Goal: Answer question/provide support: Share knowledge or assist other users

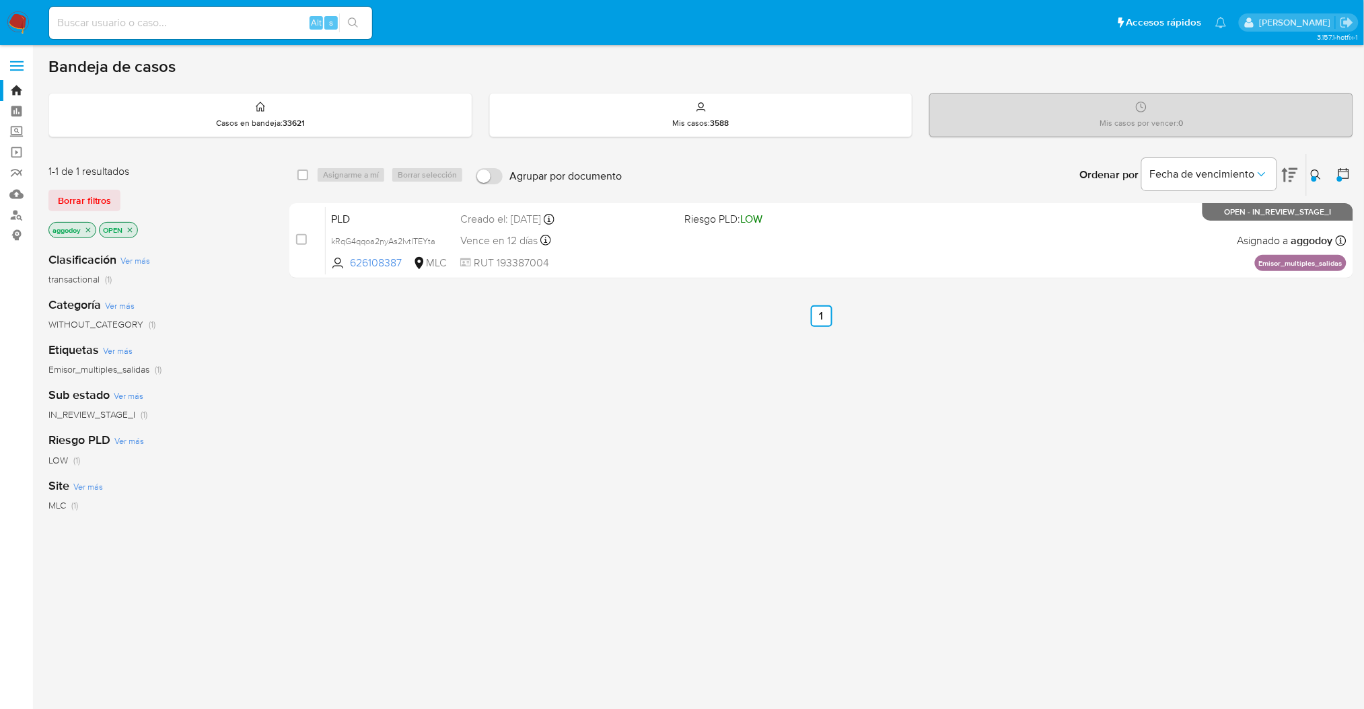
click at [1318, 176] on icon at bounding box center [1316, 175] width 10 height 10
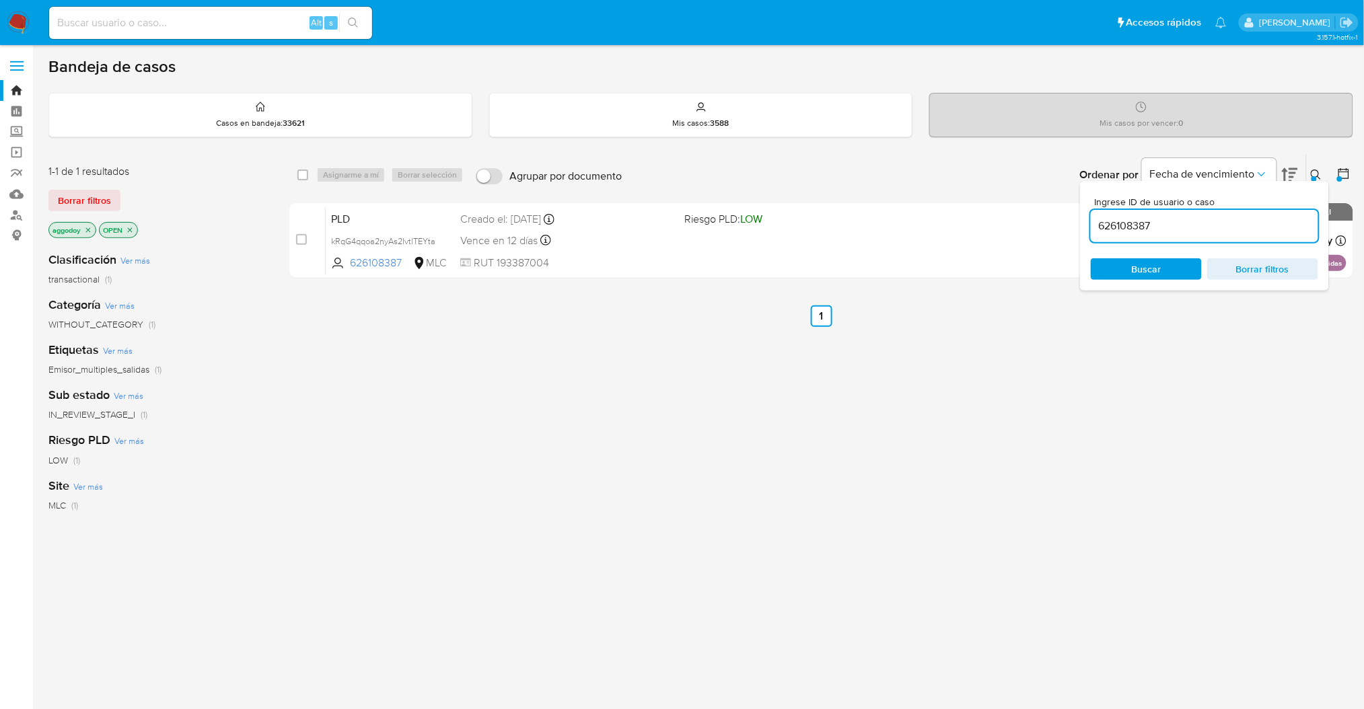
click at [1290, 283] on div "Ingrese ID de usuario o caso 626108387 Buscar Borrar filtros" at bounding box center [1204, 236] width 249 height 110
click at [1286, 275] on span "Borrar filtros" at bounding box center [1262, 269] width 92 height 19
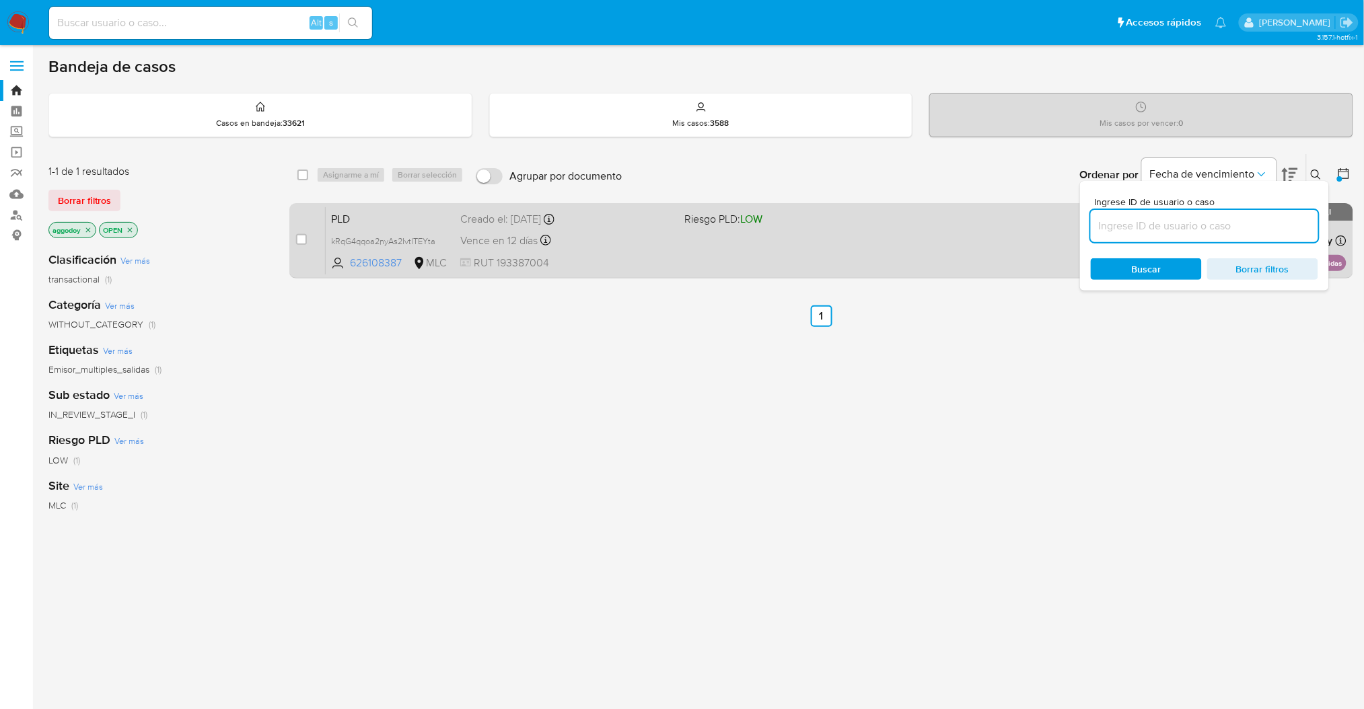
click at [700, 242] on div "PLD kRqG4qqoa2nyAs2IvtlTEYta 626108387 MLC Riesgo PLD: LOW Creado el: 12/06/202…" at bounding box center [836, 241] width 1021 height 68
click at [299, 246] on div "case-item-checkbox" at bounding box center [301, 241] width 11 height 16
click at [299, 238] on input "checkbox" at bounding box center [301, 239] width 11 height 11
checkbox input "true"
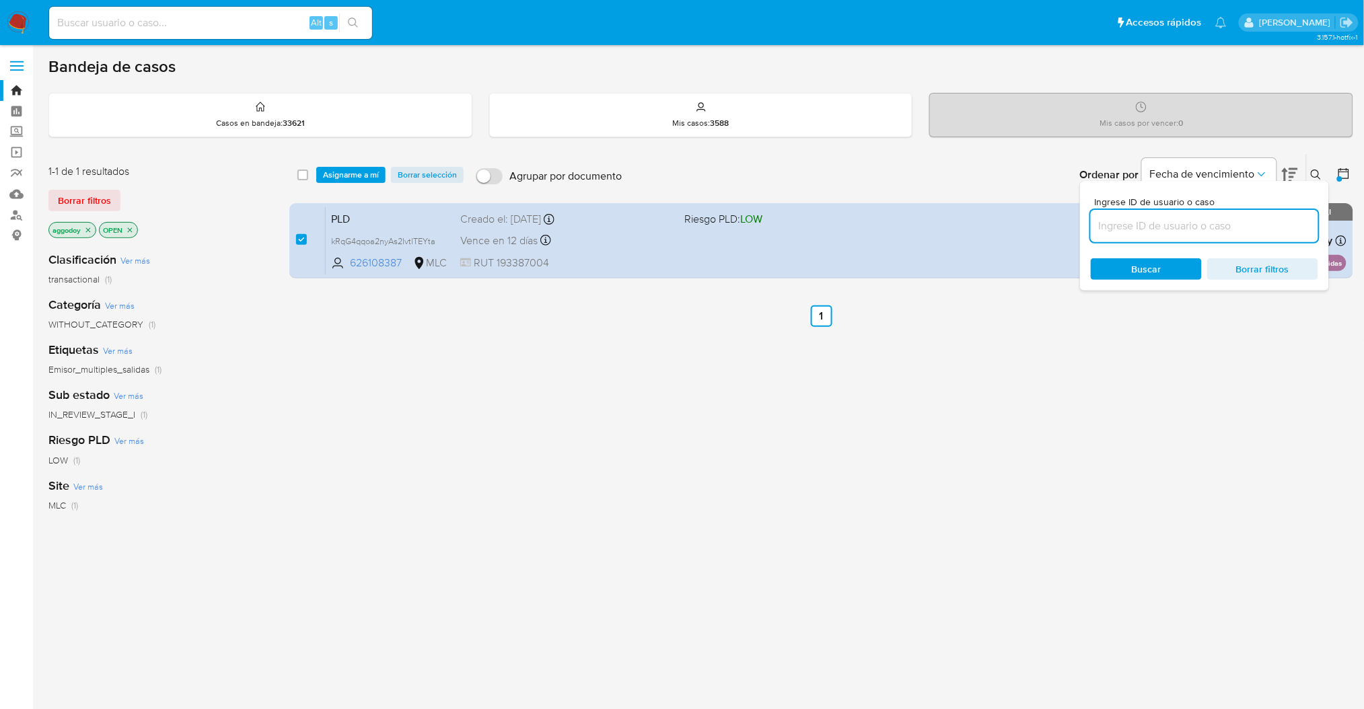
click at [1311, 178] on icon at bounding box center [1316, 175] width 11 height 11
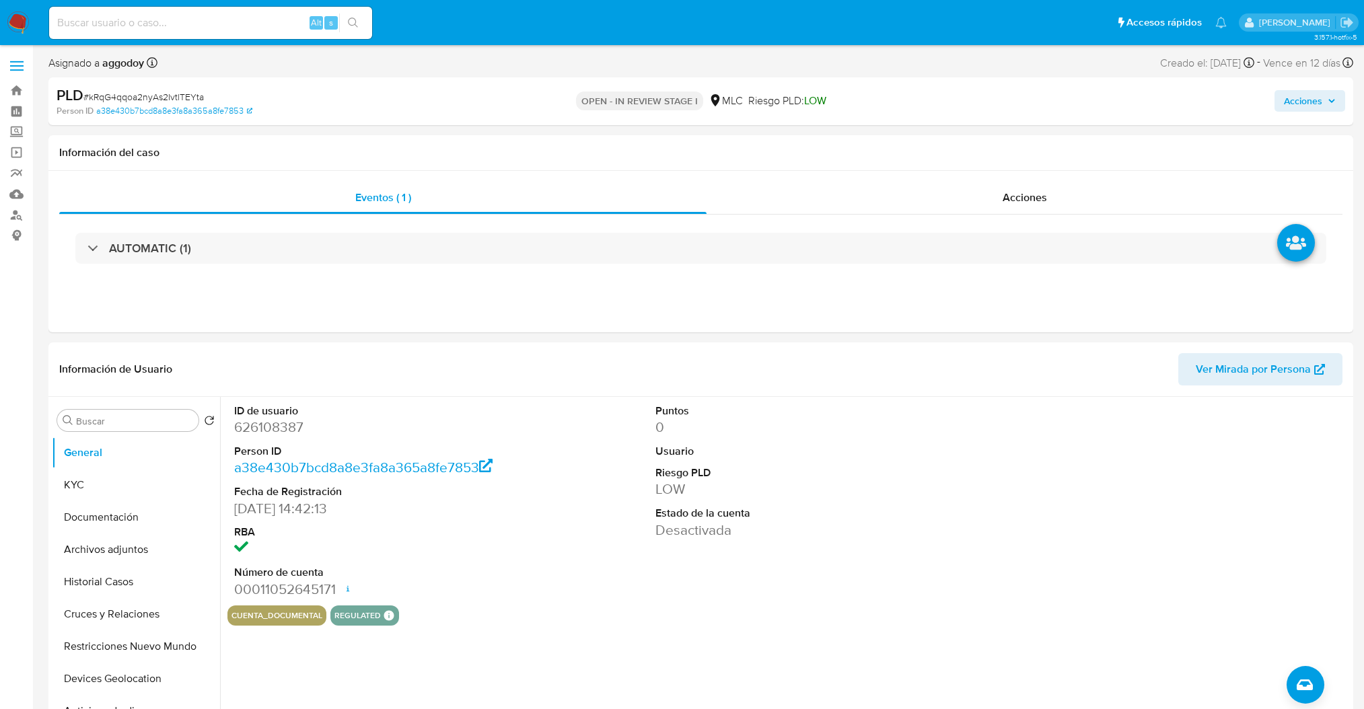
select select "10"
click at [288, 431] on dd "626108387" at bounding box center [367, 427] width 267 height 19
copy dd "626108387"
click at [155, 490] on button "KYC" at bounding box center [130, 485] width 157 height 32
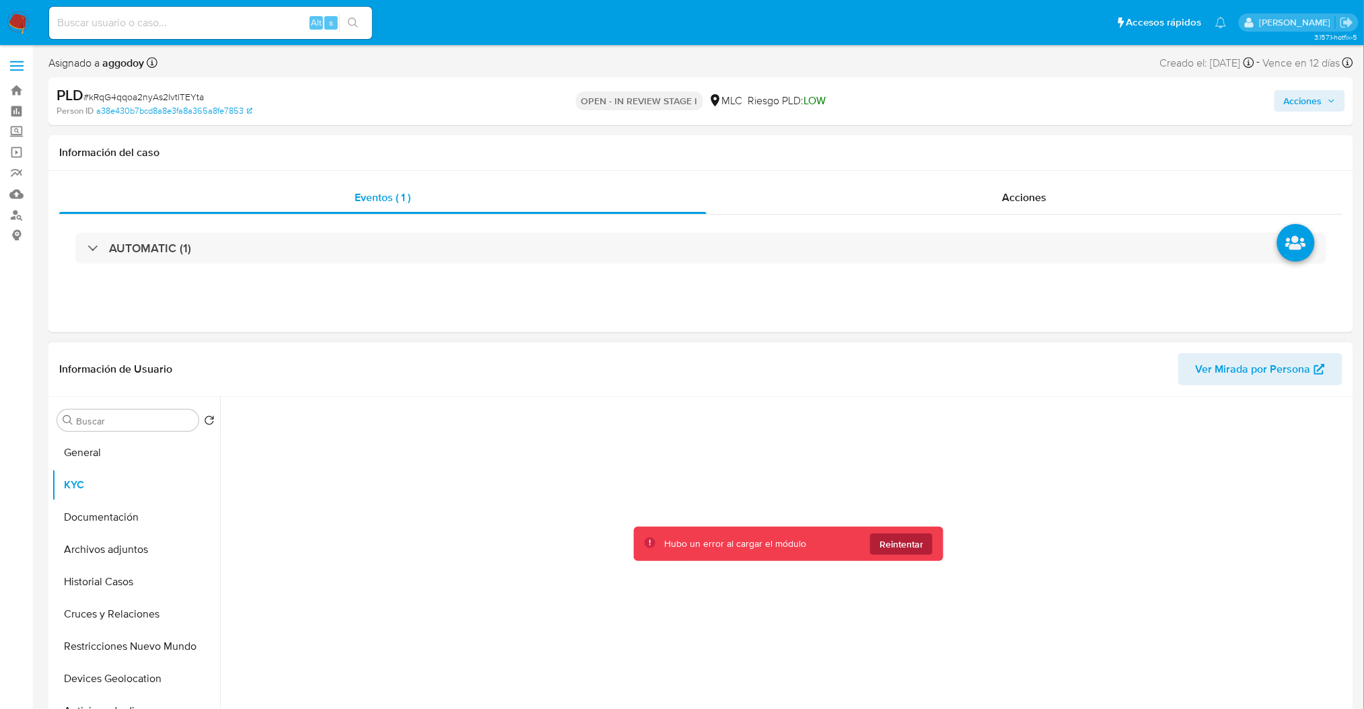
click at [894, 548] on span "Reintentar" at bounding box center [901, 545] width 44 height 22
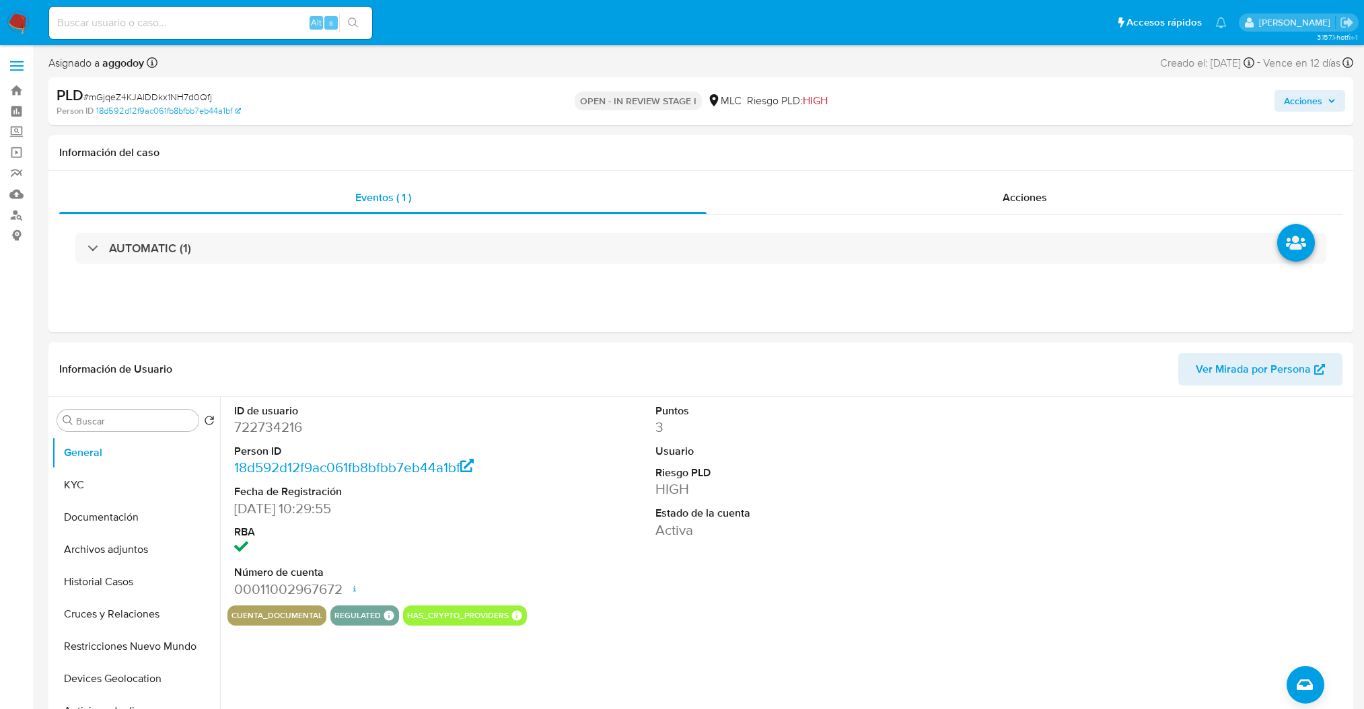
select select "10"
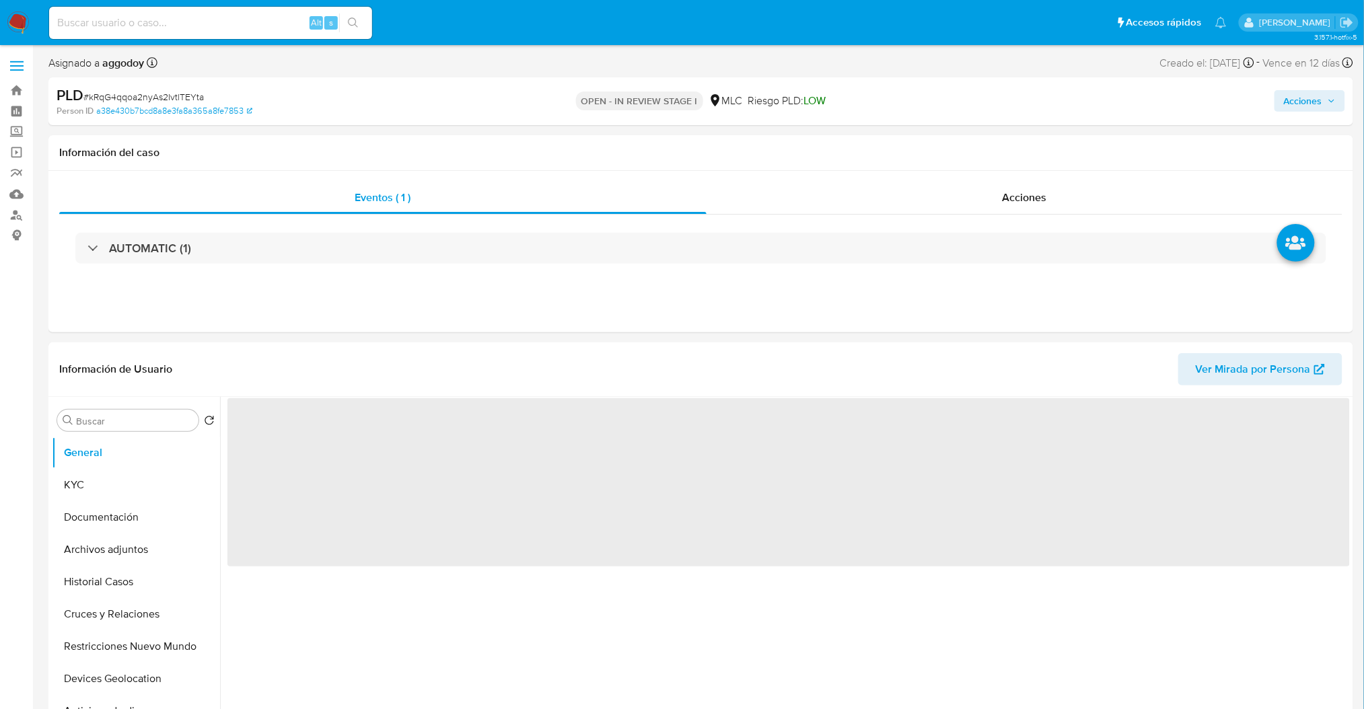
select select "10"
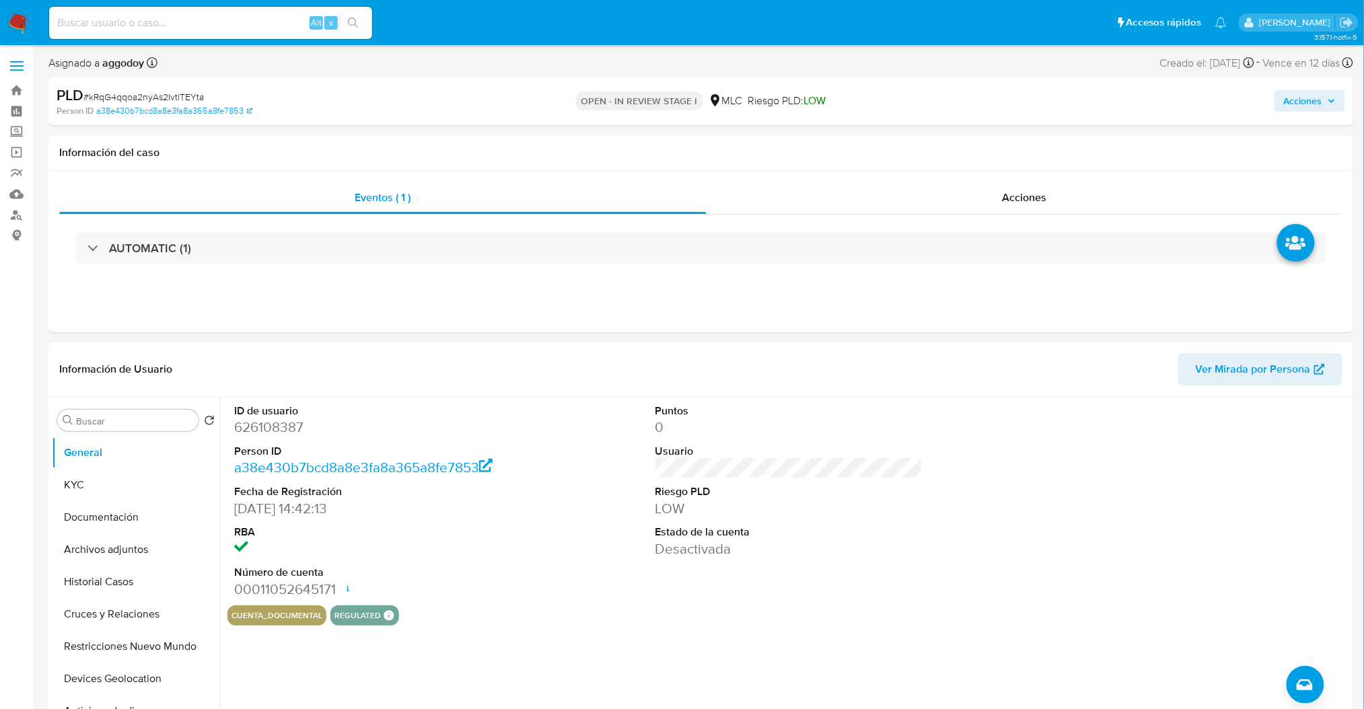
click at [272, 441] on dl "ID de usuario 626108387 Person ID a38e430b7bcd8a8e3fa8a365a8fe7853 Fecha de Reg…" at bounding box center [367, 501] width 267 height 195
click at [112, 470] on button "KYC" at bounding box center [130, 485] width 157 height 32
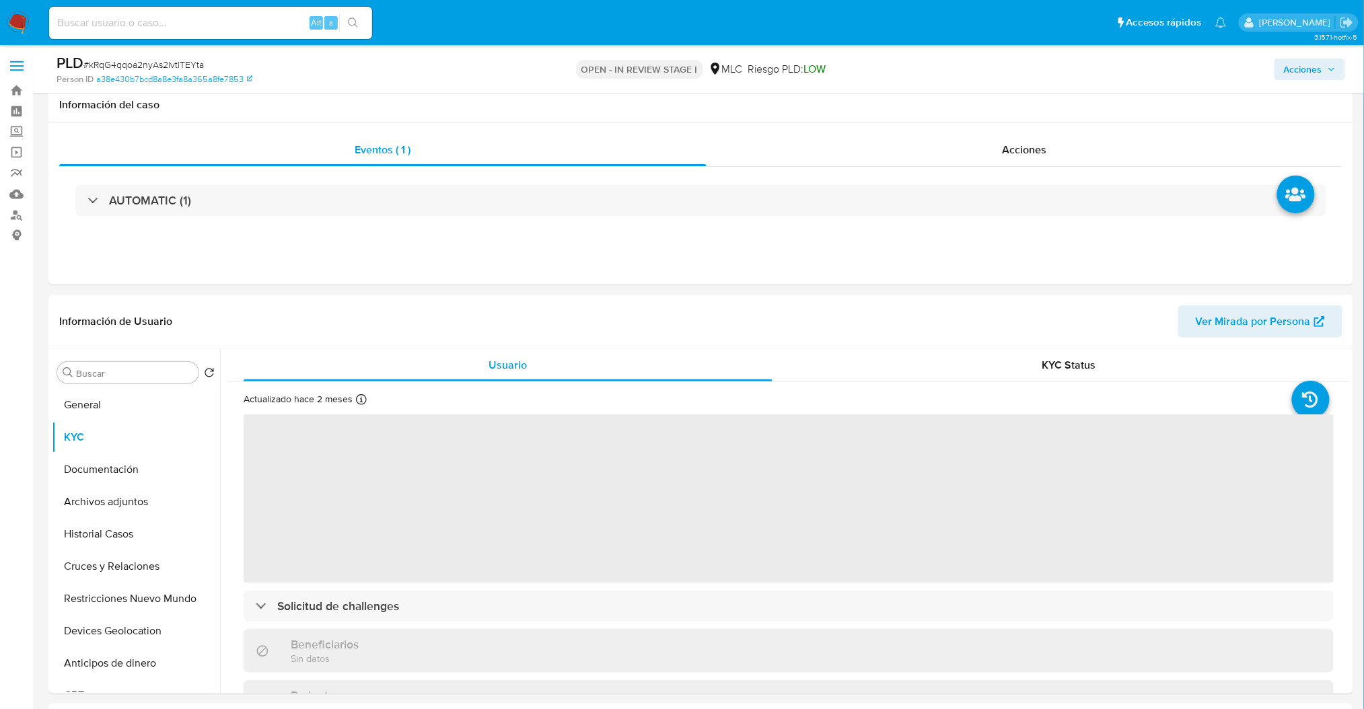
scroll to position [77, 0]
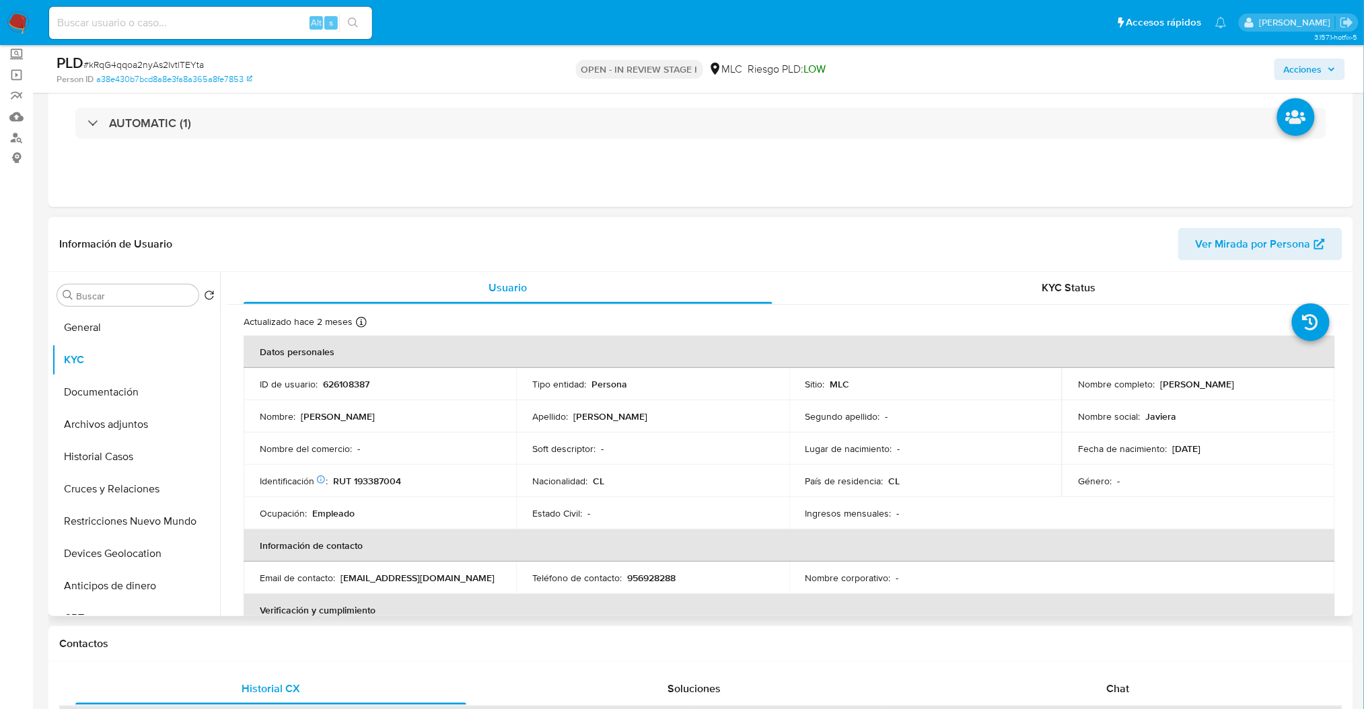
click at [347, 379] on p "626108387" at bounding box center [346, 384] width 46 height 12
click at [371, 480] on p "RUT 193387004" at bounding box center [367, 481] width 68 height 12
copy p "193387004"
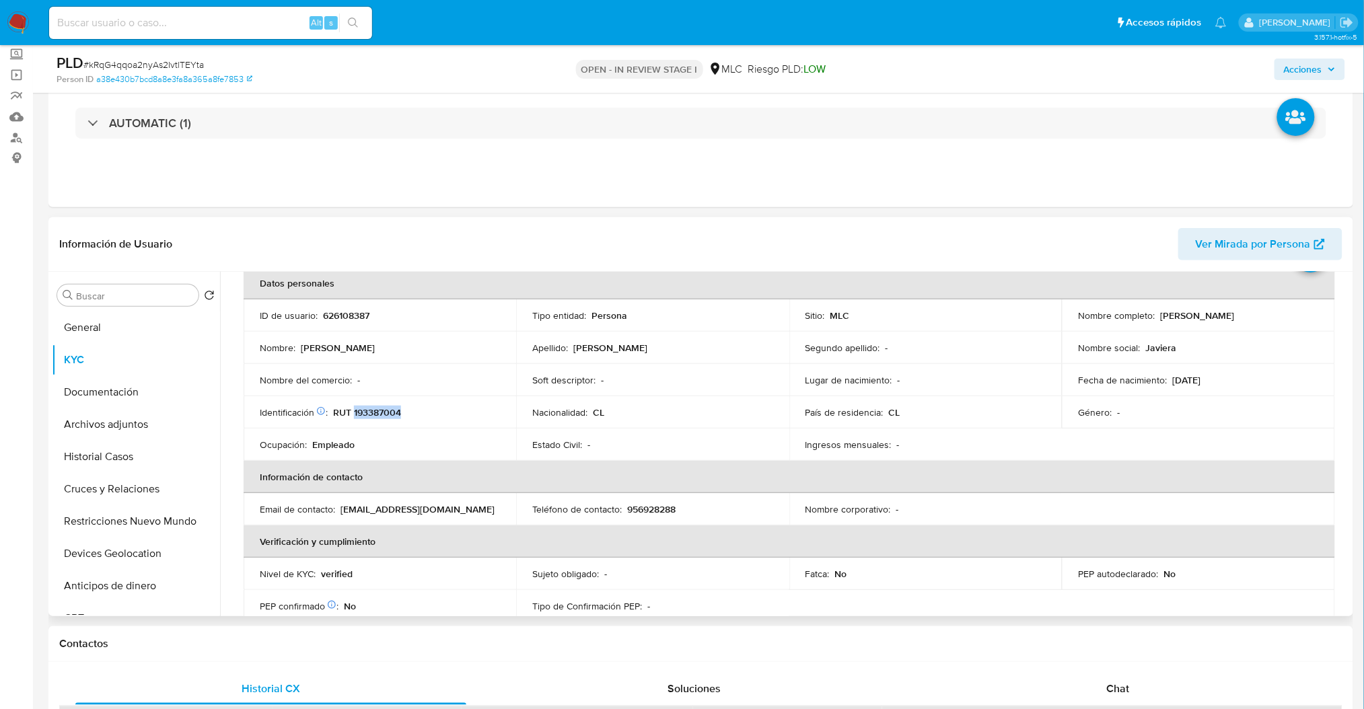
scroll to position [71, 0]
click at [741, 399] on td "Nacionalidad : CL" at bounding box center [652, 410] width 272 height 32
click at [1046, 176] on div "Eventos ( 1 ) Acciones AUTOMATIC (1)" at bounding box center [700, 126] width 1305 height 161
drag, startPoint x: 1158, startPoint y: 312, endPoint x: 1280, endPoint y: 319, distance: 122.0
click at [1280, 319] on td "Nombre completo : Javiera Andrea Salgado Cabello" at bounding box center [1198, 313] width 272 height 32
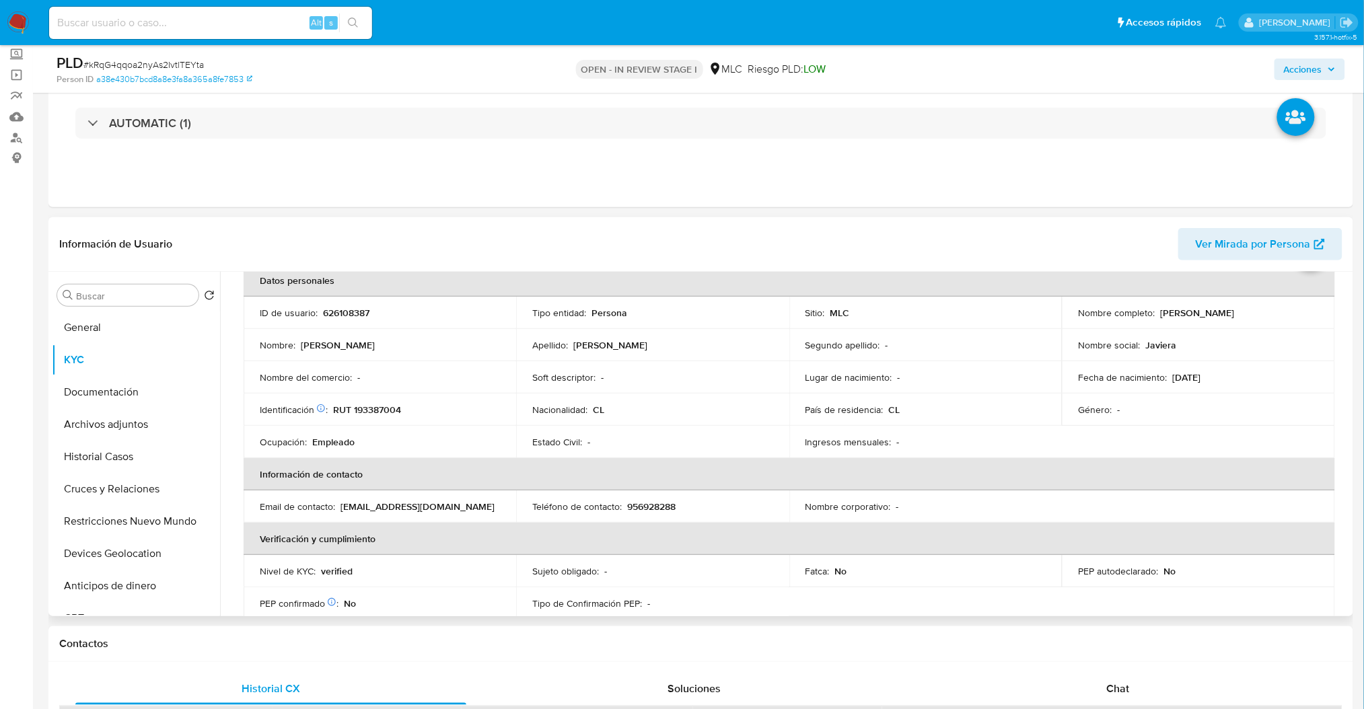
drag, startPoint x: 1295, startPoint y: 316, endPoint x: 1157, endPoint y: 315, distance: 137.9
click at [1157, 315] on div "Nombre completo : Javiera Andrea Salgado Cabello" at bounding box center [1198, 313] width 240 height 12
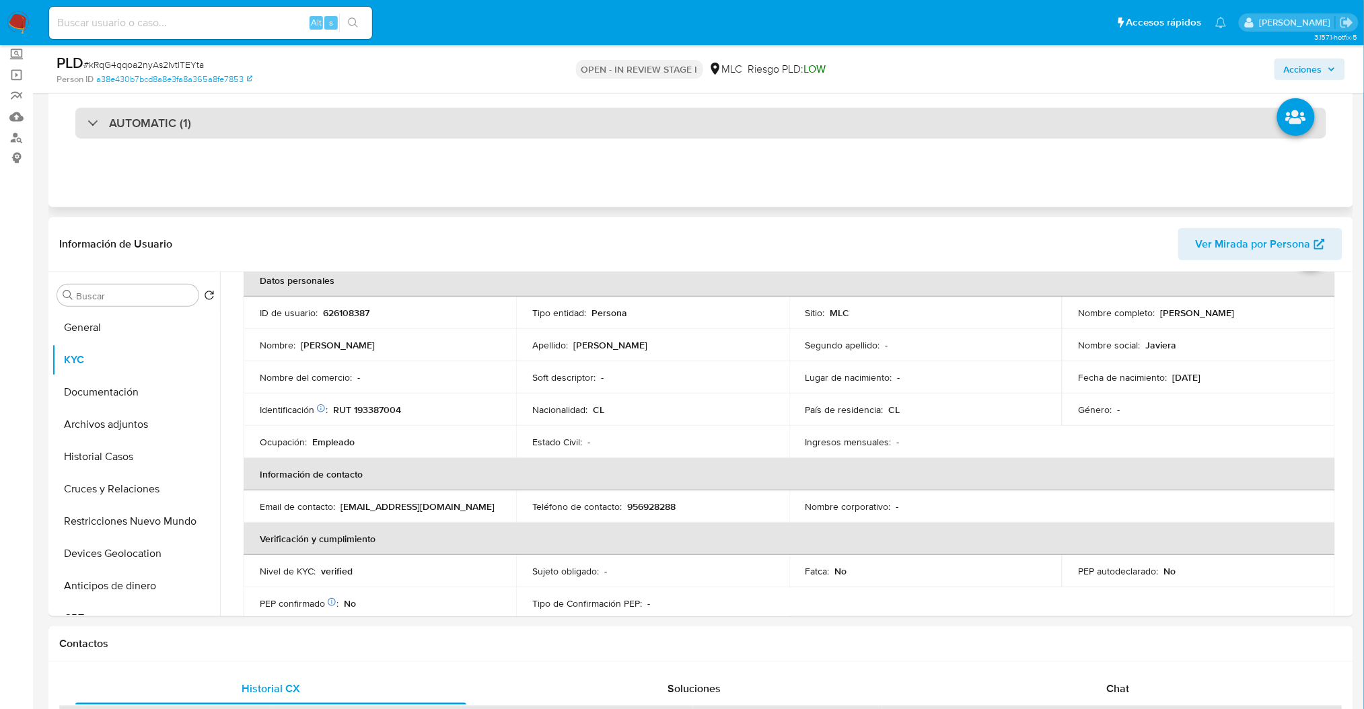
copy p "[PERSON_NAME]"
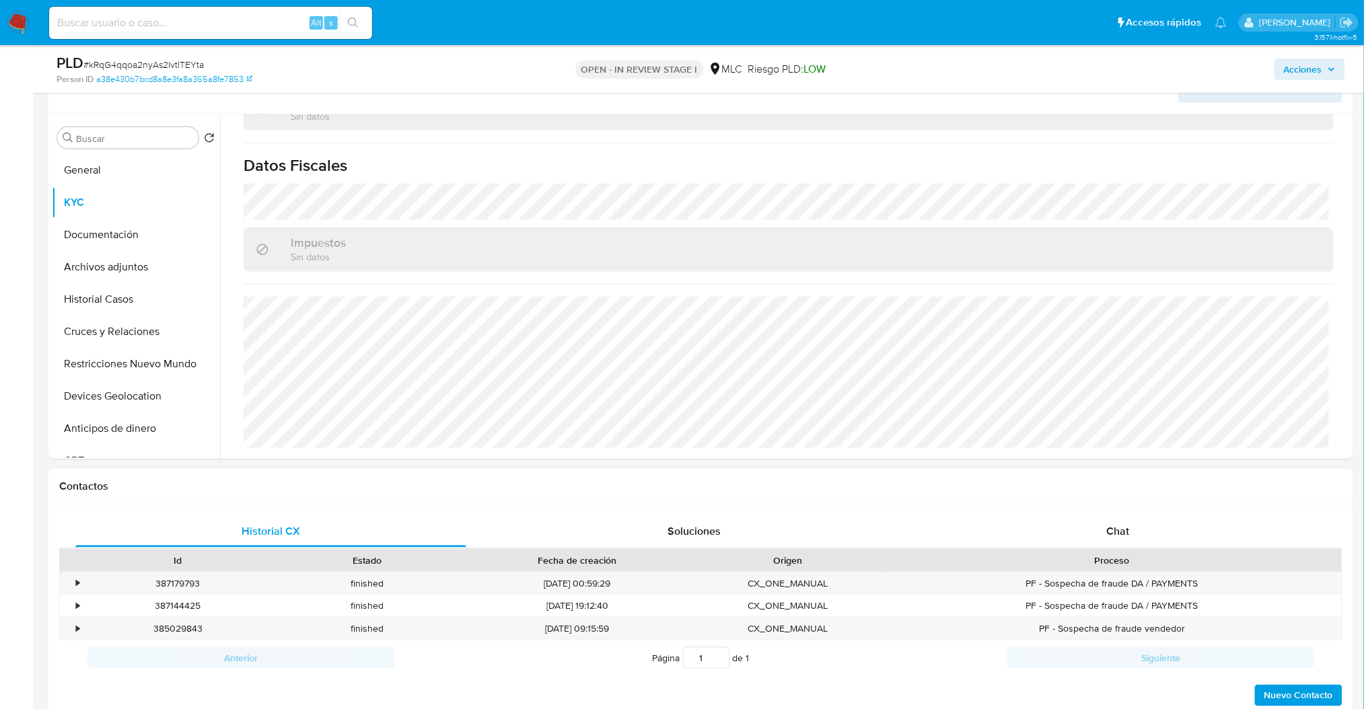
scroll to position [436, 0]
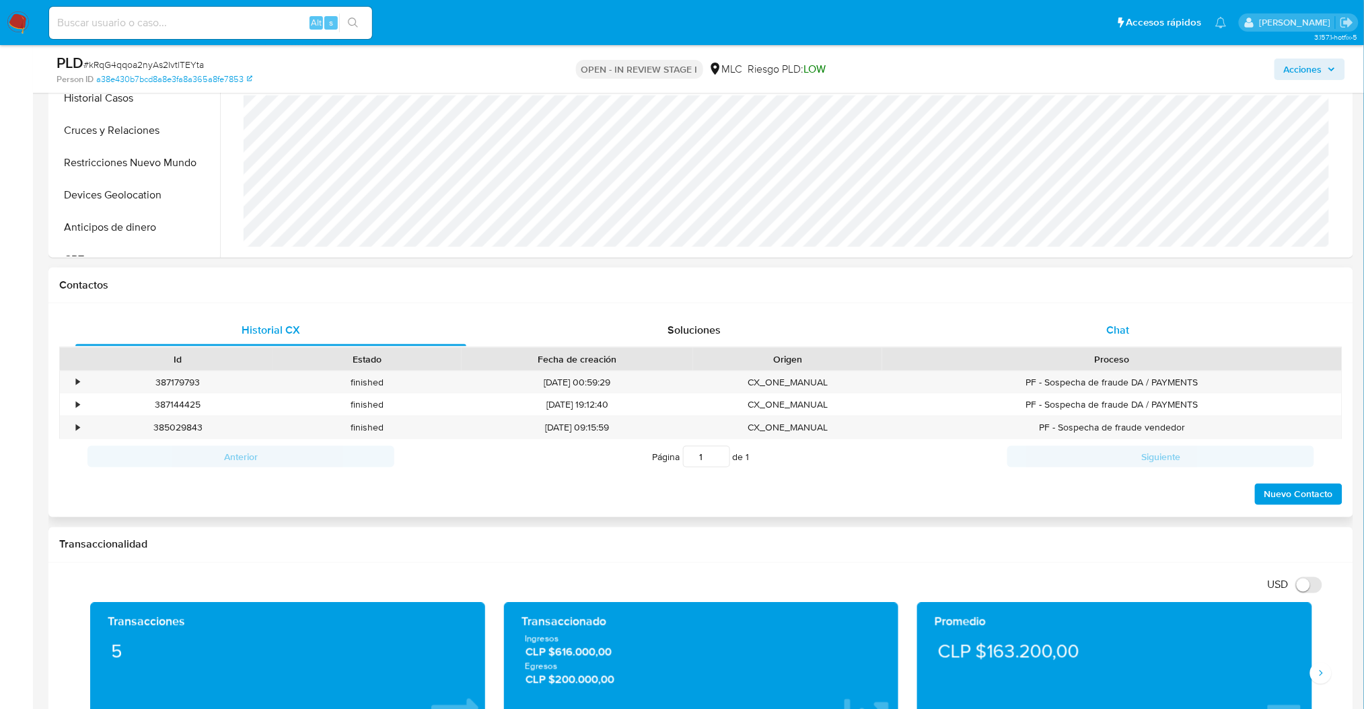
drag, startPoint x: 1117, startPoint y: 330, endPoint x: 1148, endPoint y: 316, distance: 34.0
click at [1117, 331] on span "Chat" at bounding box center [1117, 329] width 23 height 15
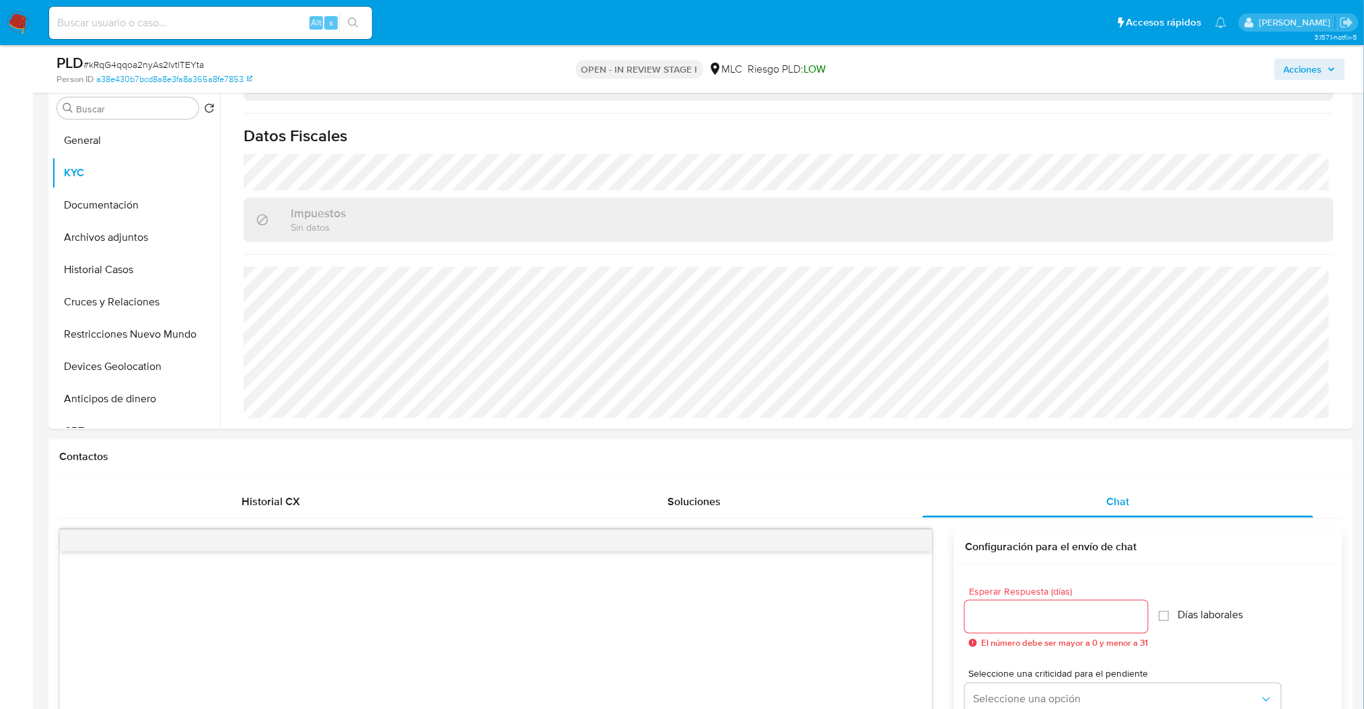
scroll to position [235, 0]
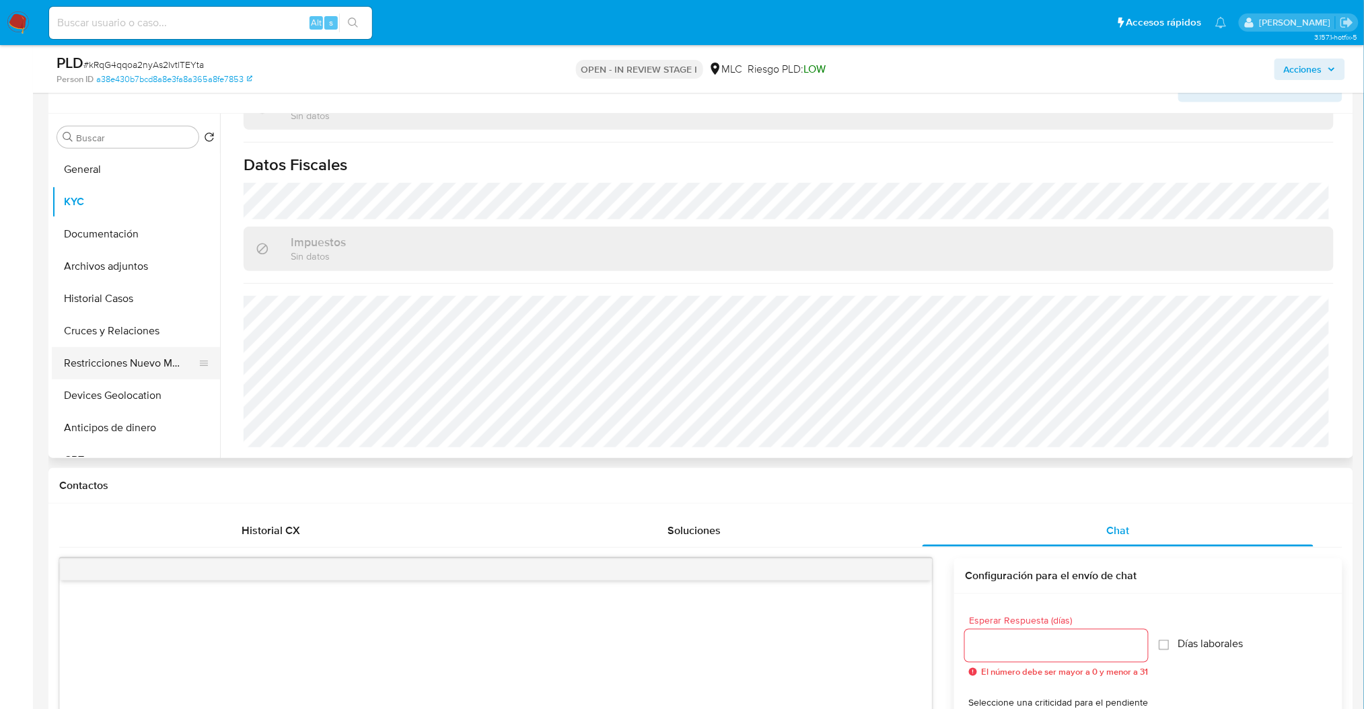
click at [167, 364] on button "Restricciones Nuevo Mundo" at bounding box center [130, 363] width 157 height 32
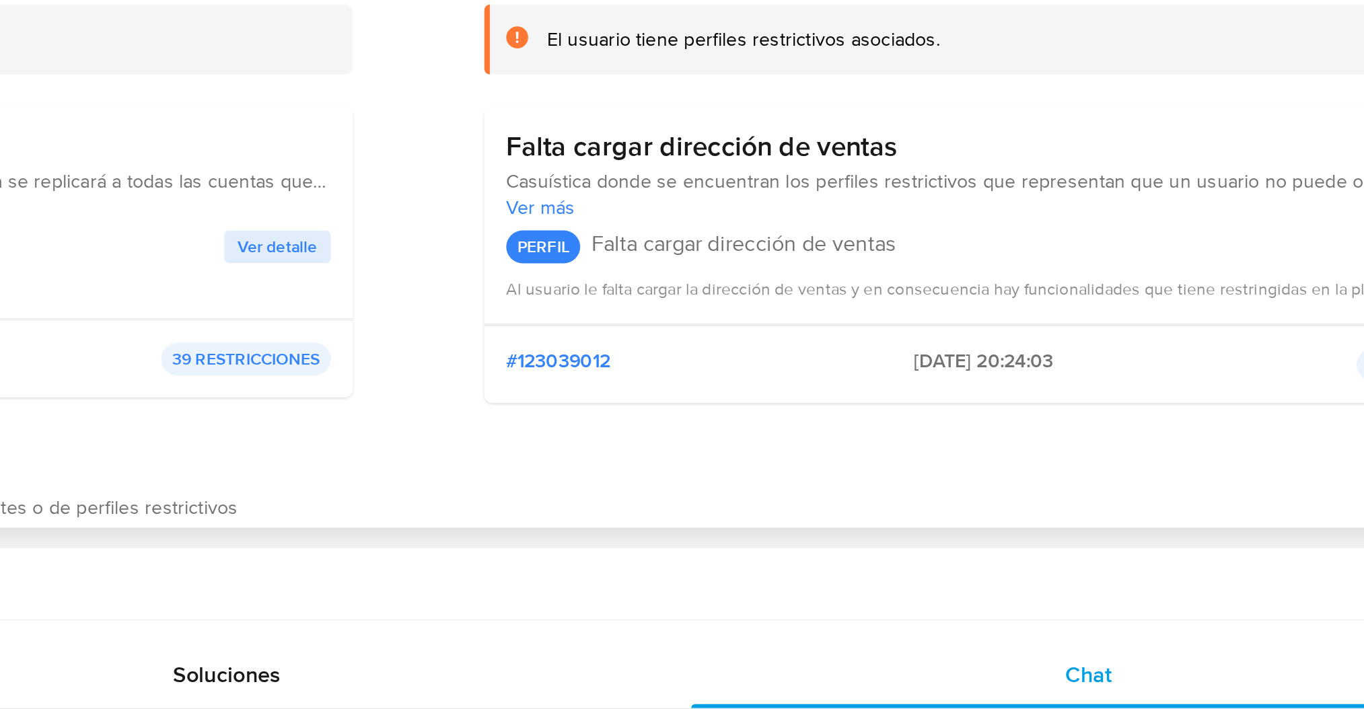
scroll to position [297, 0]
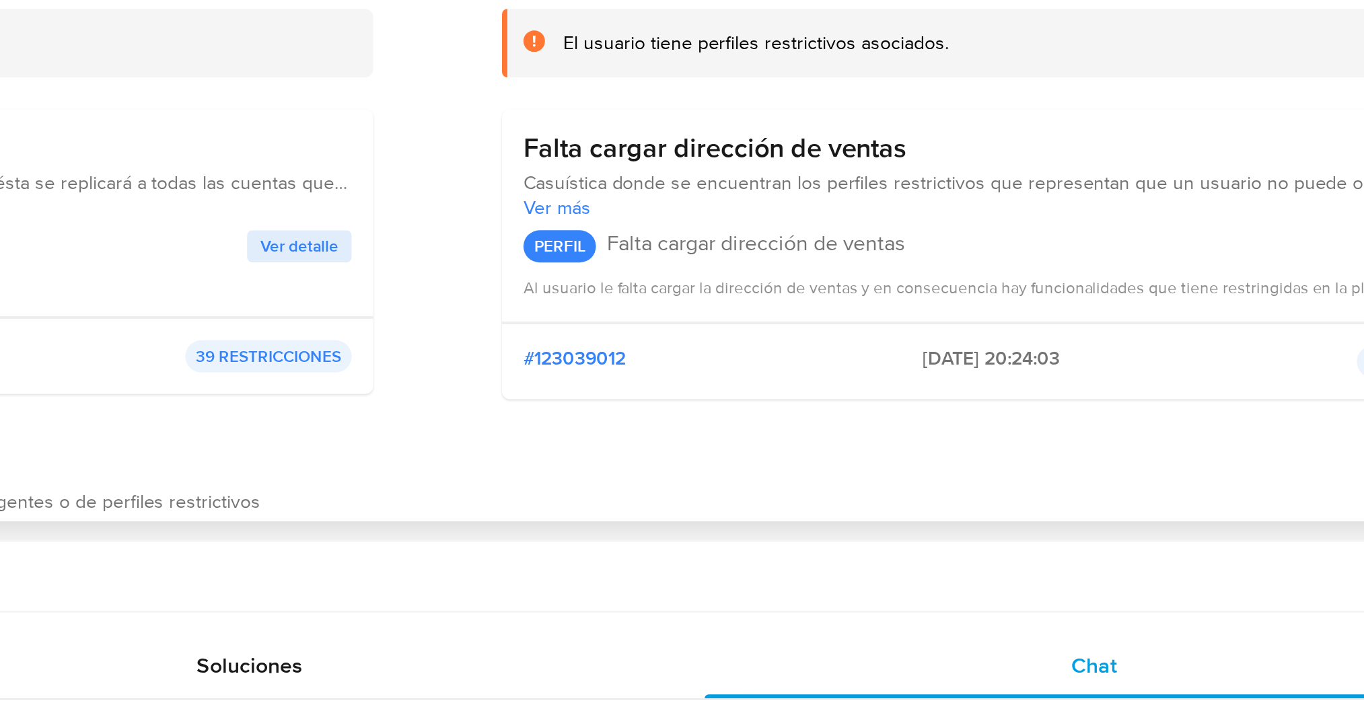
drag, startPoint x: 858, startPoint y: 284, endPoint x: 1030, endPoint y: 299, distance: 172.9
click at [1040, 319] on div "Falta cargar dirección de ventas Casuística donde se encuentran los perfiles re…" at bounding box center [1074, 262] width 507 height 145
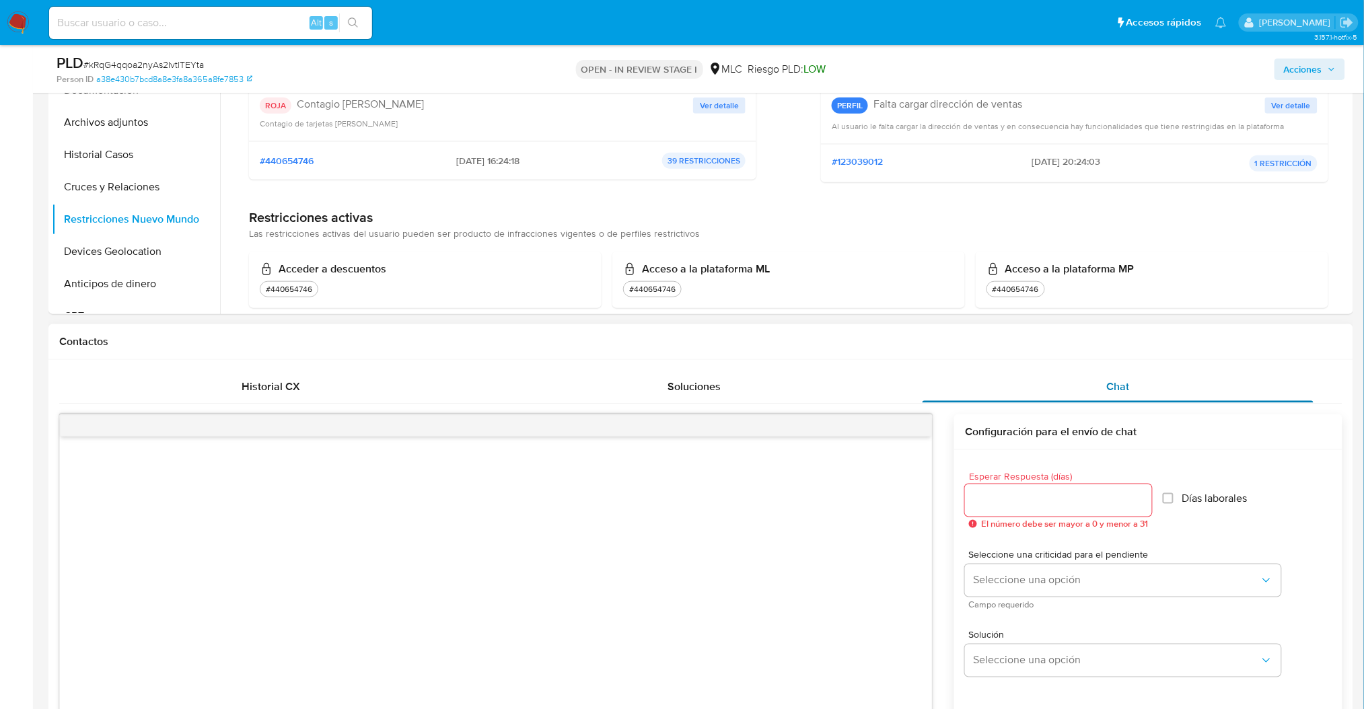
scroll to position [477, 0]
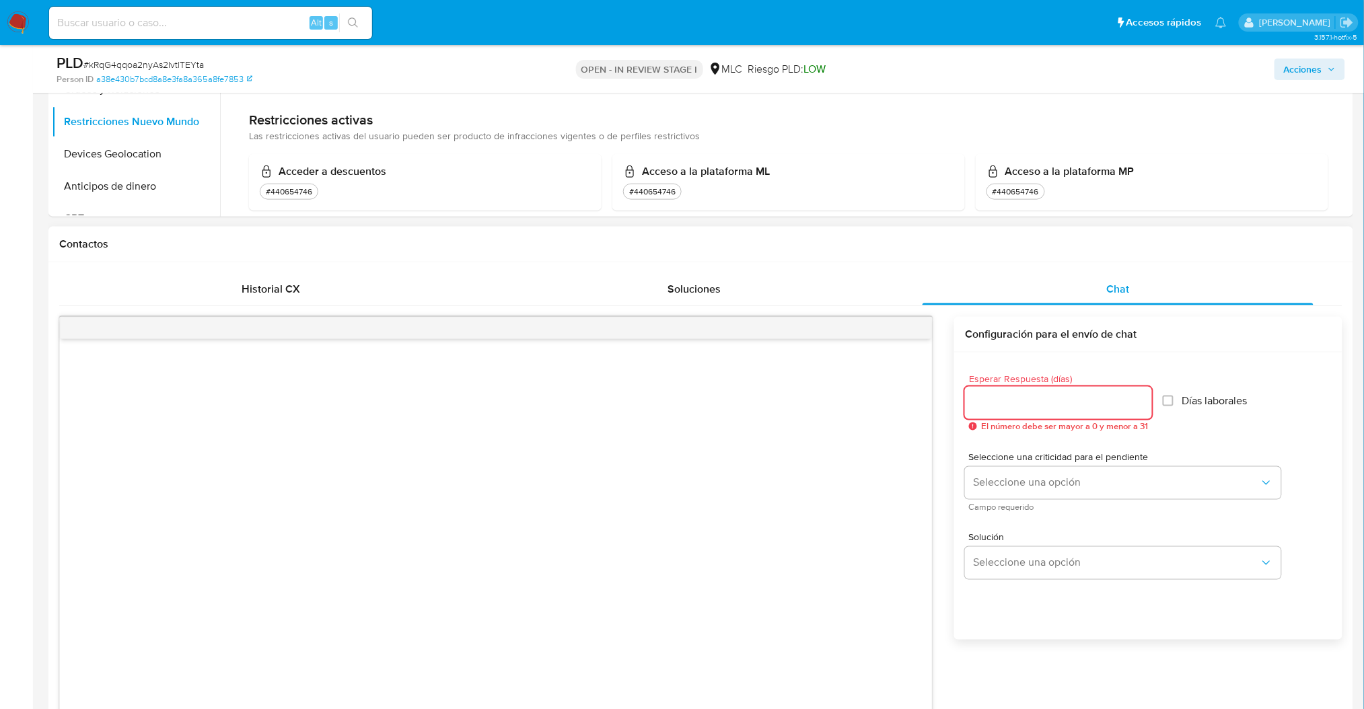
click at [996, 403] on input "Esperar Respuesta (días)" at bounding box center [1058, 402] width 187 height 17
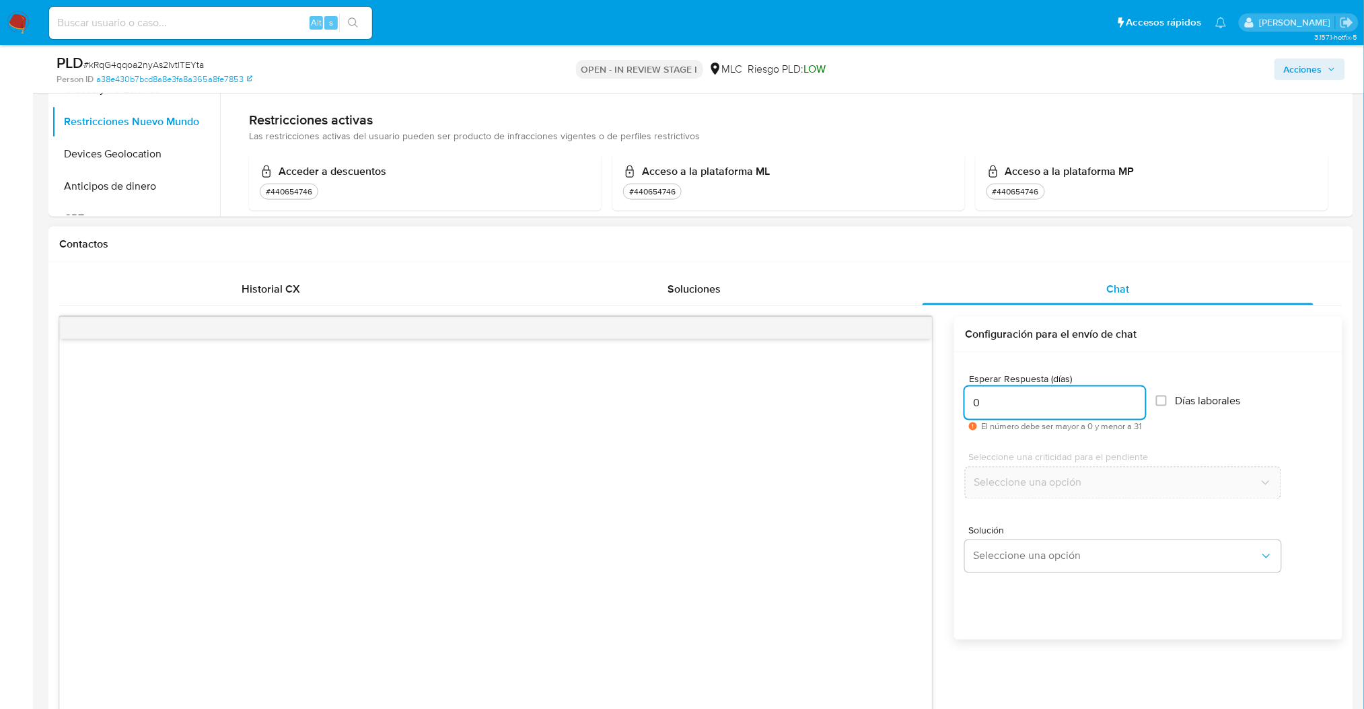
type input "0"
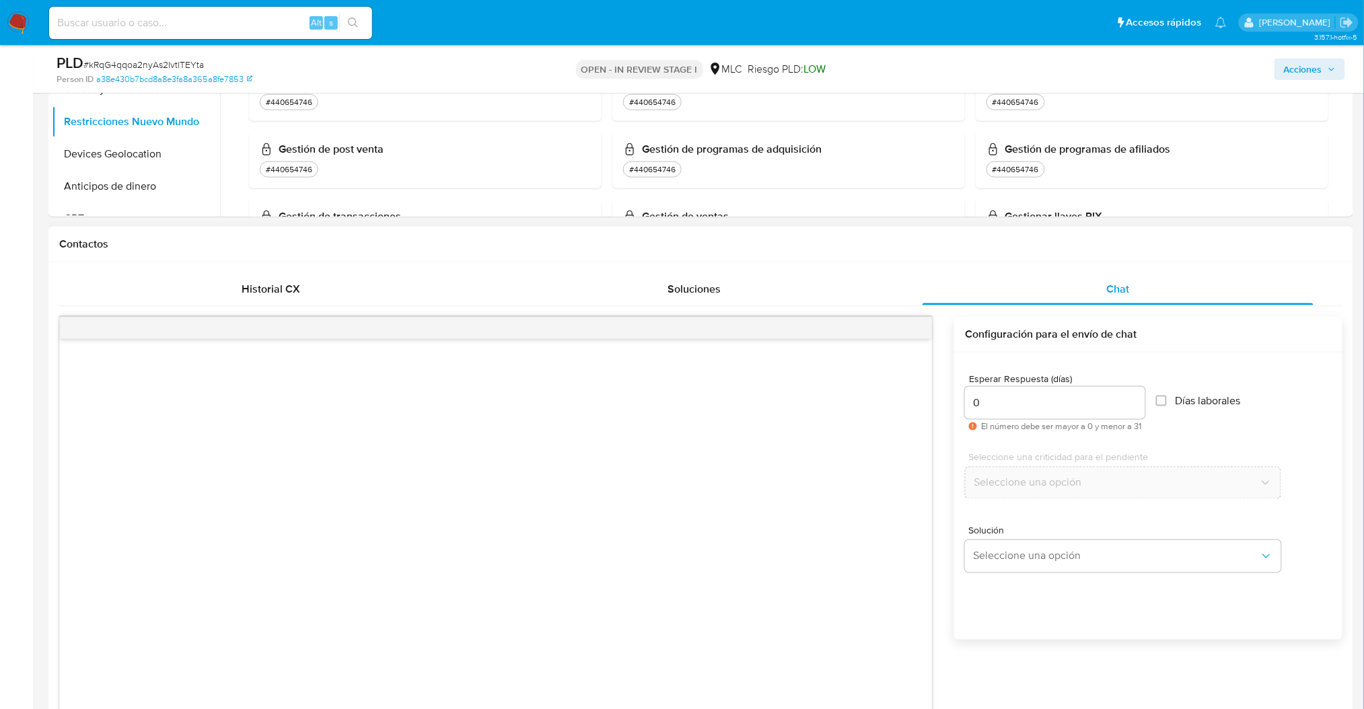
click at [1007, 407] on input "0" at bounding box center [1055, 402] width 180 height 17
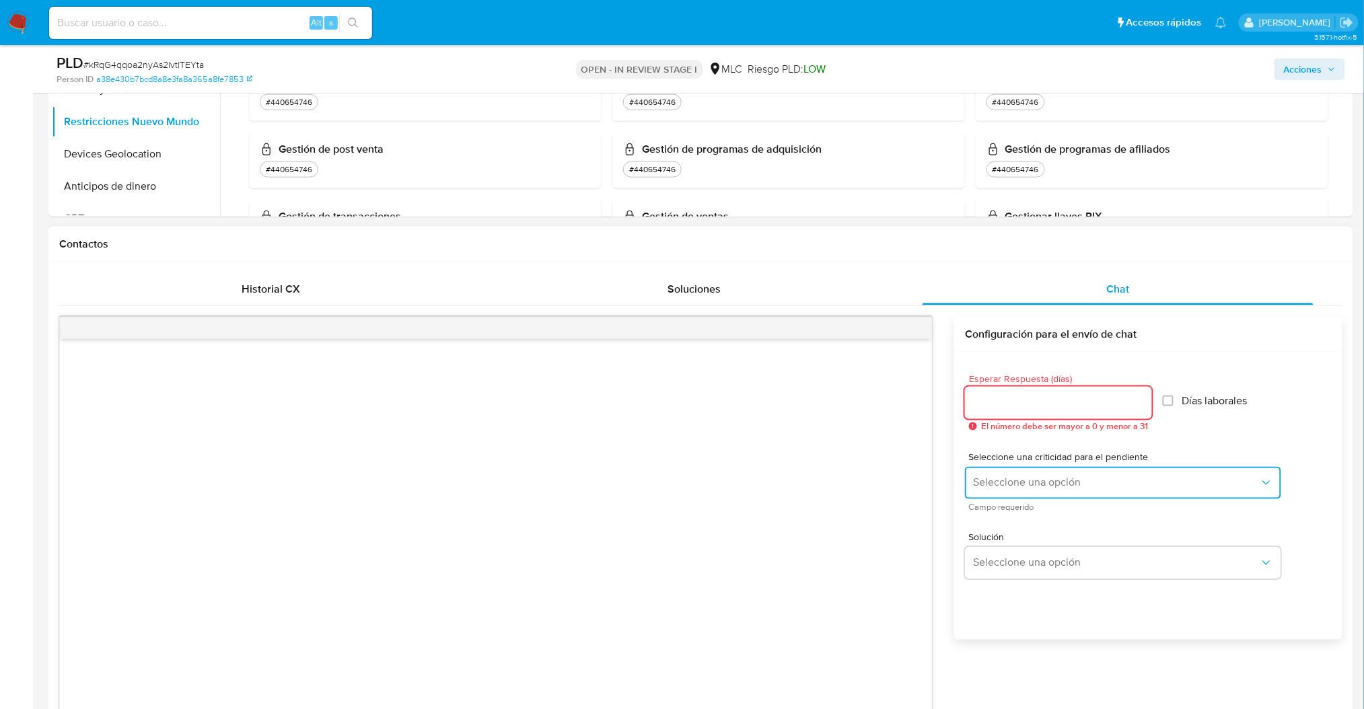
click at [1046, 482] on span "Seleccione una opción" at bounding box center [1116, 482] width 287 height 13
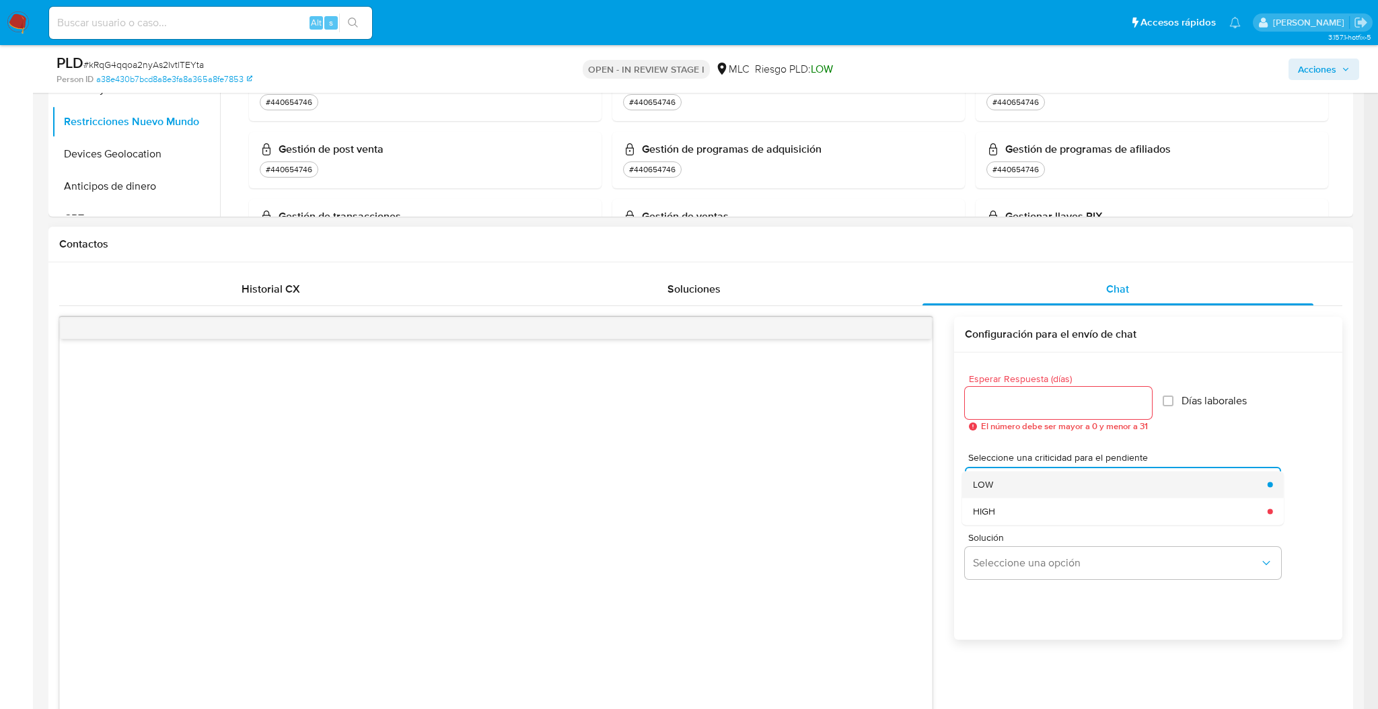
click at [1038, 482] on div "LOW" at bounding box center [1116, 484] width 287 height 27
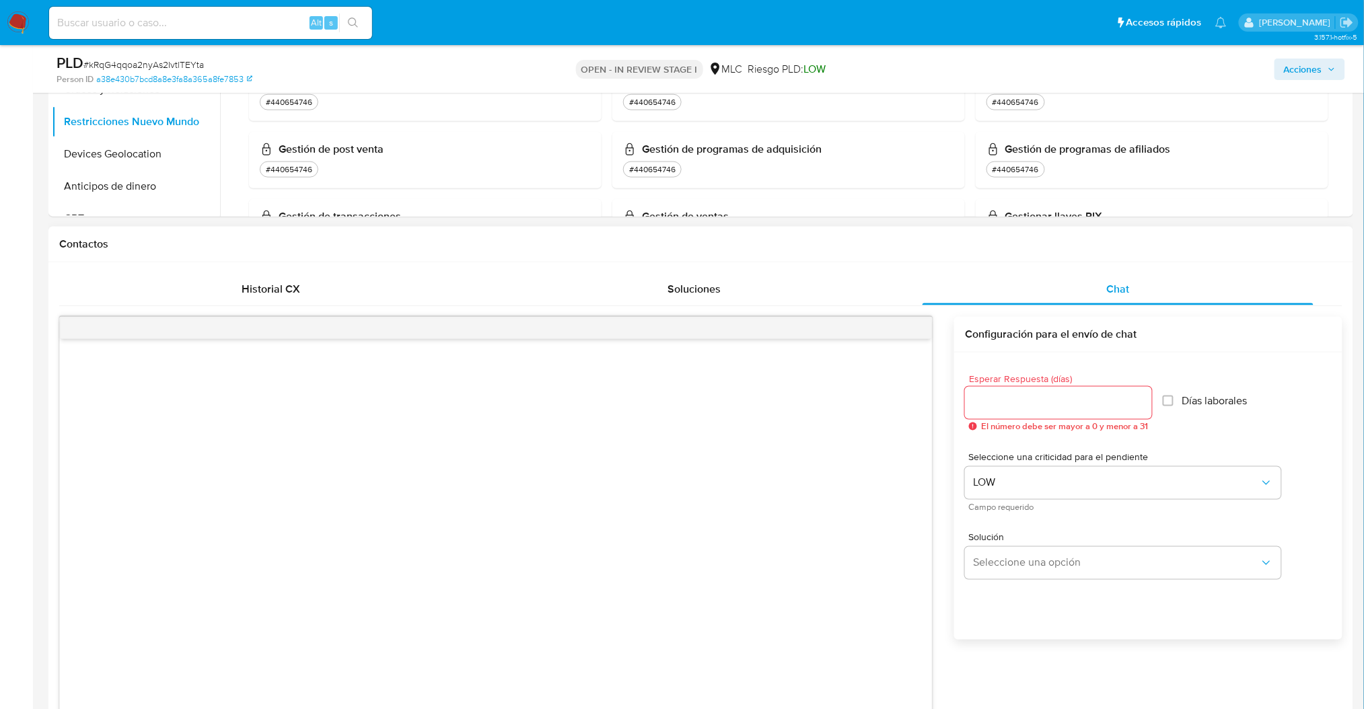
click at [1038, 378] on span "Esperar Respuesta (días)" at bounding box center [1062, 379] width 187 height 10
click at [1038, 394] on input "Esperar Respuesta (días)" at bounding box center [1058, 402] width 187 height 17
click at [1036, 393] on div at bounding box center [1058, 403] width 187 height 32
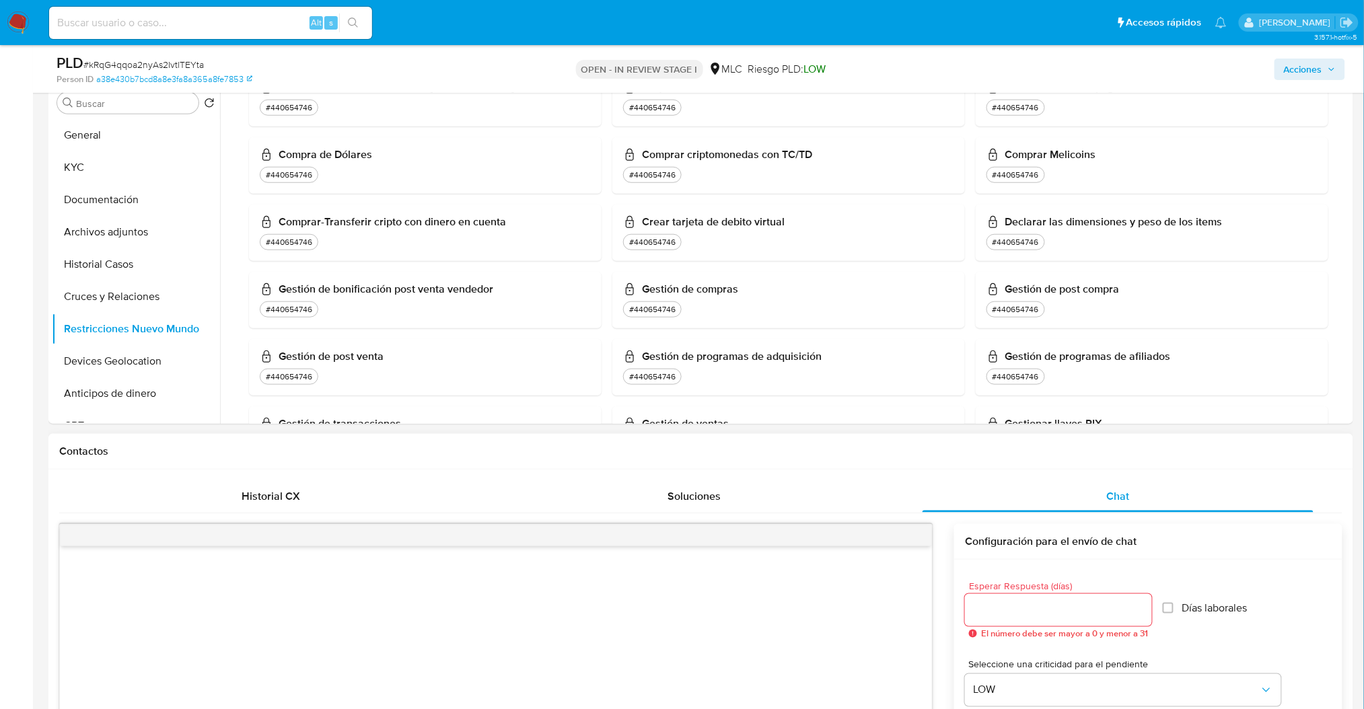
scroll to position [297, 0]
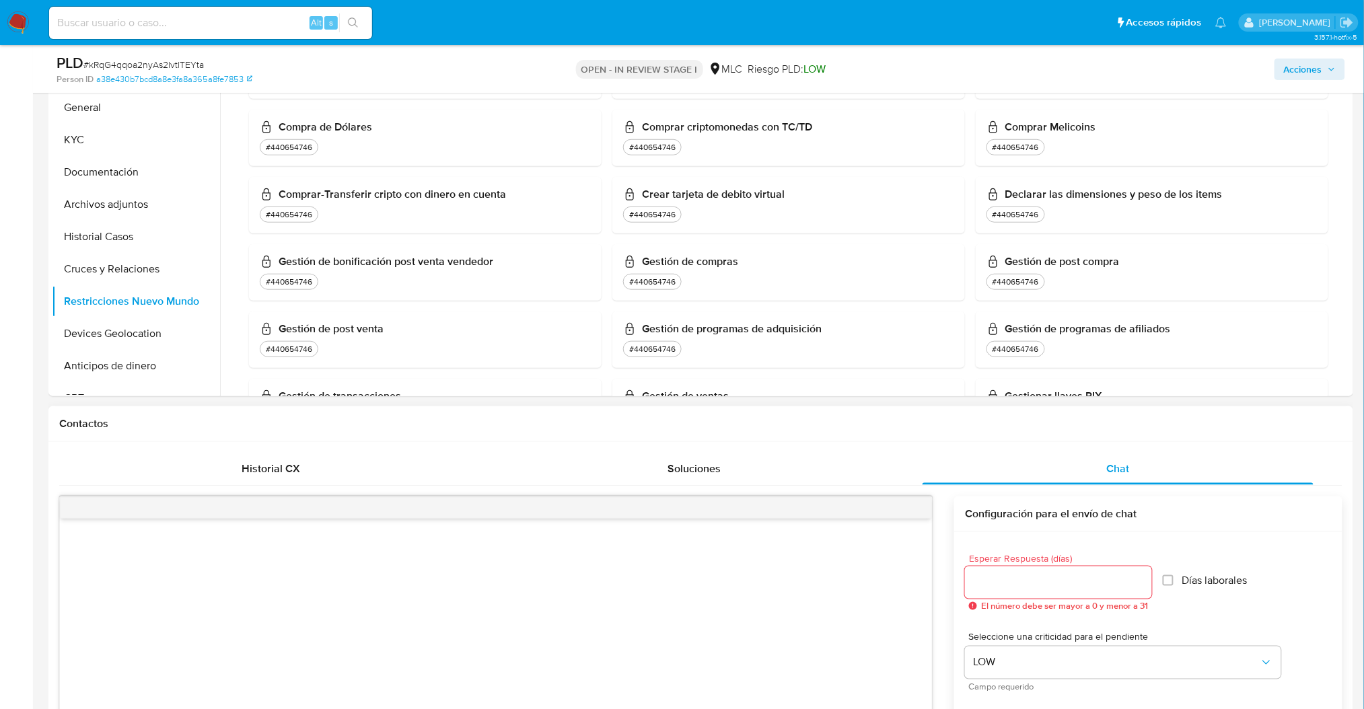
click at [989, 586] on input "Esperar Respuesta (días)" at bounding box center [1058, 582] width 187 height 17
type input "0"
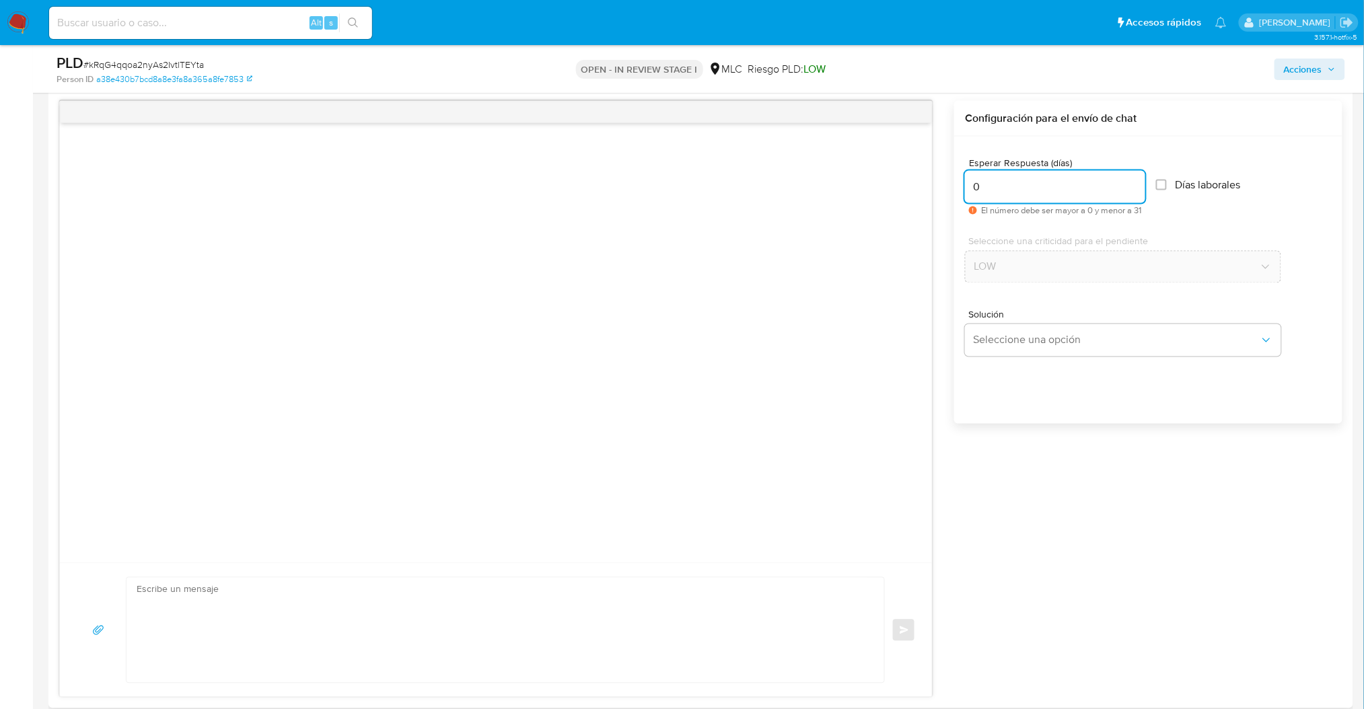
scroll to position [836, 0]
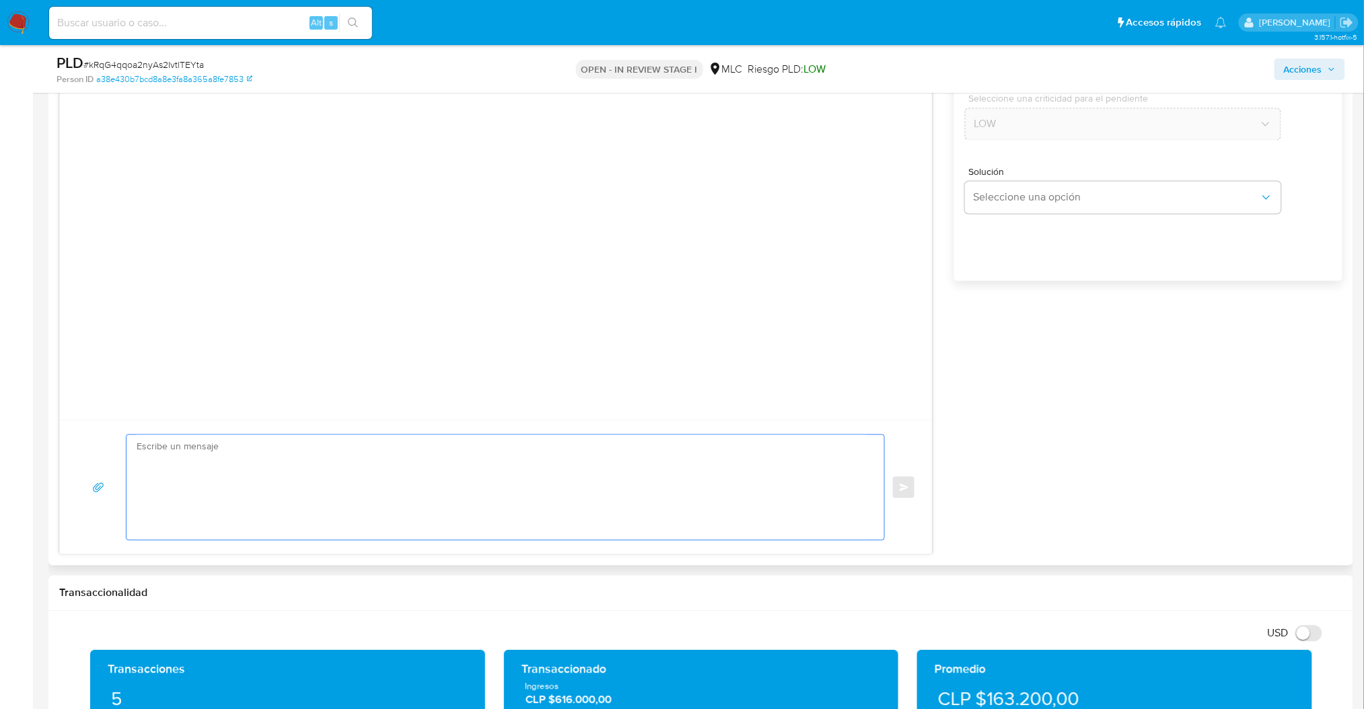
click at [349, 499] on textarea at bounding box center [502, 487] width 731 height 105
paste textarea "Hola XXX, Te contactamos desde el Equipo de Mercado Pago para verificar tus dat…"
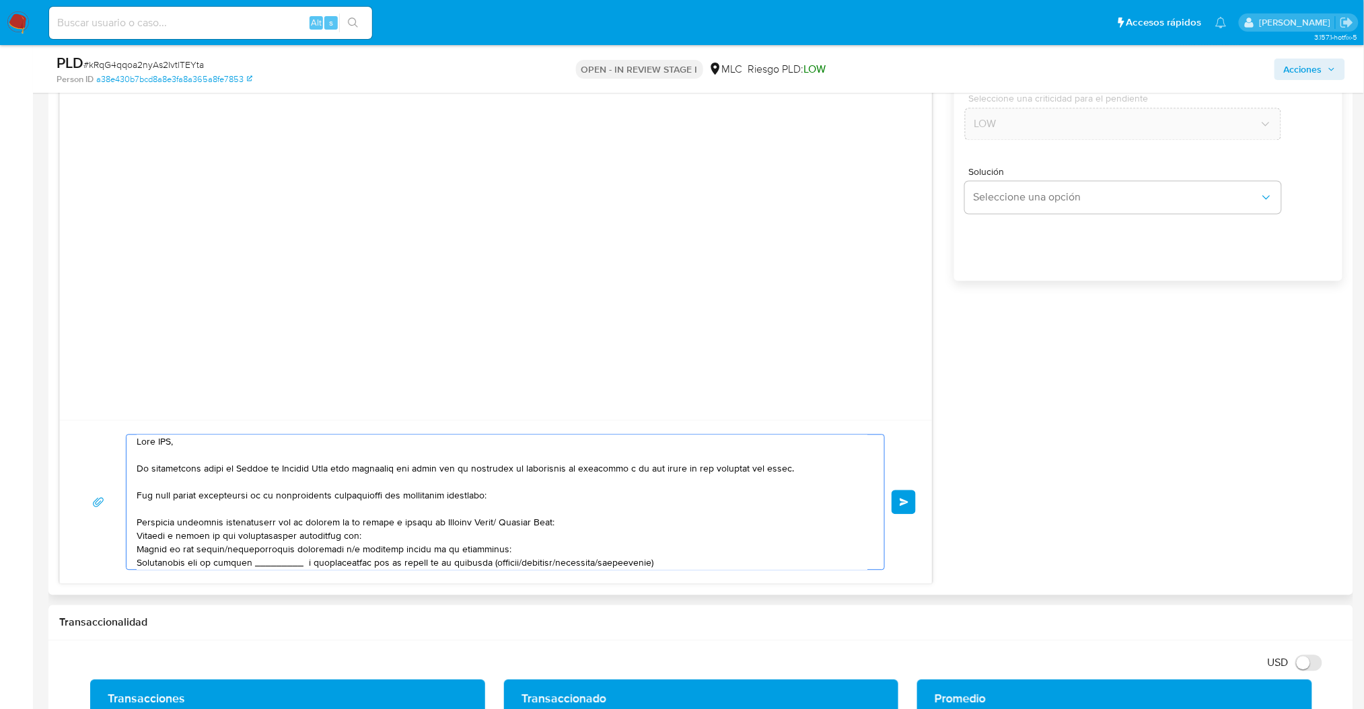
scroll to position [0, 0]
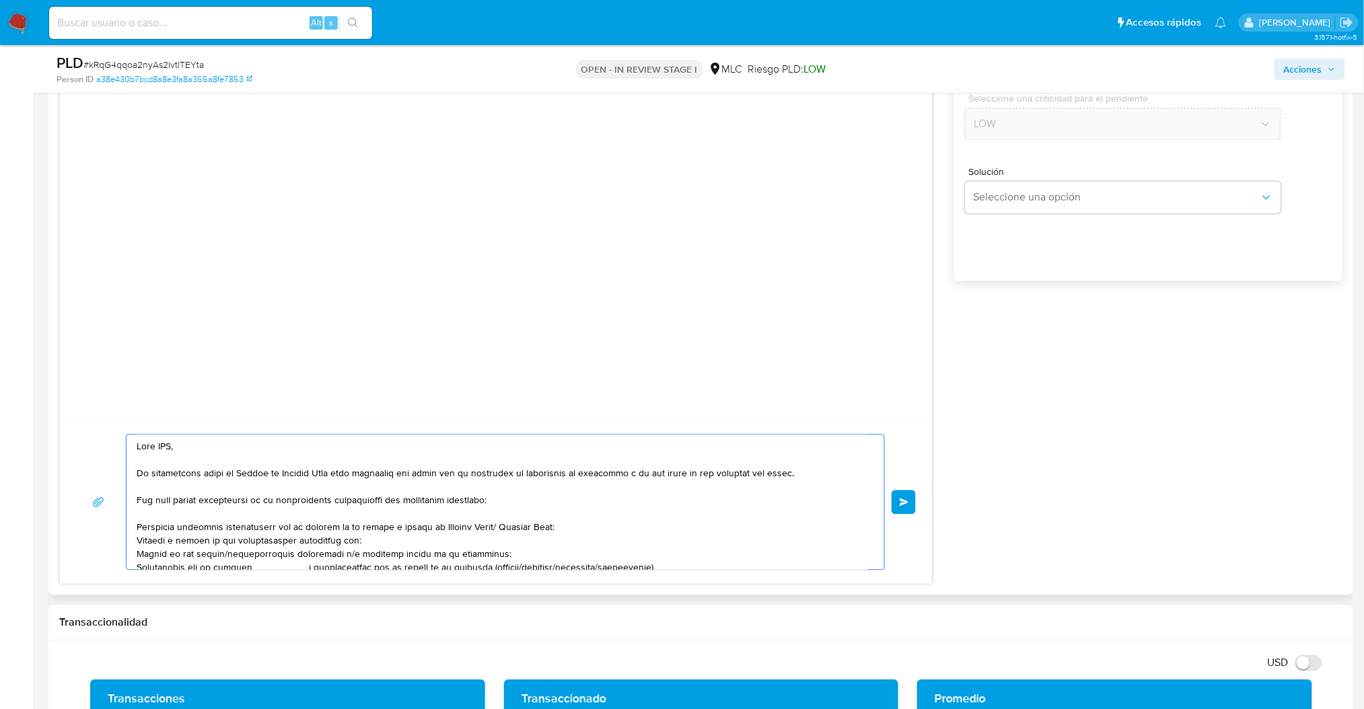
click at [158, 449] on textarea at bounding box center [502, 502] width 731 height 135
click at [209, 545] on textarea at bounding box center [502, 502] width 731 height 135
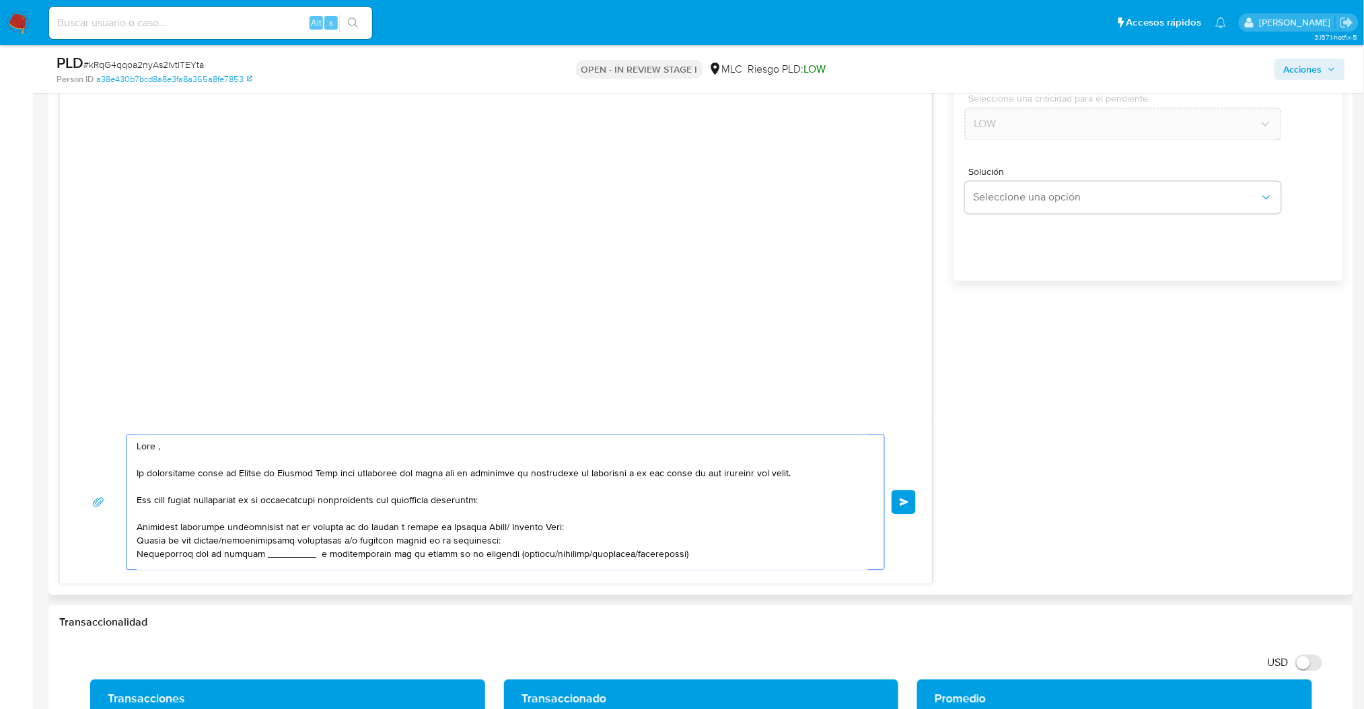
click at [213, 556] on textarea at bounding box center [502, 502] width 731 height 135
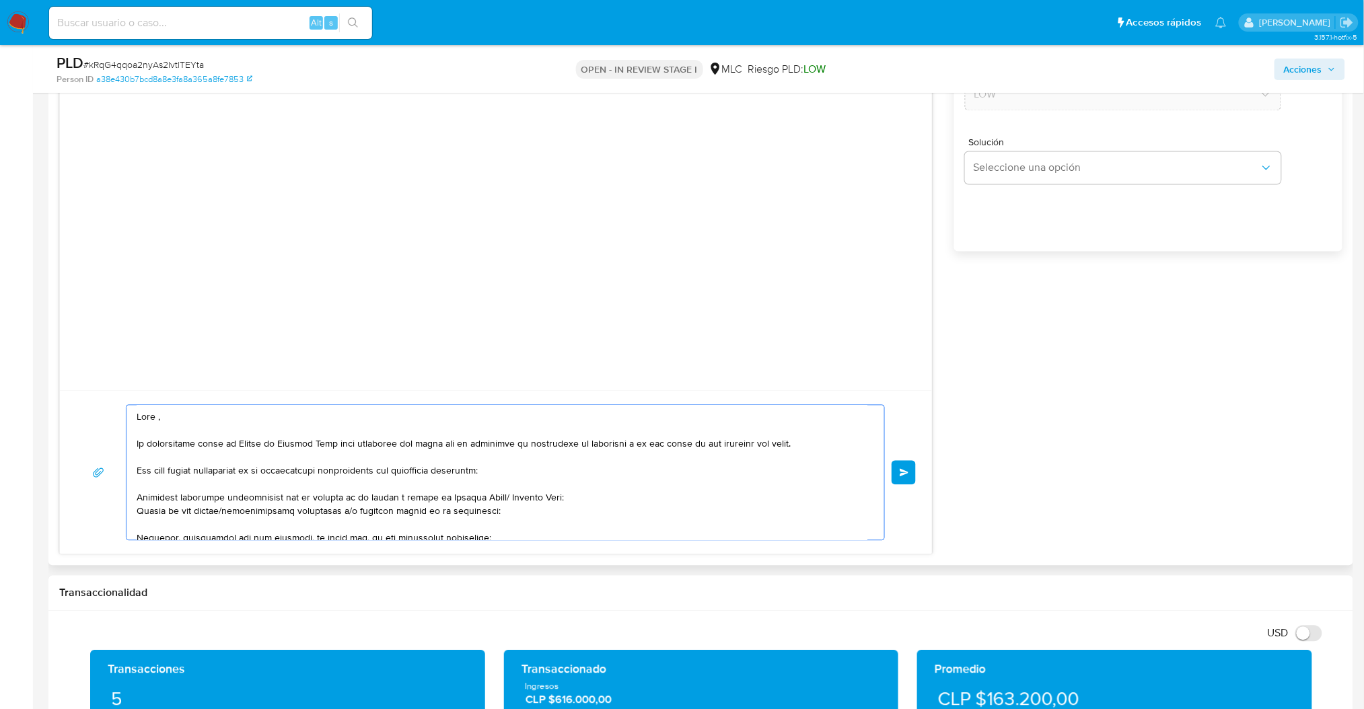
scroll to position [836, 0]
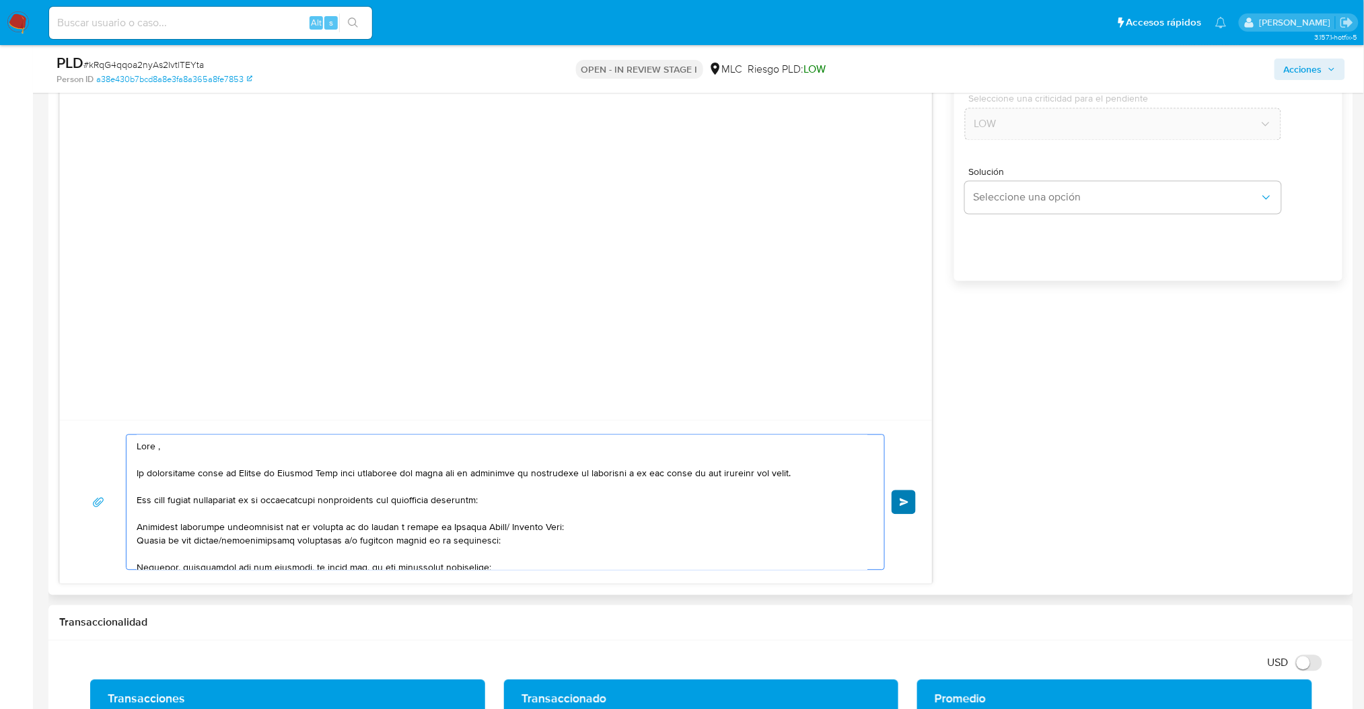
type textarea "Hola , Te contactamos desde el Equipo de Mercado Pago para verificar tus datos …"
click at [905, 505] on span "Enviar" at bounding box center [904, 503] width 9 height 8
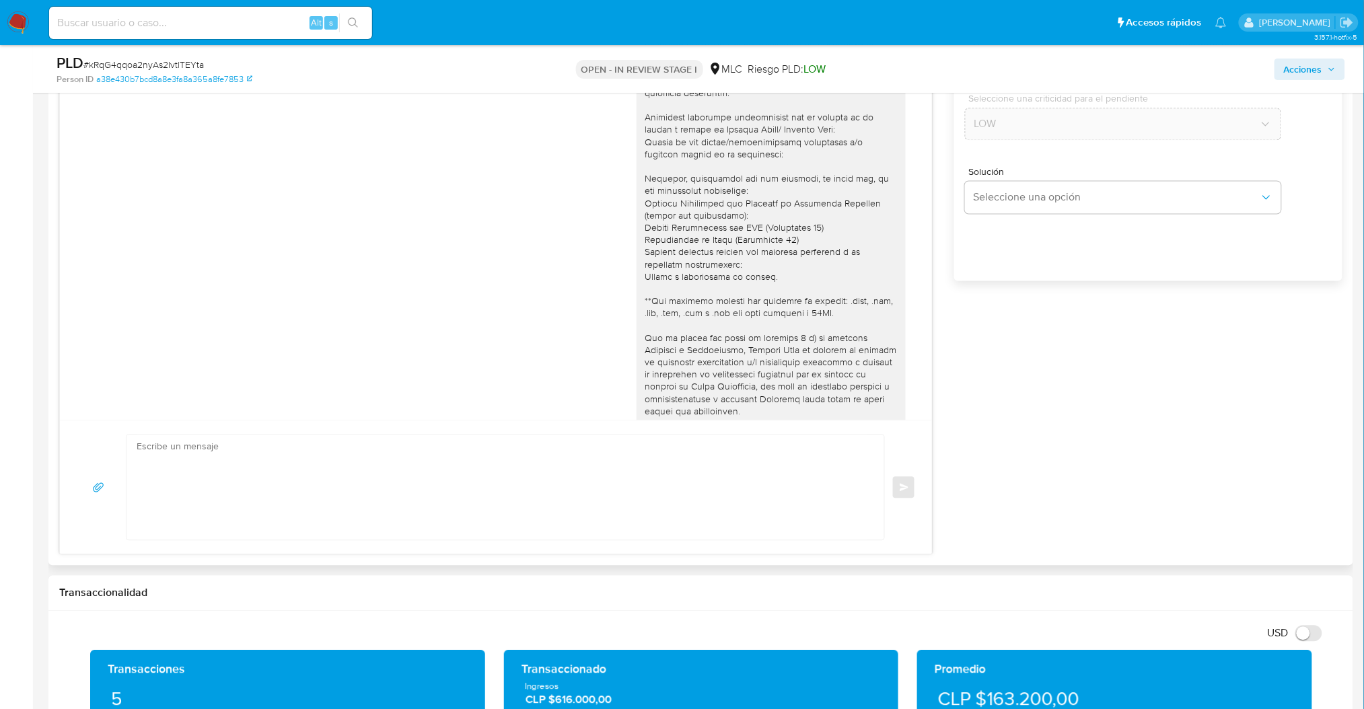
scroll to position [151, 0]
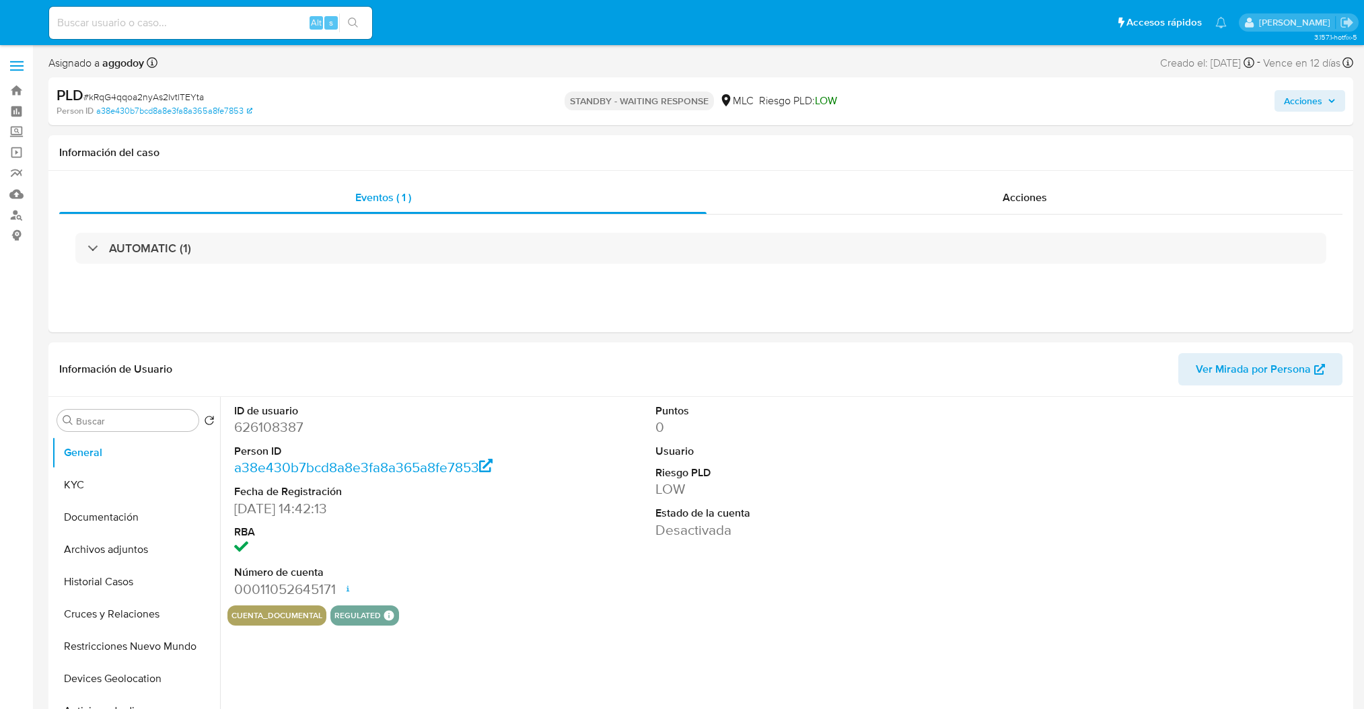
select select "10"
click at [280, 426] on dd "626108387" at bounding box center [367, 427] width 267 height 19
copy dd "626108387"
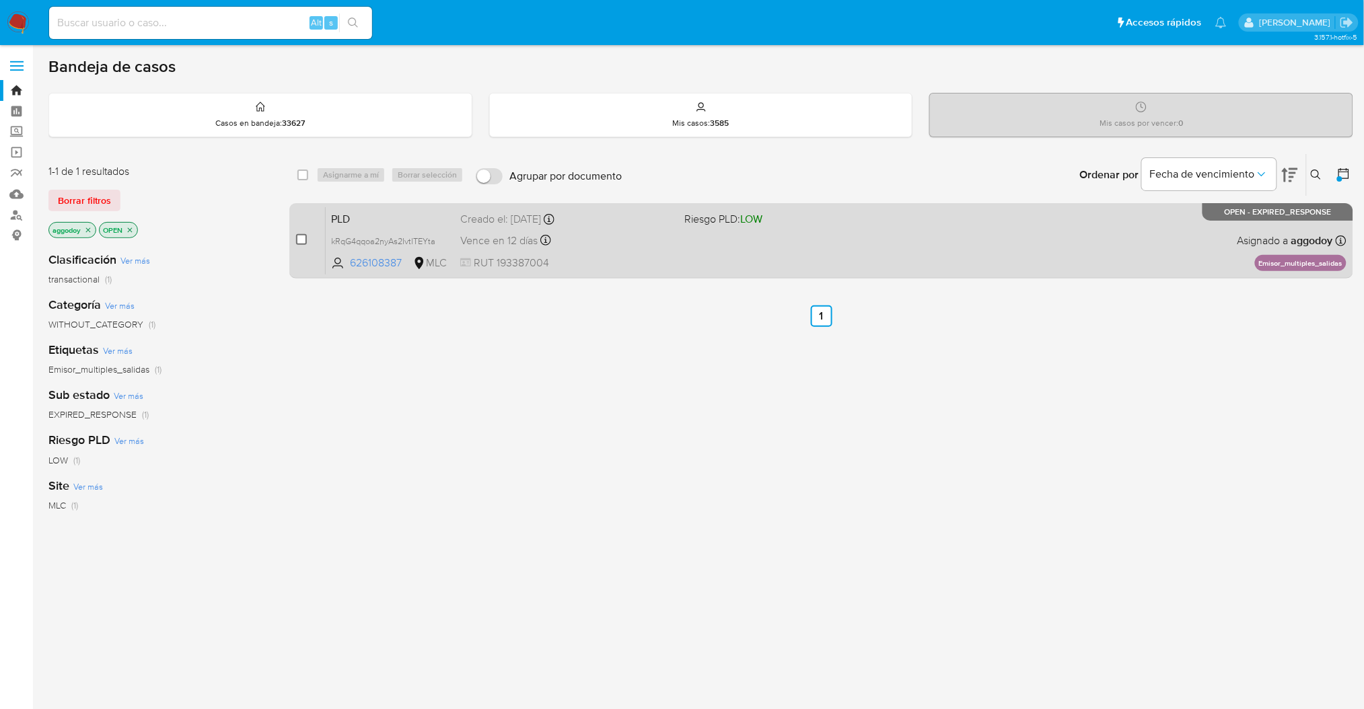
click at [301, 238] on input "checkbox" at bounding box center [301, 239] width 11 height 11
checkbox input "true"
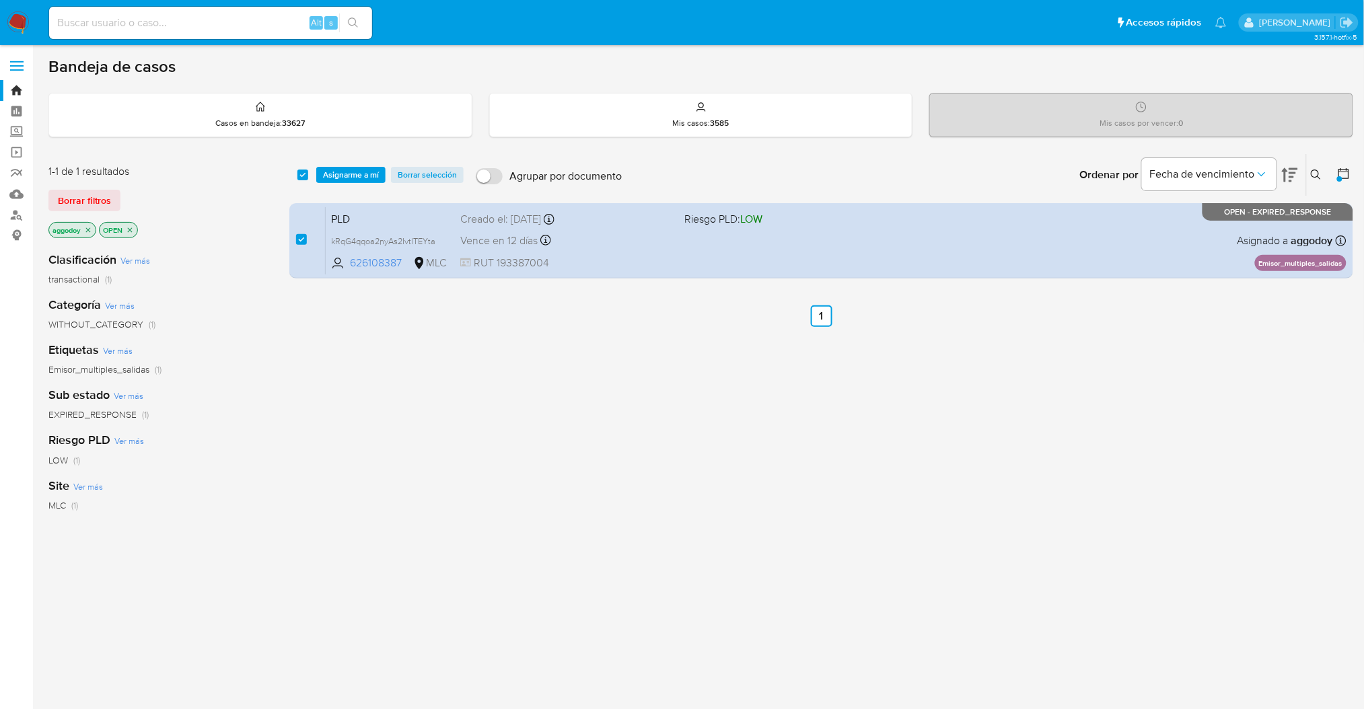
click at [330, 190] on div "select-all-cases-checkbox Asignarme a mí Borrar selección Agrupar por documento…" at bounding box center [821, 175] width 1064 height 42
click at [336, 183] on div "select-all-cases-checkbox Asignarme a mí Borrar selección Agrupar por documento…" at bounding box center [821, 175] width 1064 height 42
click at [340, 178] on span "Asignarme a mí" at bounding box center [351, 174] width 56 height 13
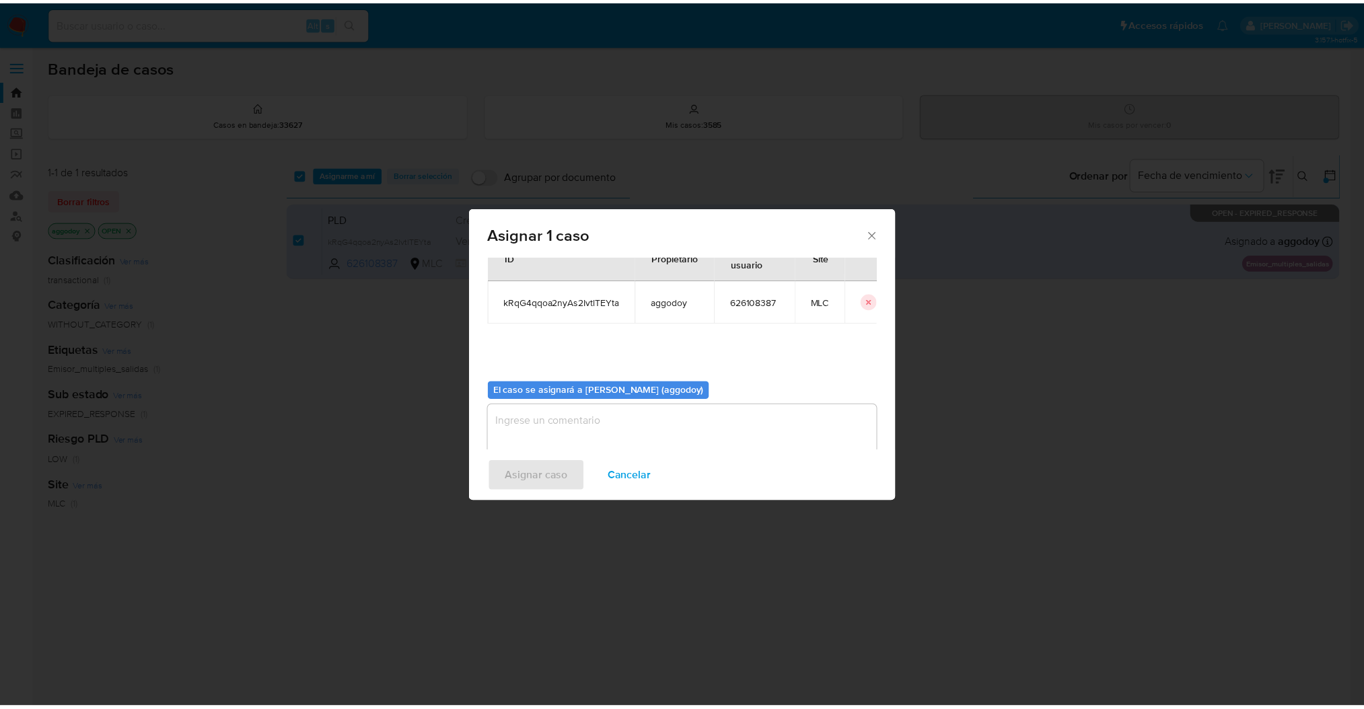
scroll to position [69, 0]
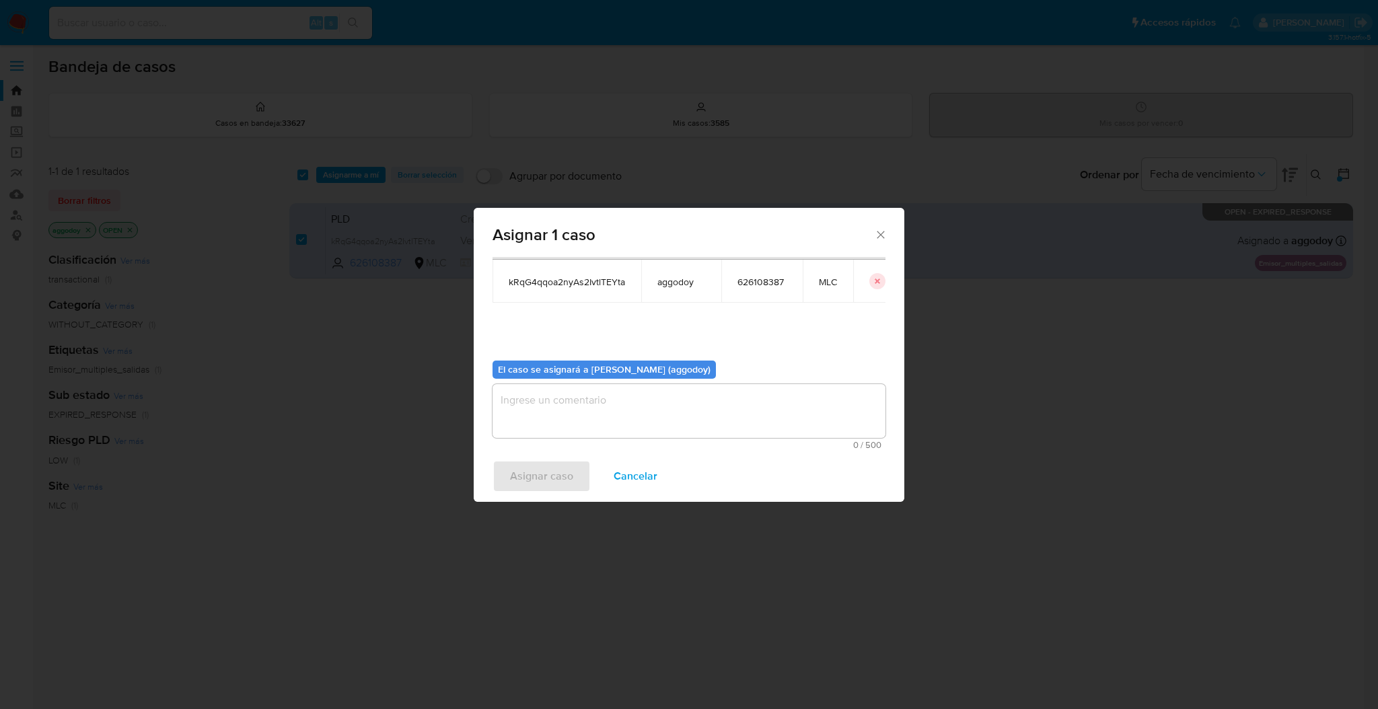
click at [660, 434] on textarea "assign-modal" at bounding box center [689, 411] width 393 height 54
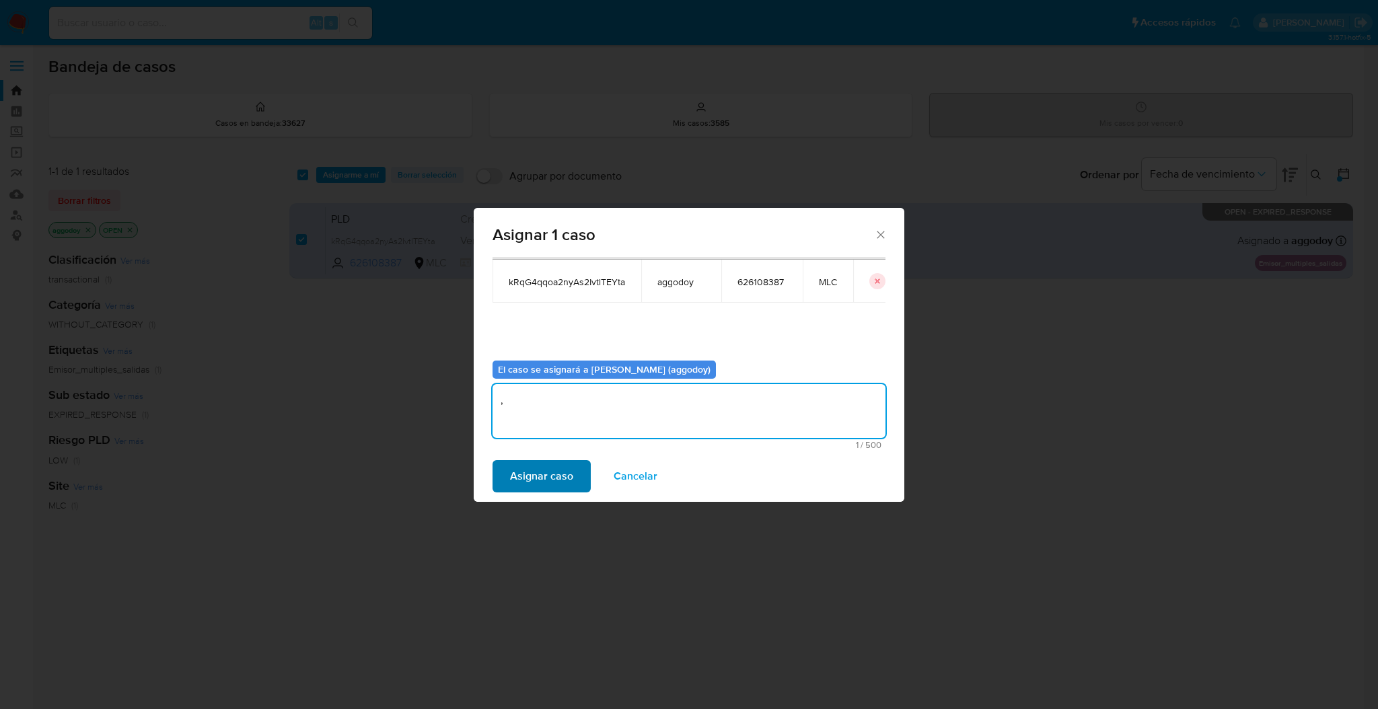
type textarea ","
click at [520, 480] on span "Asignar caso" at bounding box center [541, 477] width 63 height 30
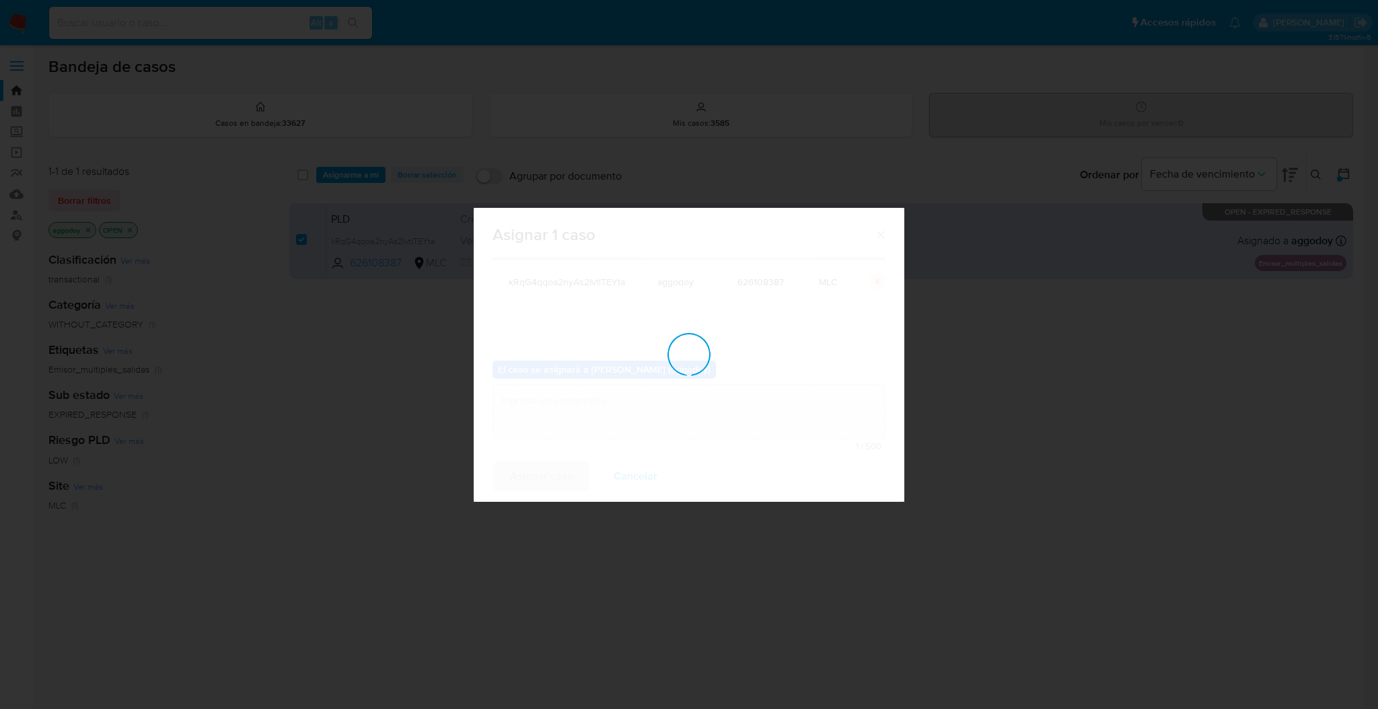
checkbox input "false"
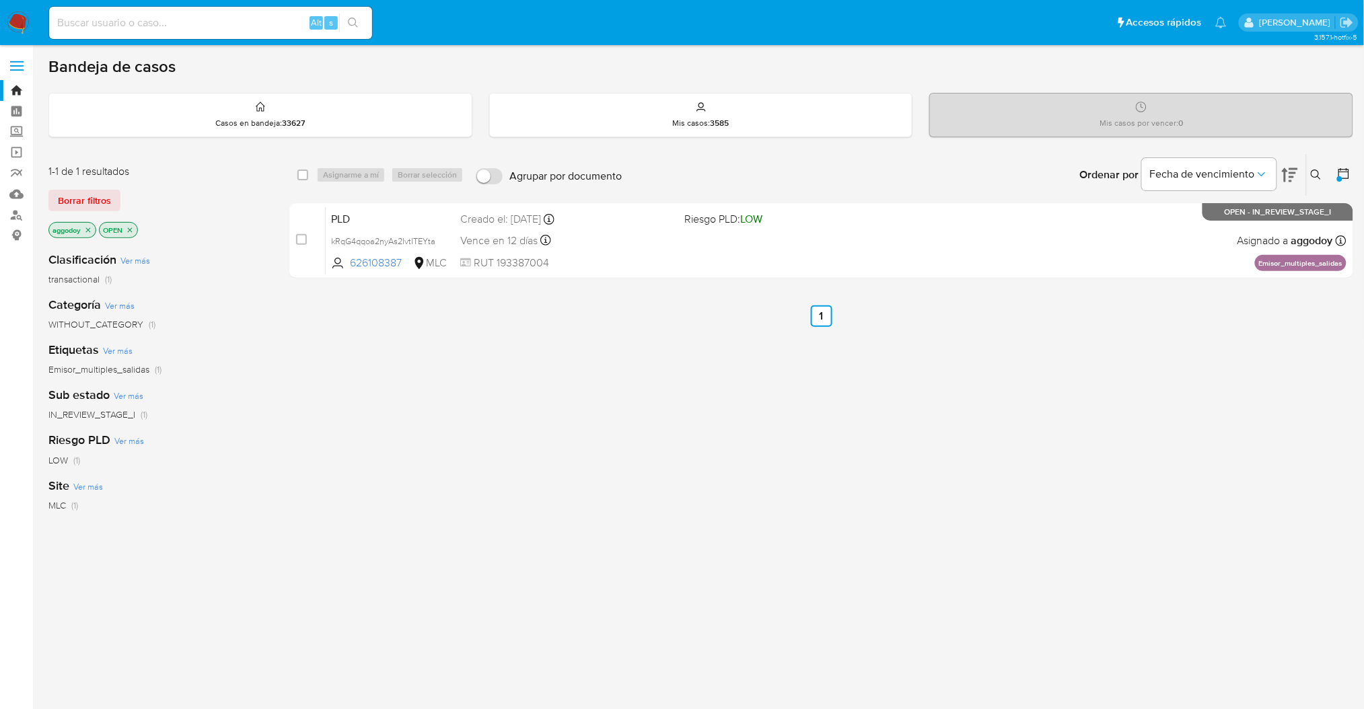
click at [1309, 172] on button at bounding box center [1318, 175] width 22 height 16
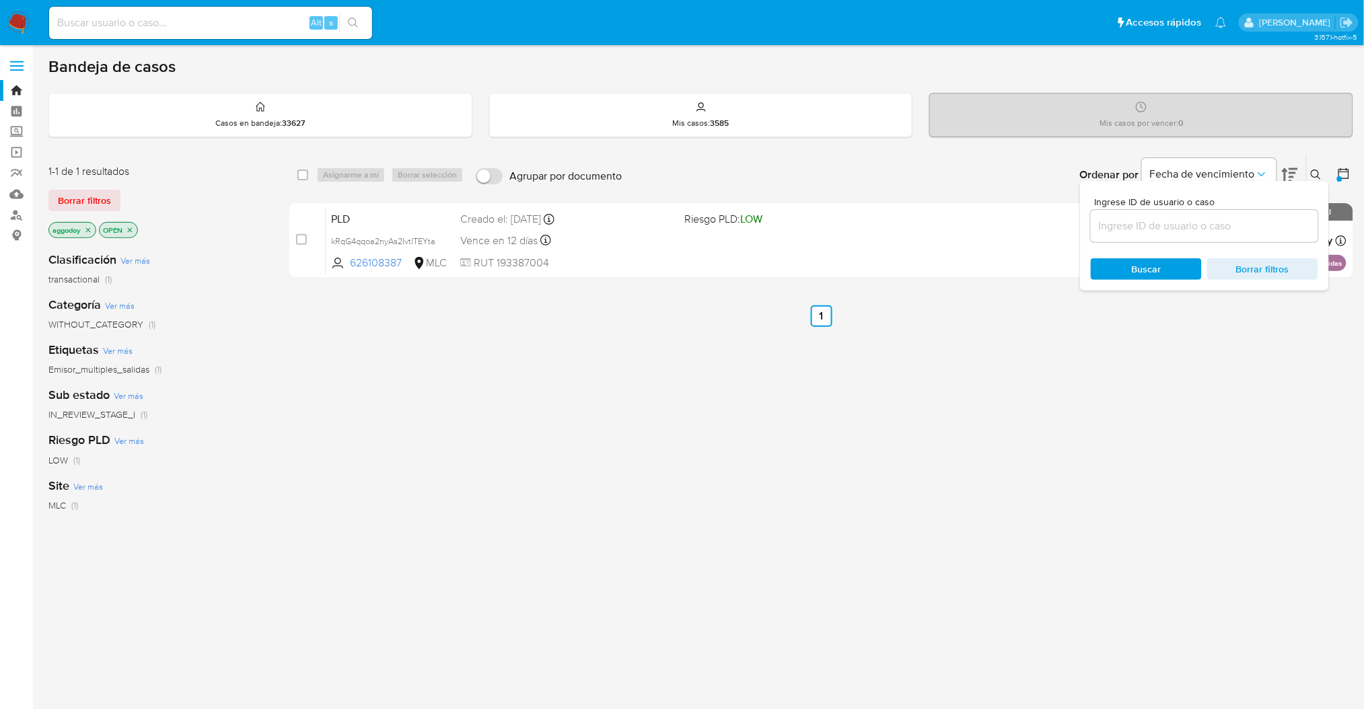
click at [1294, 223] on input at bounding box center [1204, 225] width 227 height 17
click at [1294, 223] on input "1359476361" at bounding box center [1204, 225] width 227 height 17
type input "1359476361"
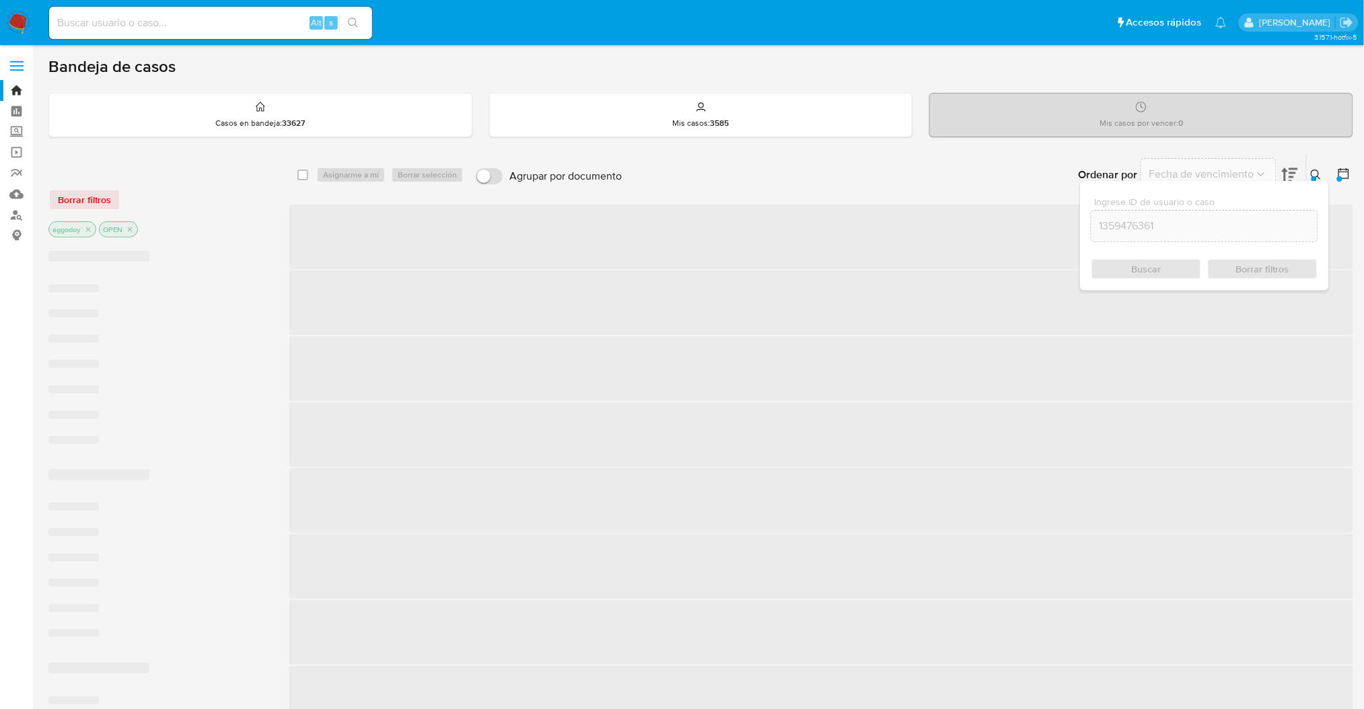
click at [1324, 175] on button at bounding box center [1318, 175] width 22 height 16
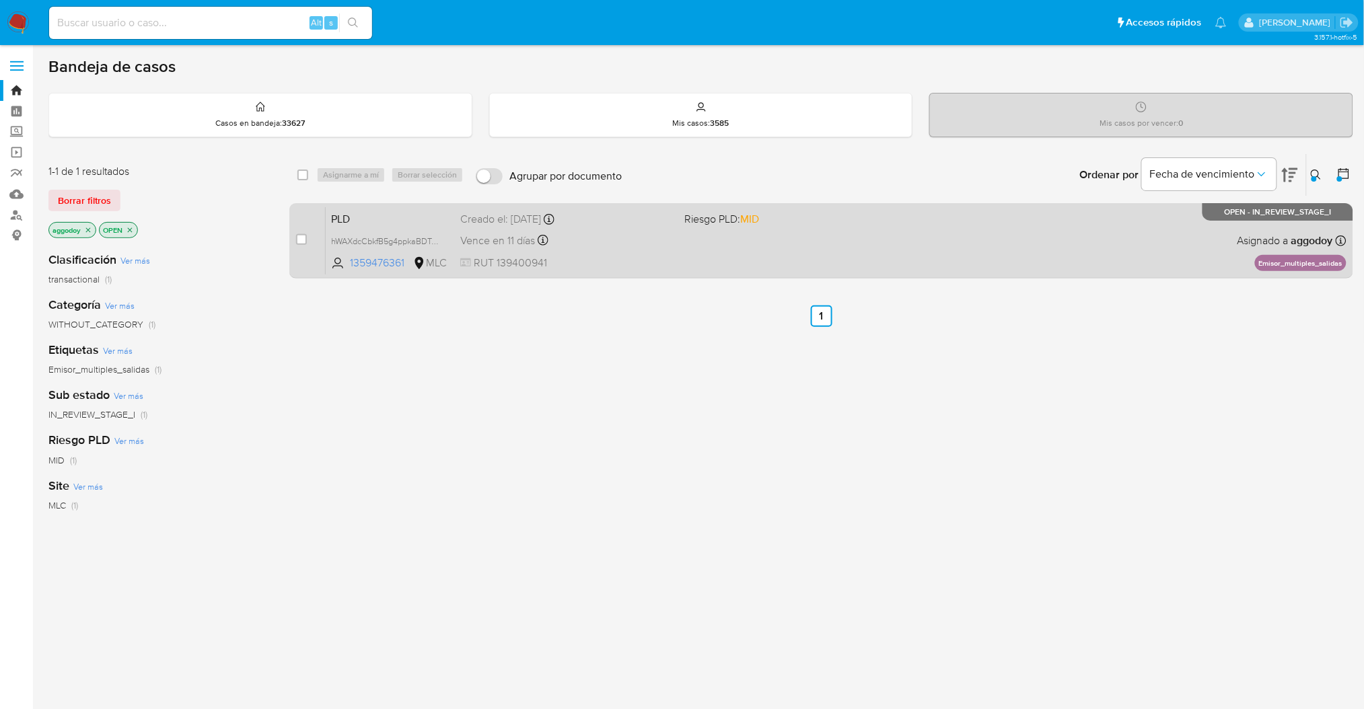
click at [1231, 246] on div "PLD hWAXdcCbkfB5g4ppkaBDTnq3 1359476361 MLC Riesgo PLD: MID Creado el: 12/06/20…" at bounding box center [836, 241] width 1021 height 68
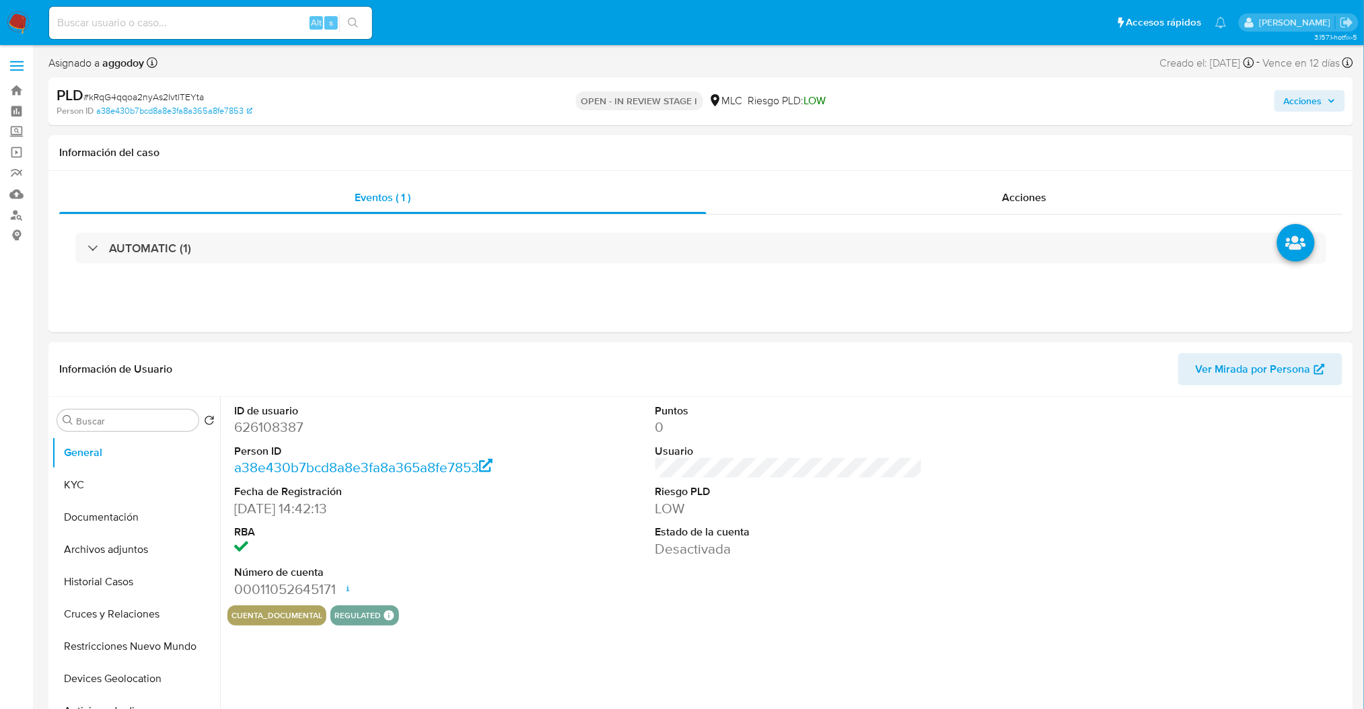
select select "10"
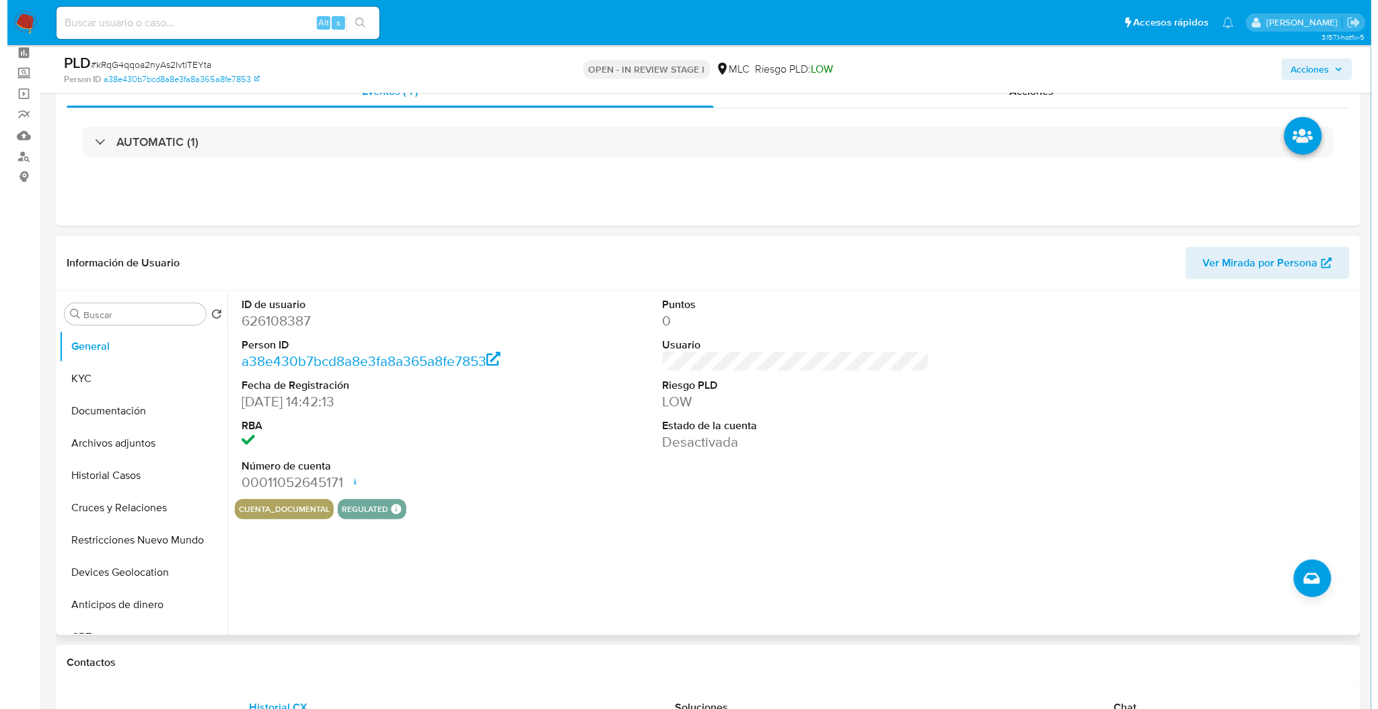
scroll to position [89, 0]
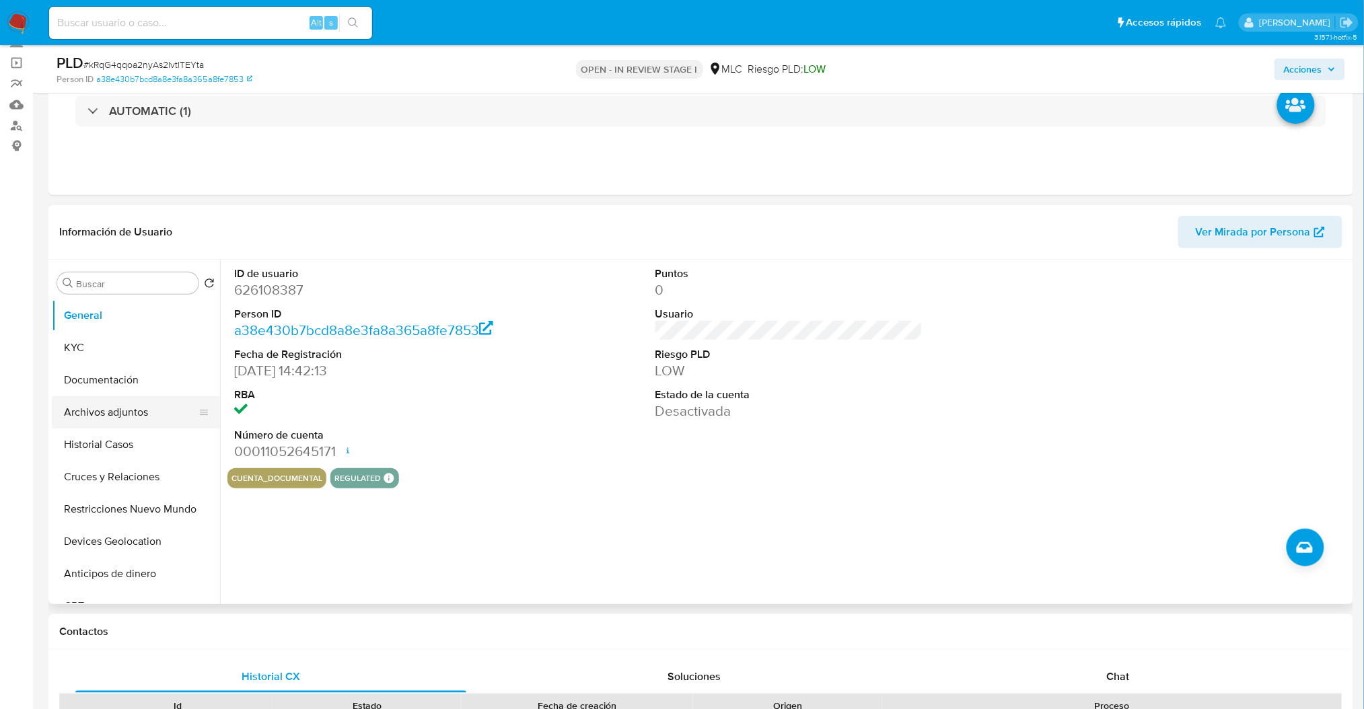
click at [95, 406] on button "Archivos adjuntos" at bounding box center [130, 412] width 157 height 32
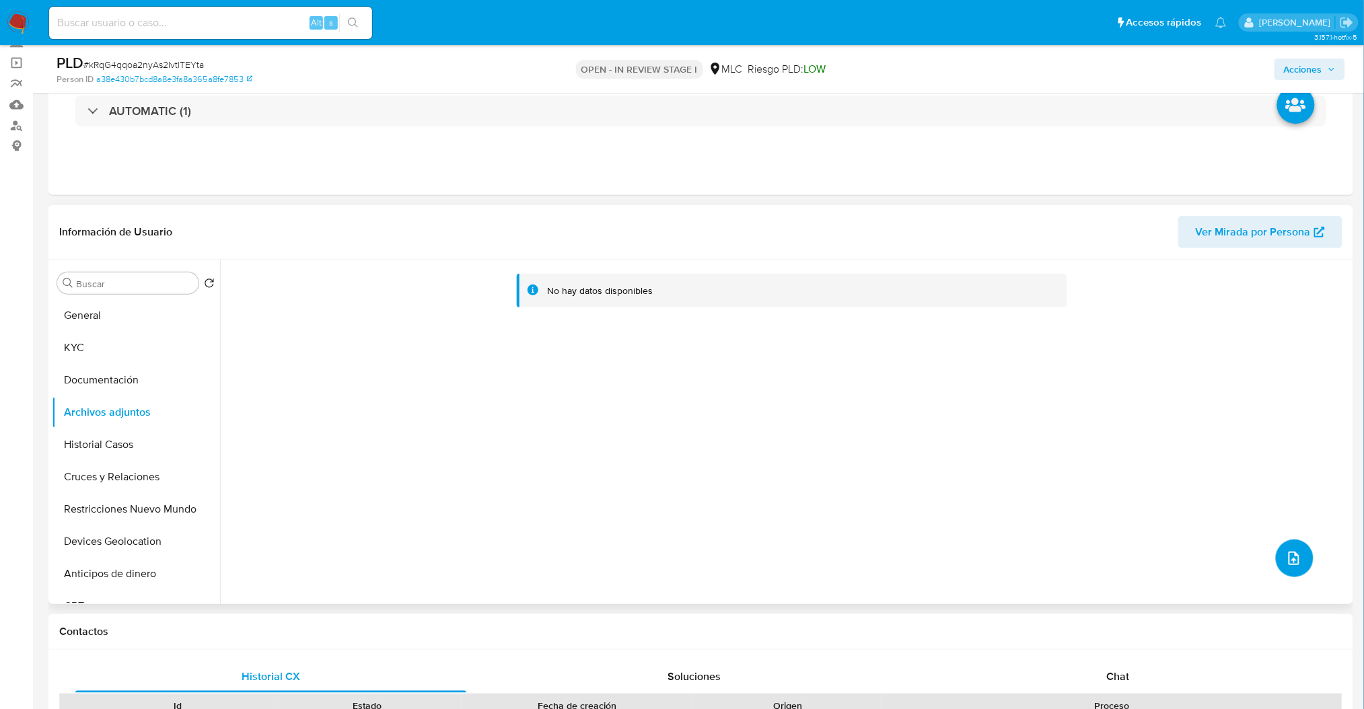
click at [1295, 565] on span "upload-file" at bounding box center [1294, 558] width 16 height 16
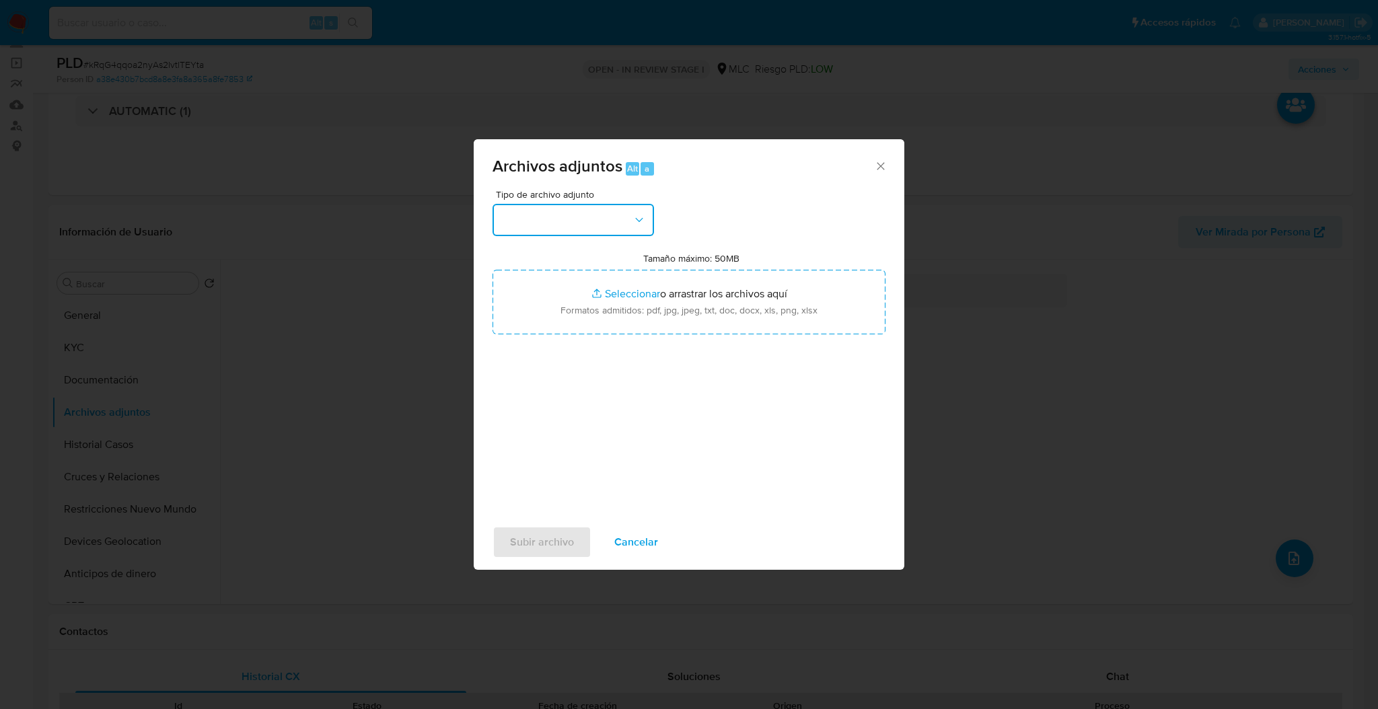
click at [580, 222] on button "button" at bounding box center [573, 220] width 161 height 32
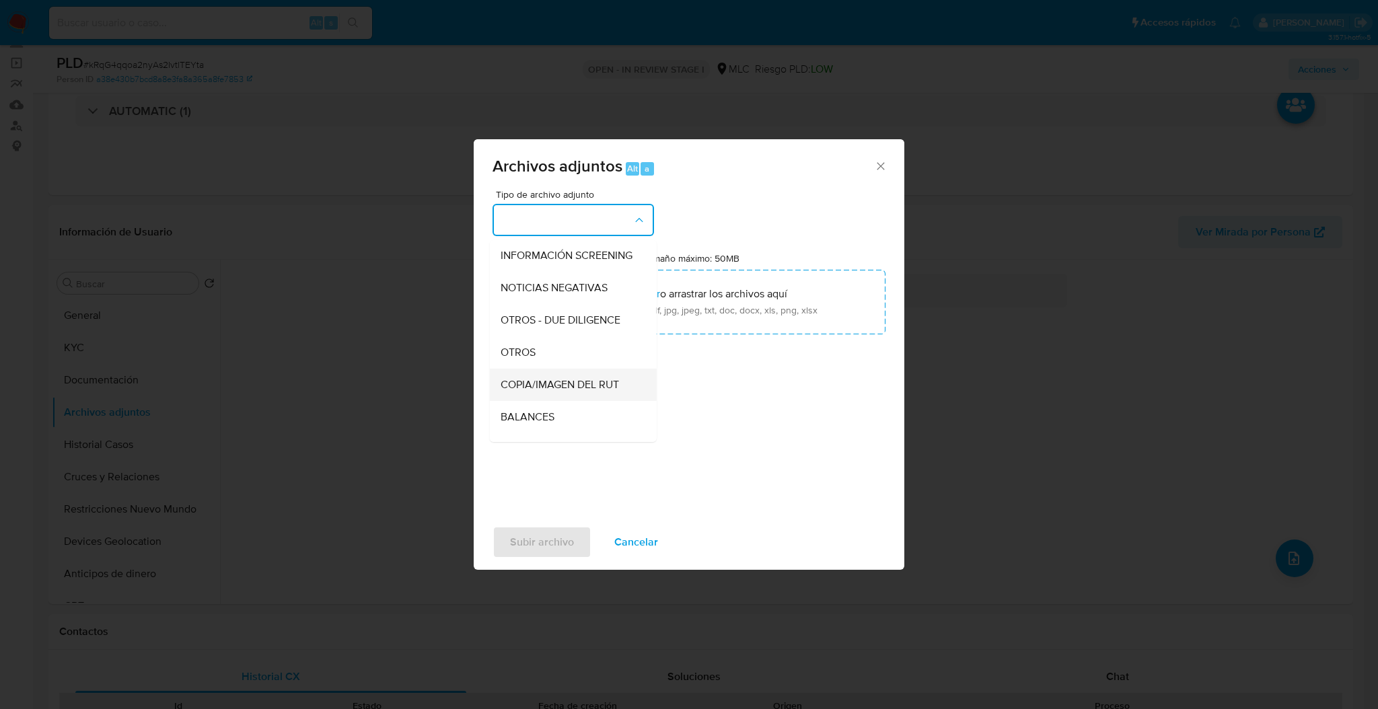
scroll to position [153, 0]
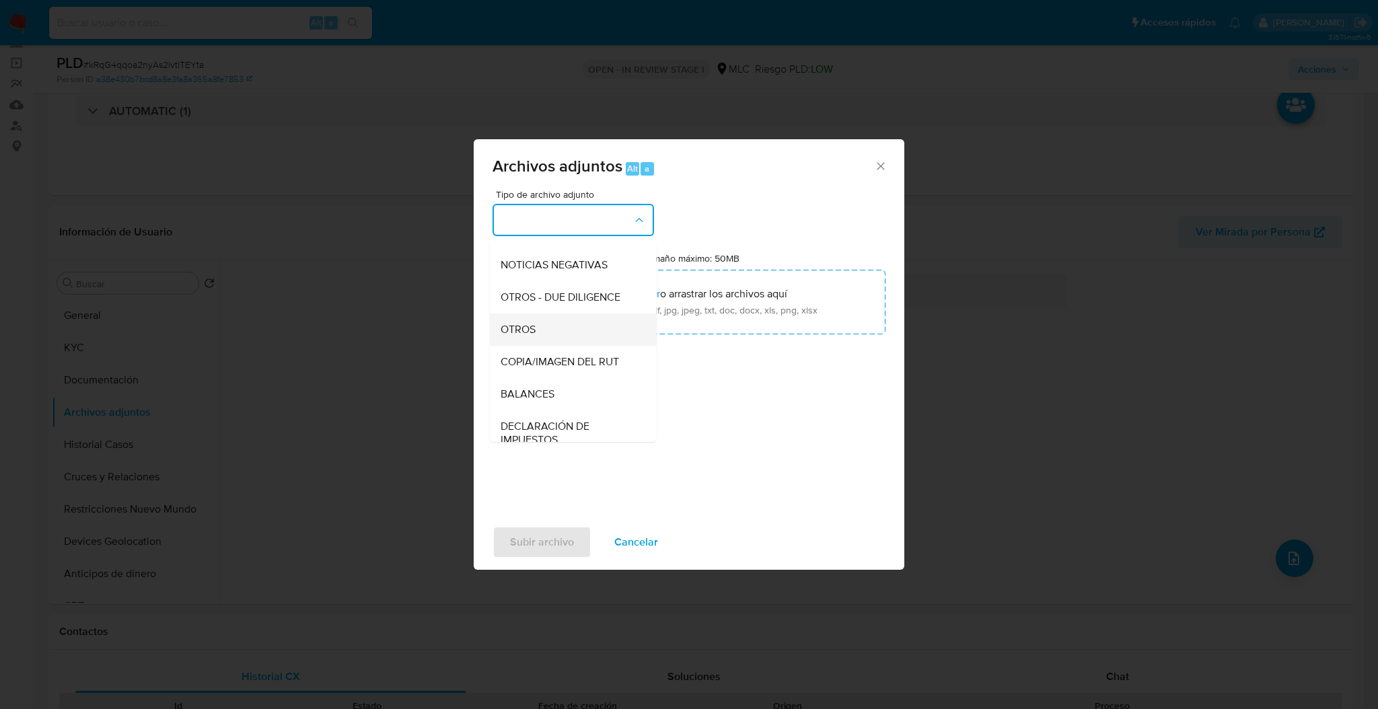
click at [544, 345] on div "OTROS" at bounding box center [569, 330] width 137 height 32
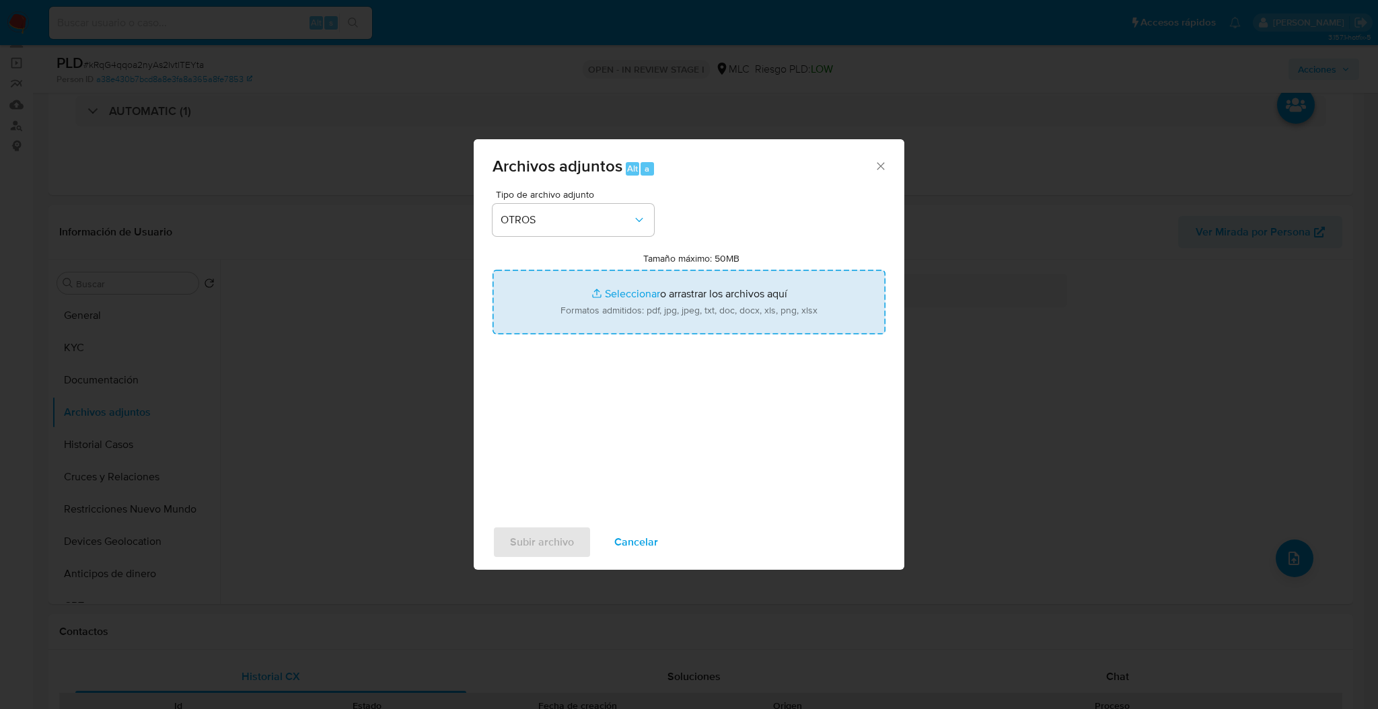
click at [553, 332] on input "Tamaño máximo: 50MB Seleccionar archivos" at bounding box center [689, 302] width 393 height 65
type input "C:\fakepath\690769807Movimientos.xlsx"
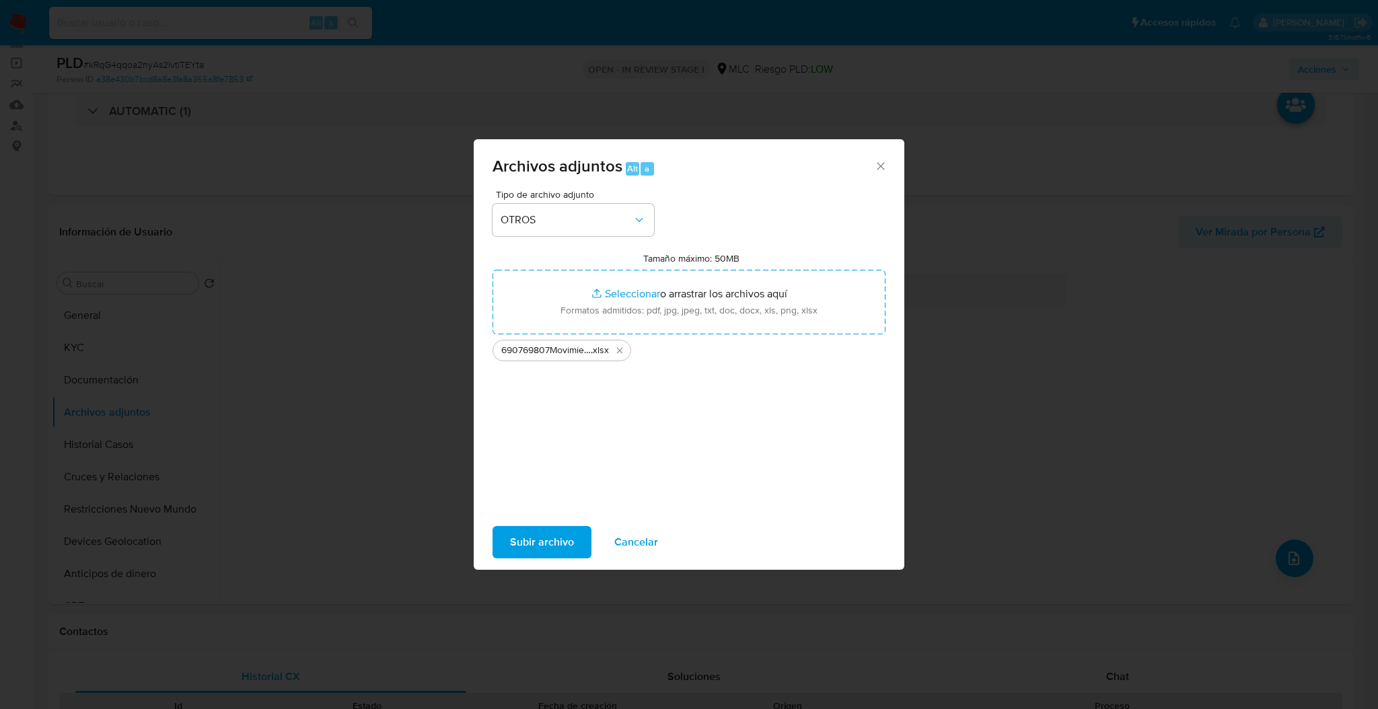
click at [546, 538] on span "Subir archivo" at bounding box center [542, 543] width 64 height 30
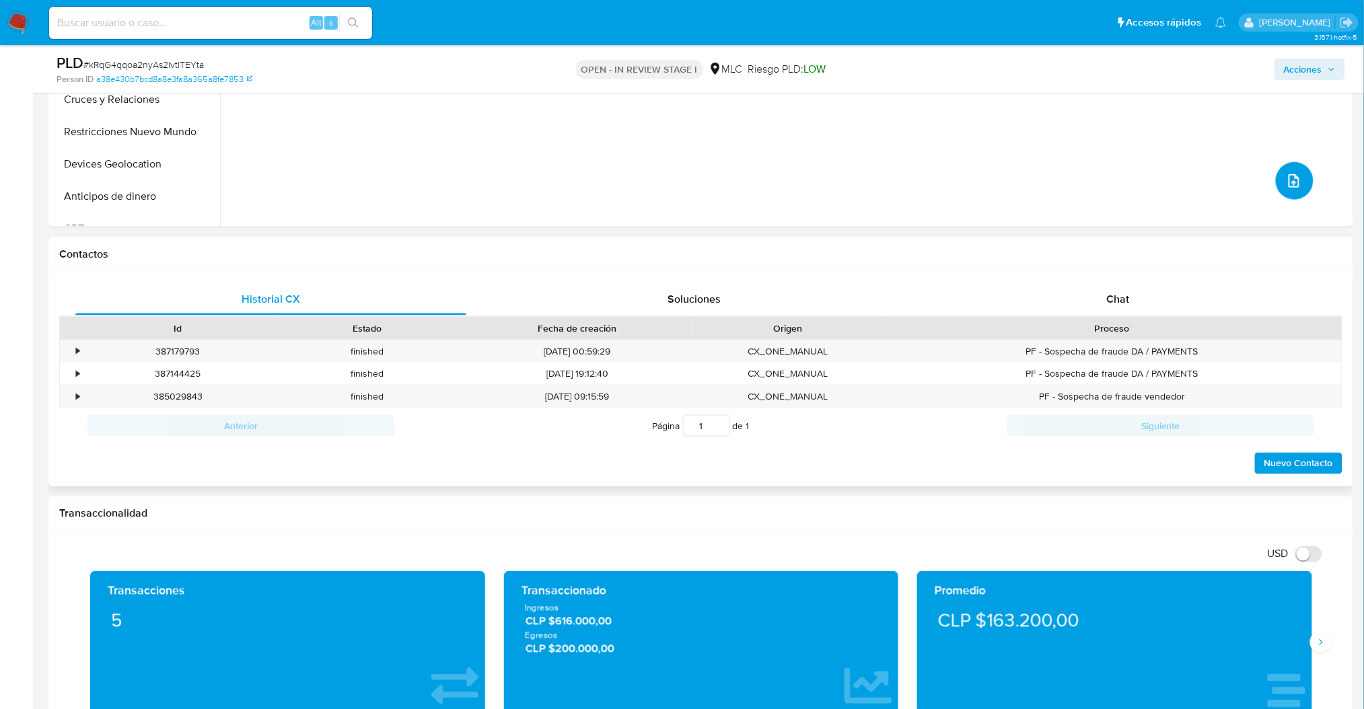
scroll to position [448, 0]
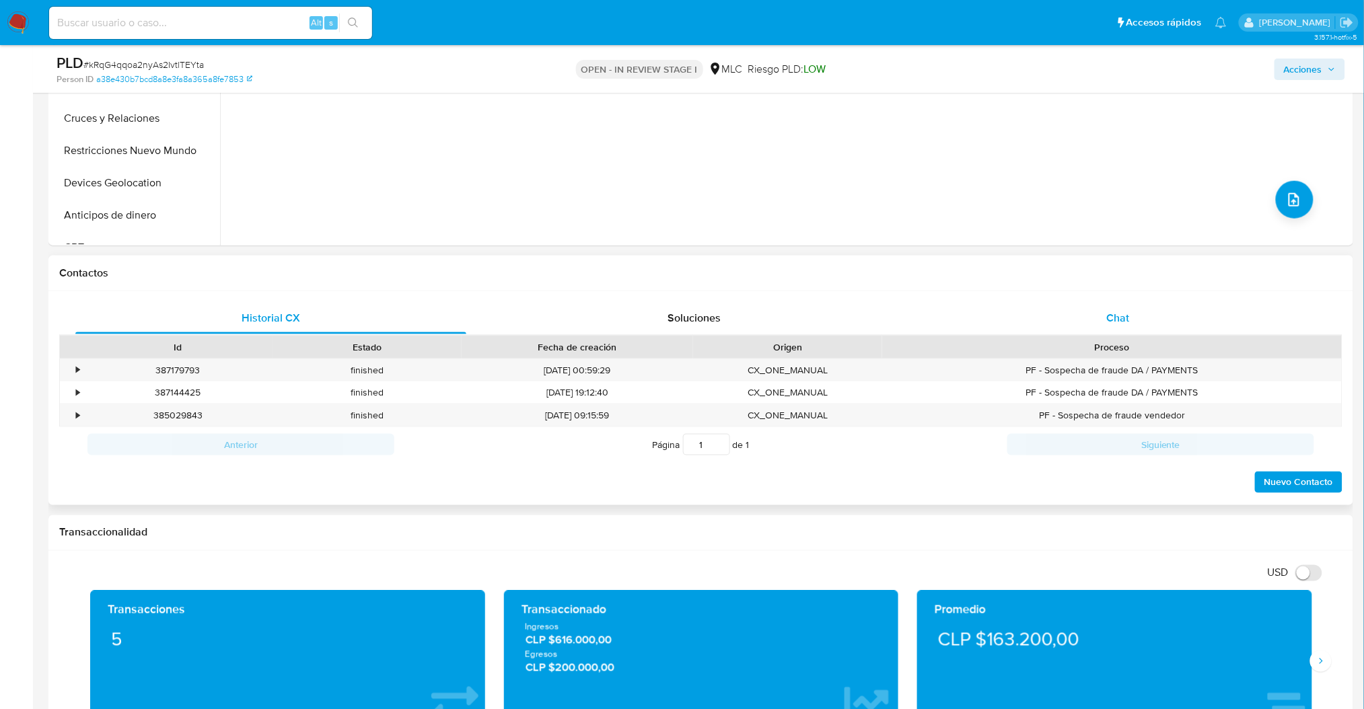
click at [1104, 332] on div "Chat" at bounding box center [1117, 318] width 391 height 32
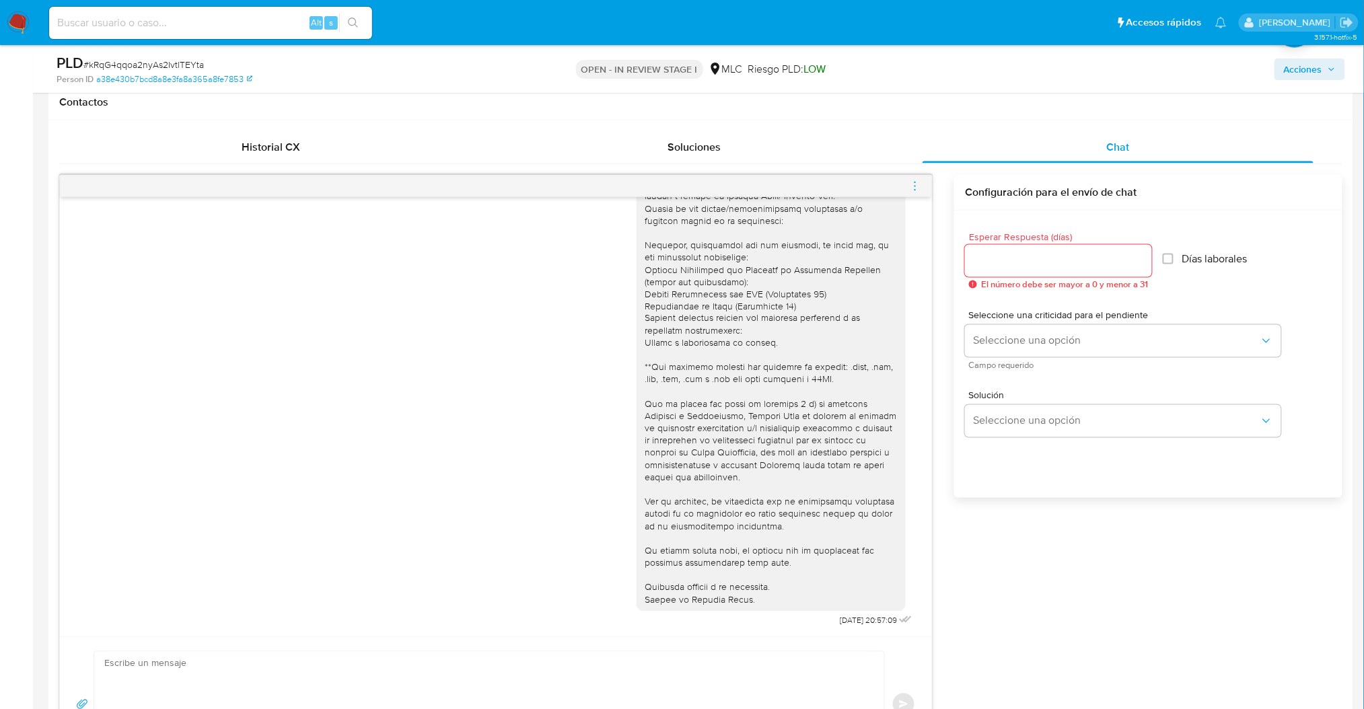
scroll to position [628, 0]
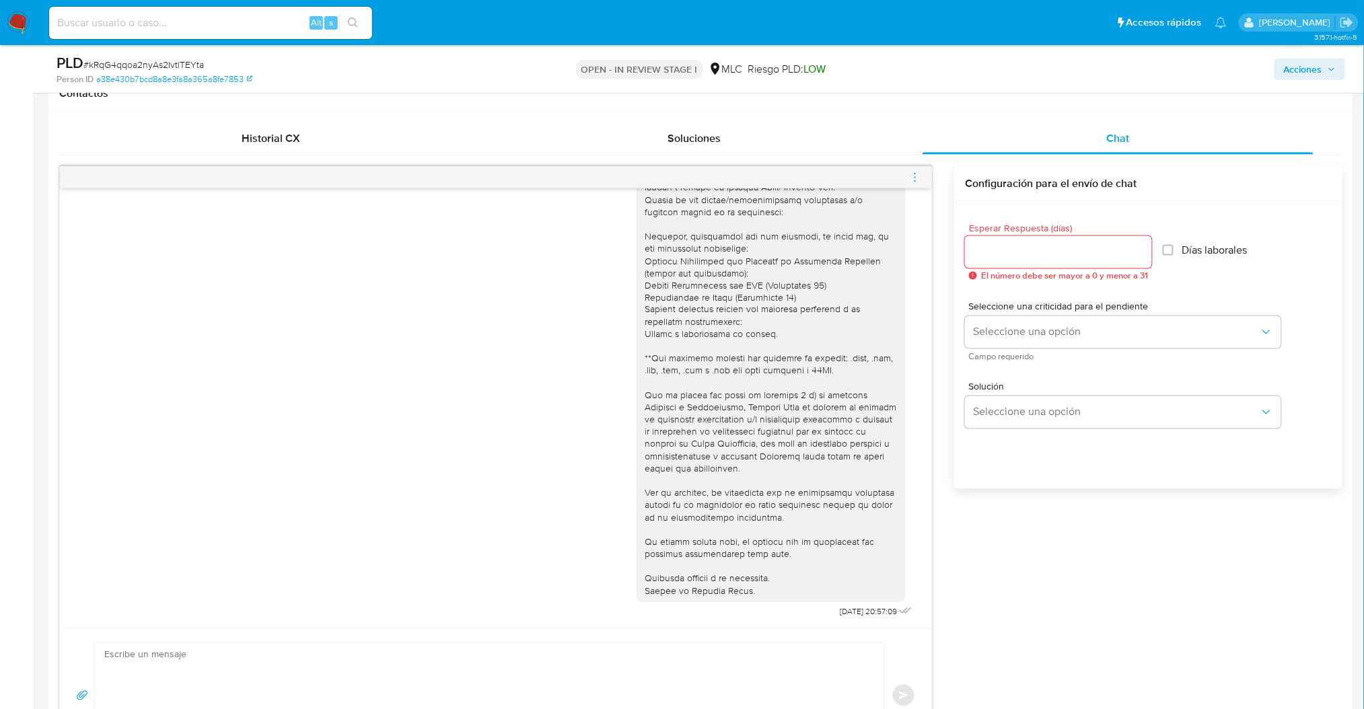
click at [1079, 106] on div "Contactos" at bounding box center [700, 94] width 1305 height 36
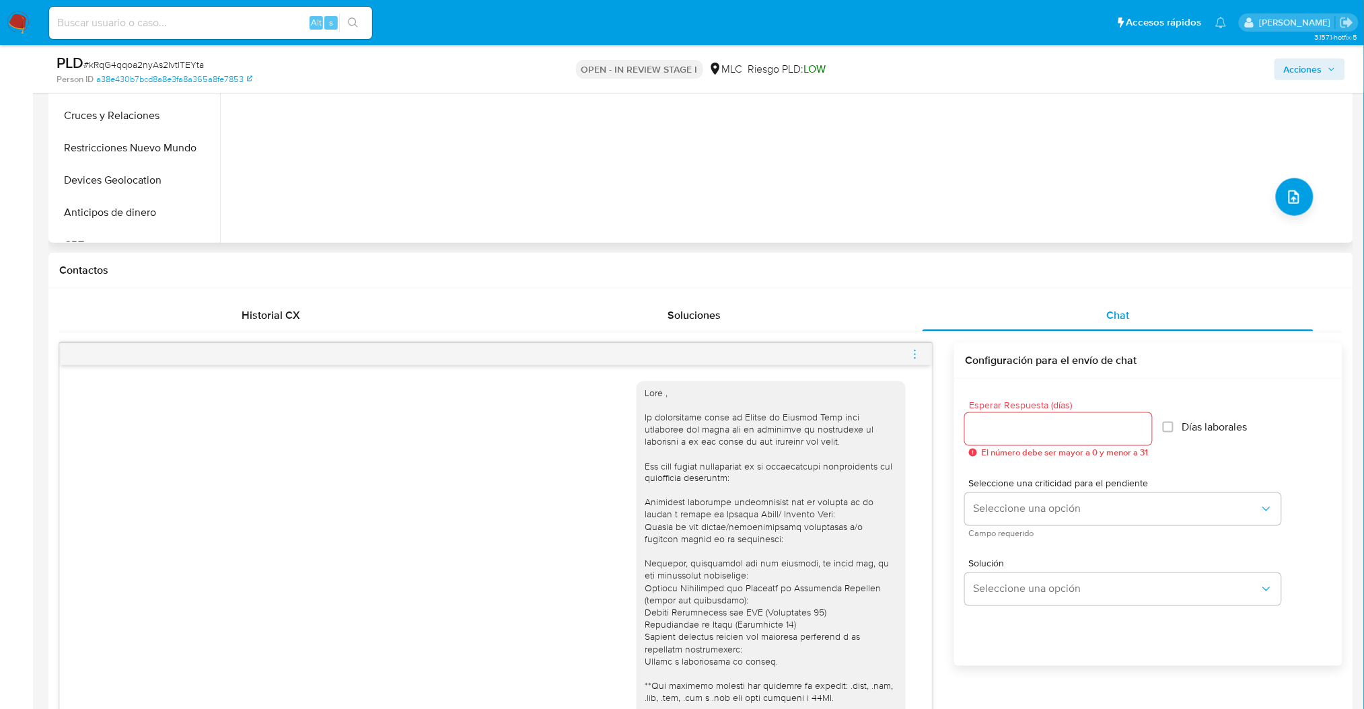
scroll to position [179, 0]
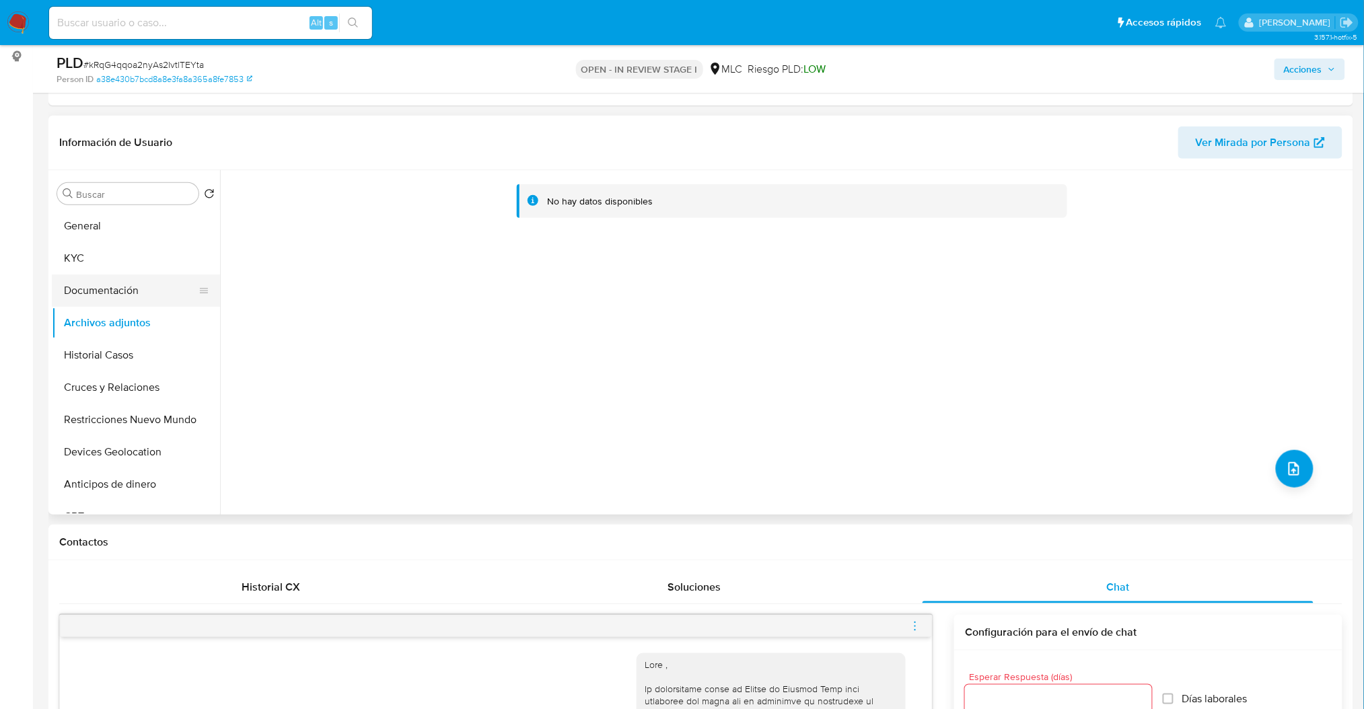
click at [132, 299] on button "Documentación" at bounding box center [130, 291] width 157 height 32
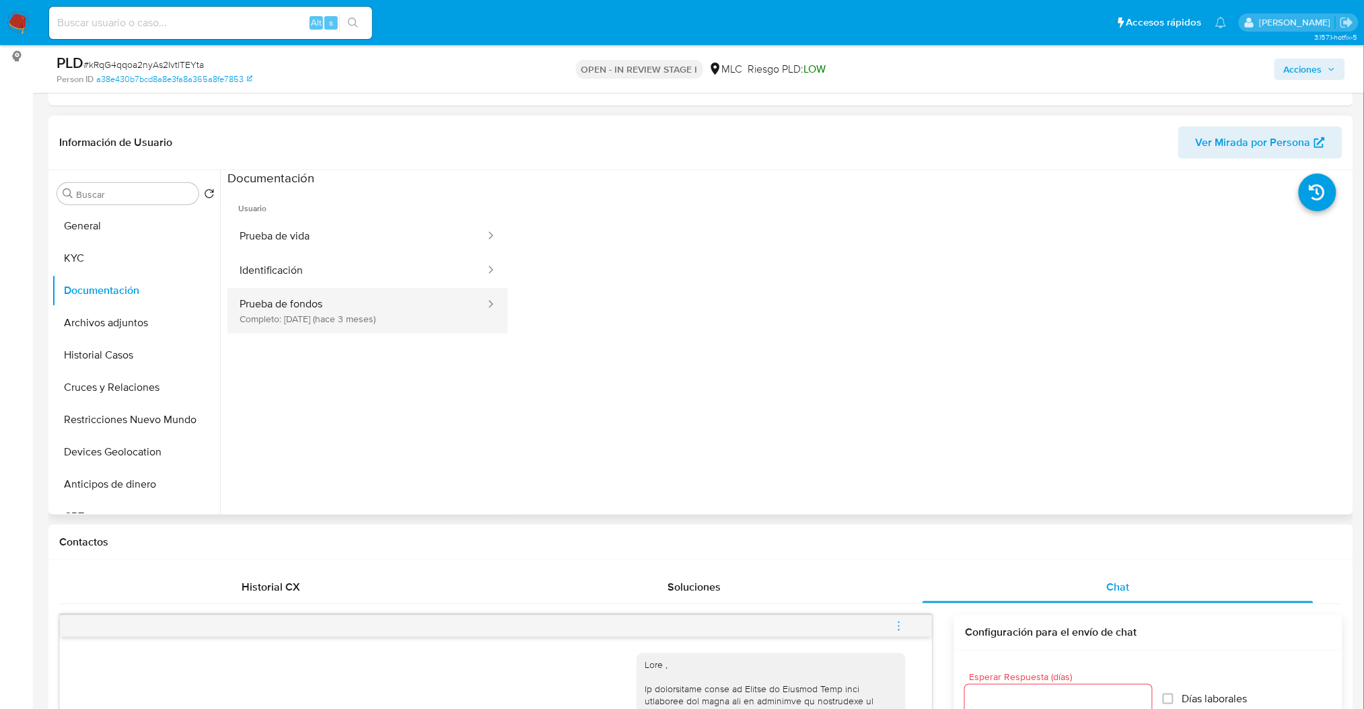
click at [384, 312] on button "Prueba de fondos Completo: 05/06/2025 (hace 3 meses)" at bounding box center [356, 311] width 259 height 46
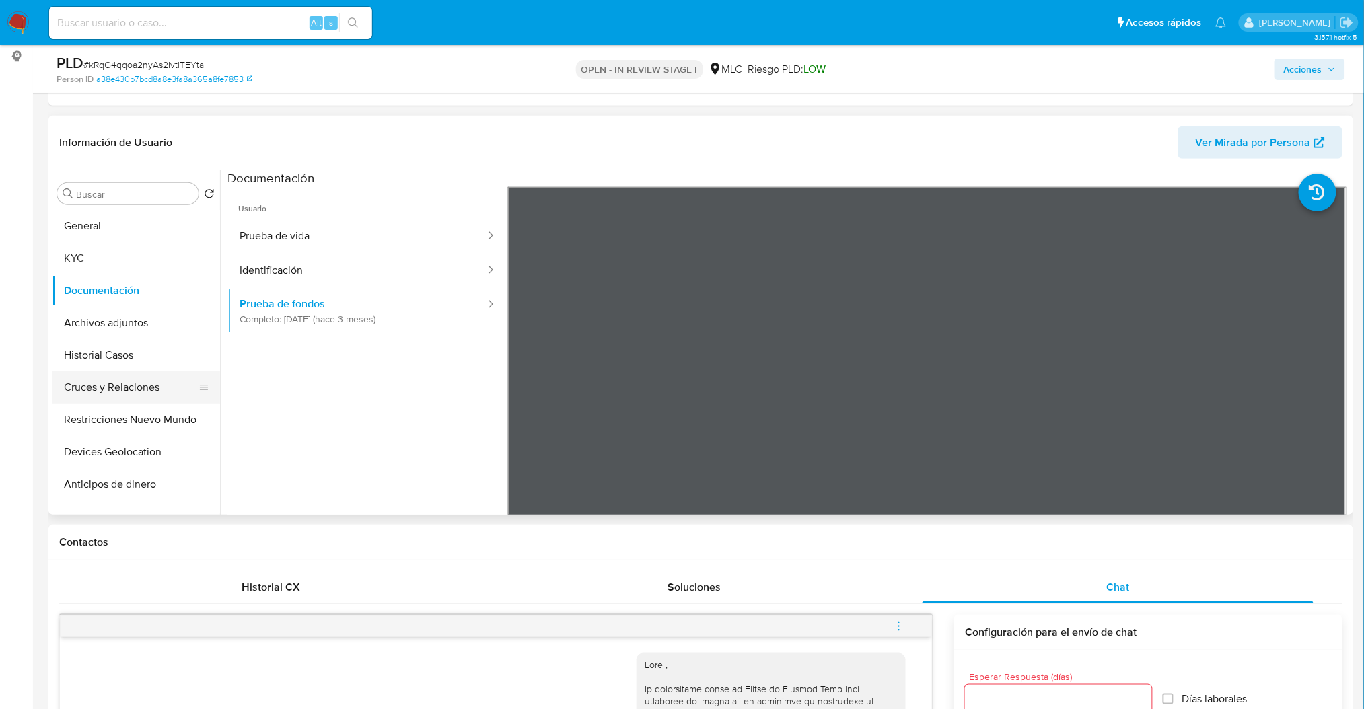
click at [133, 396] on button "Cruces y Relaciones" at bounding box center [130, 387] width 157 height 32
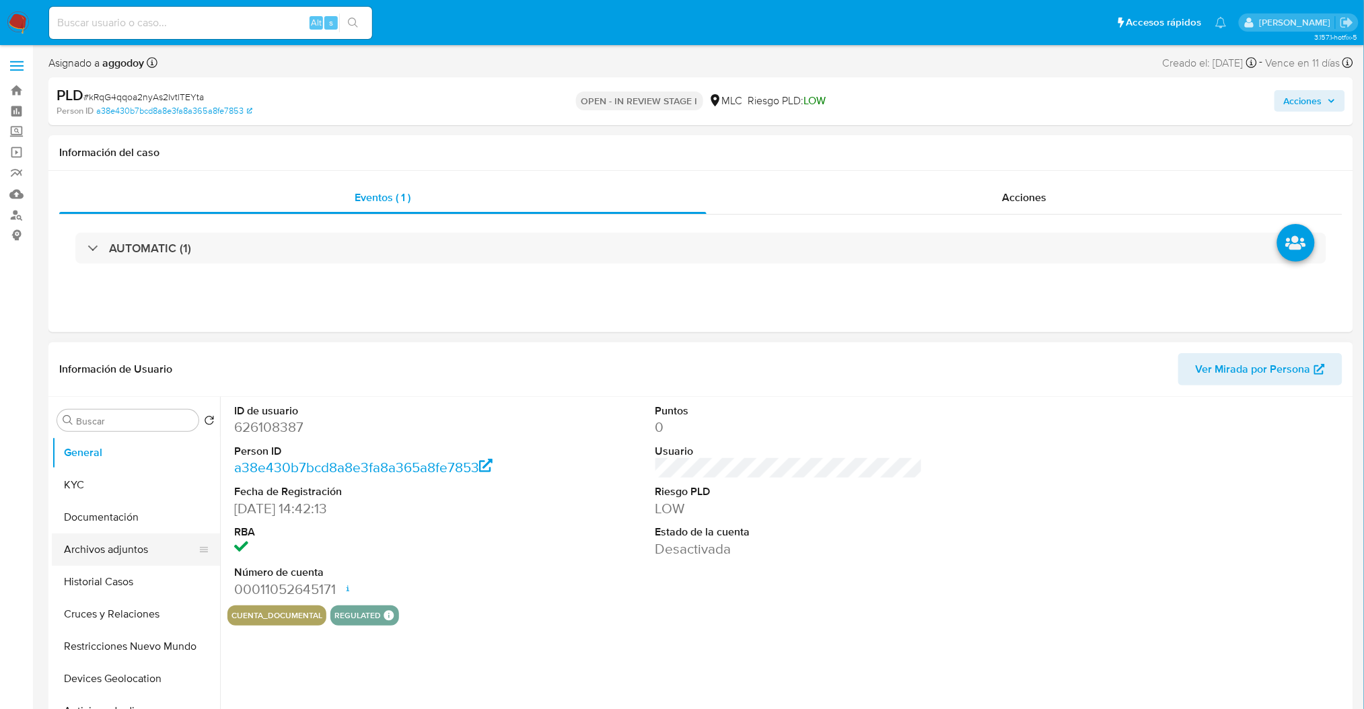
select select "10"
click at [111, 613] on button "Cruces y Relaciones" at bounding box center [130, 614] width 157 height 32
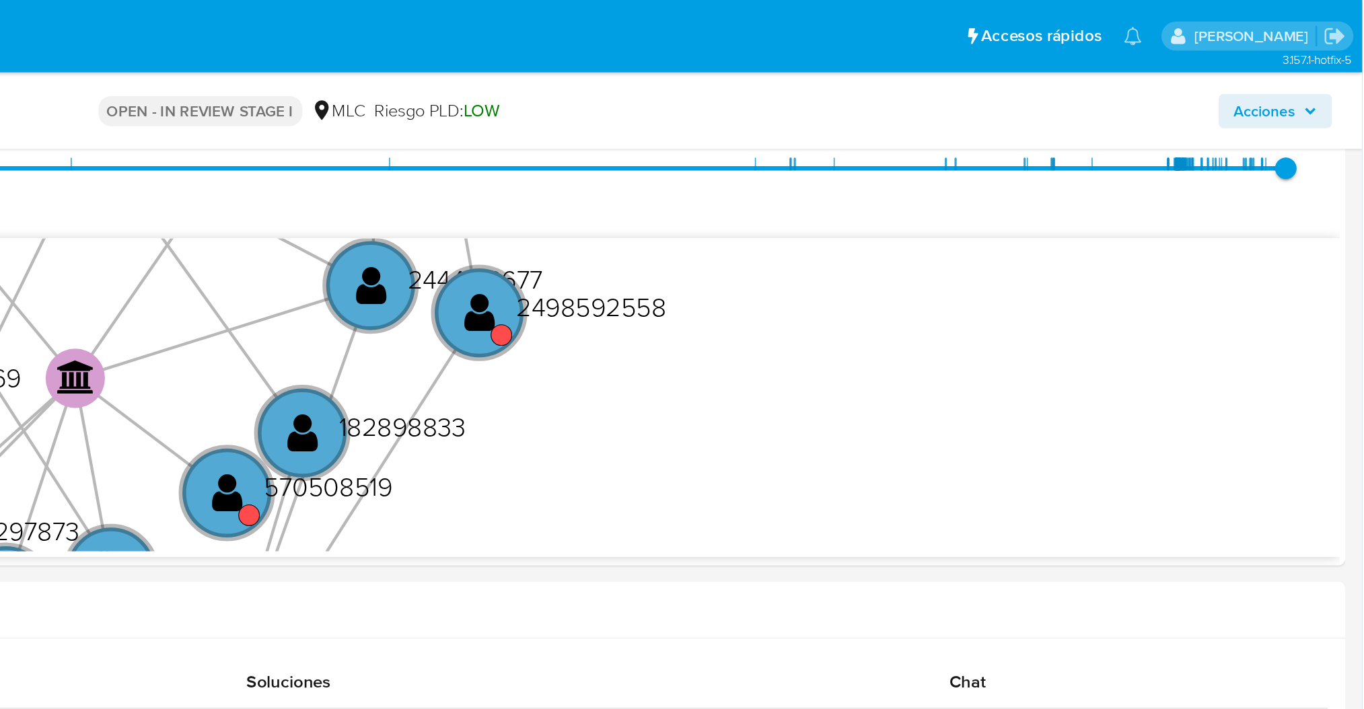
scroll to position [307, 0]
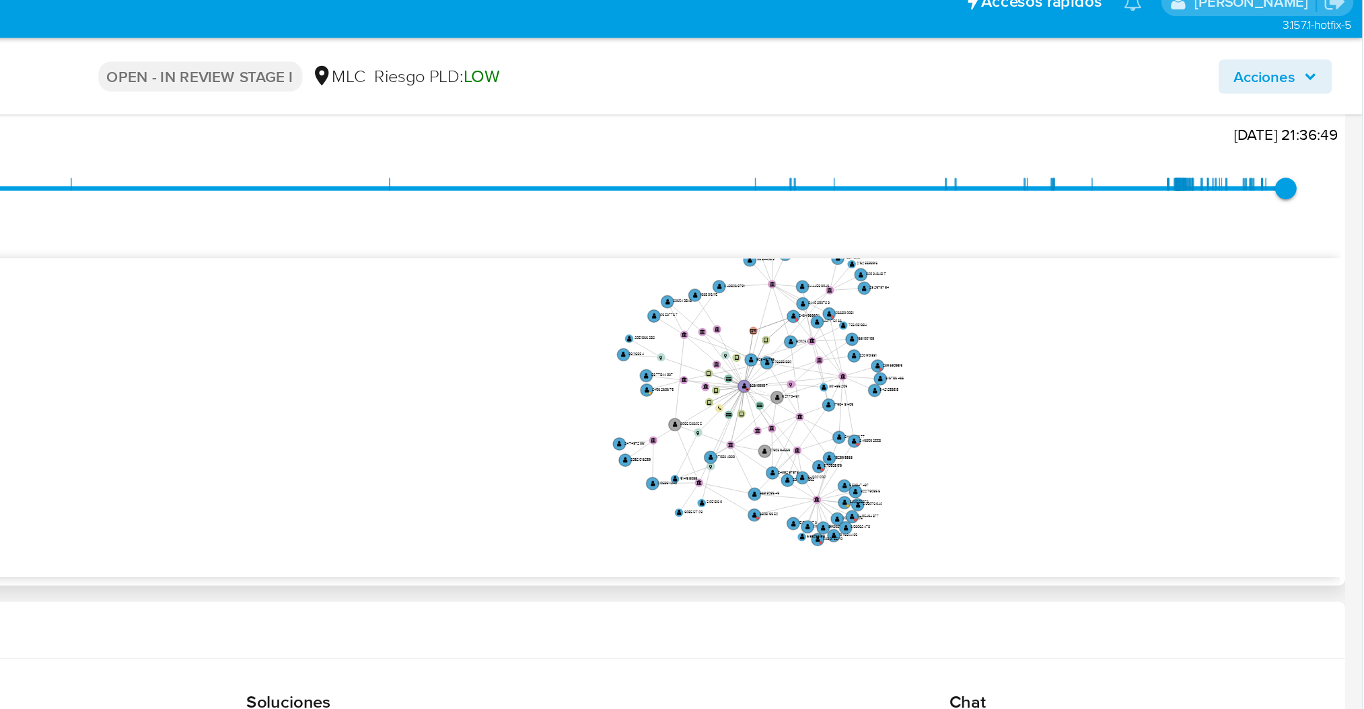
drag, startPoint x: 1203, startPoint y: 244, endPoint x: 1130, endPoint y: 317, distance: 103.2
click at [1130, 317] on icon "user-626108387  626108387 C device-682a4c573ffeff69a308d235  device-6779aa674…" at bounding box center [798, 280] width 1103 height 195
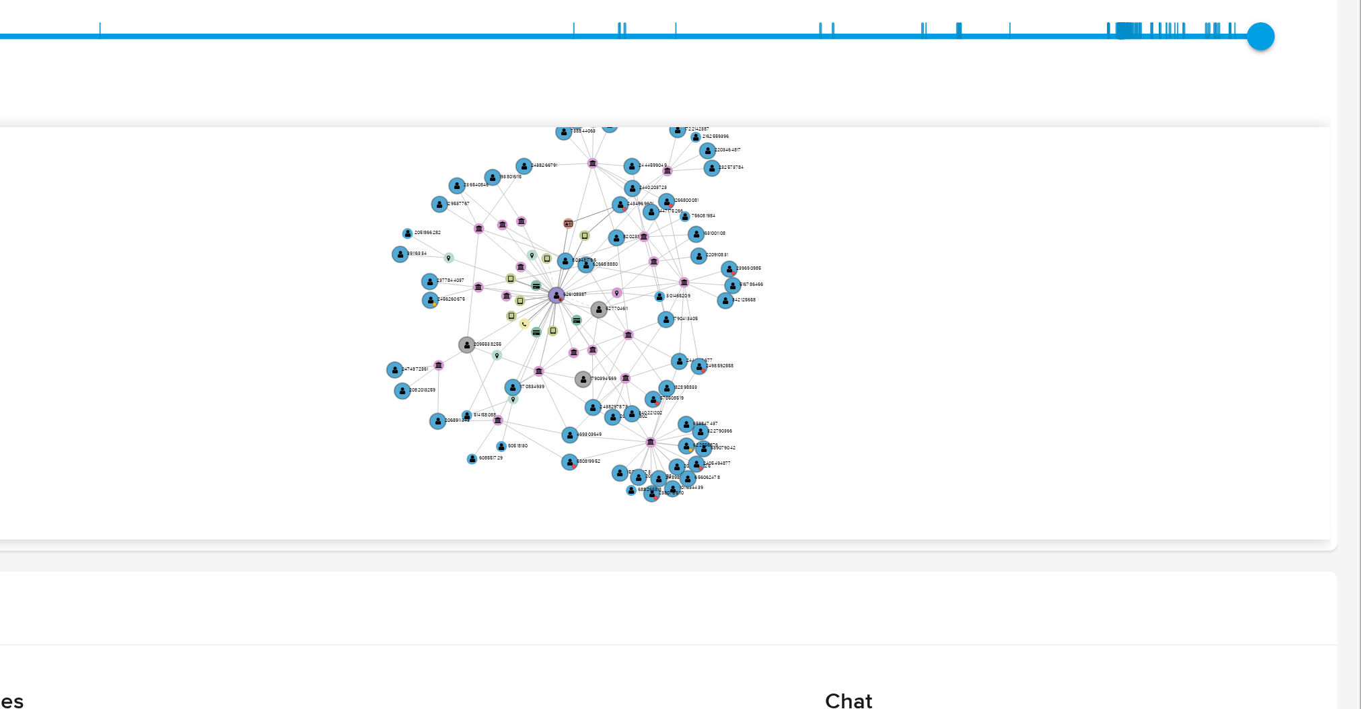
scroll to position [320, 0]
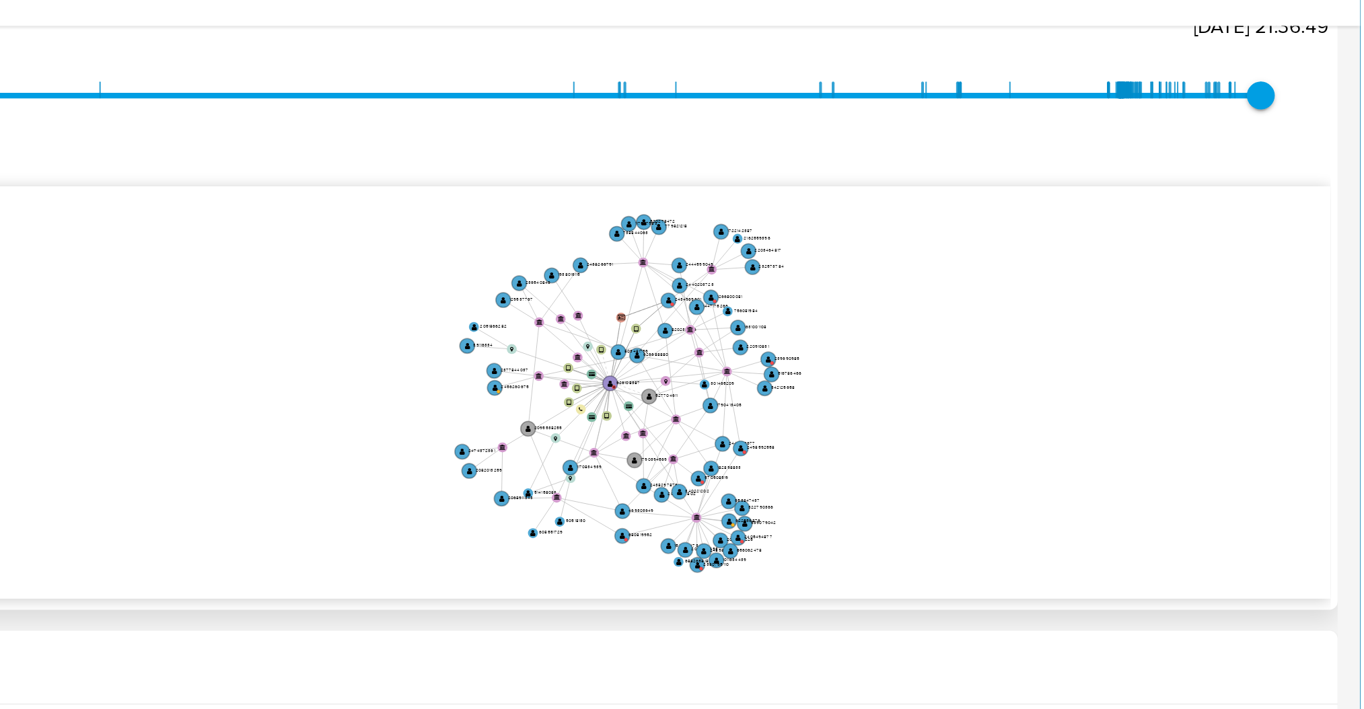
drag, startPoint x: 1247, startPoint y: 269, endPoint x: 1249, endPoint y: 277, distance: 8.3
click at [1249, 277] on icon "user-626108387  626108387 C device-682a4c573ffeff69a308d235  device-6779aa674…" at bounding box center [798, 267] width 1103 height 195
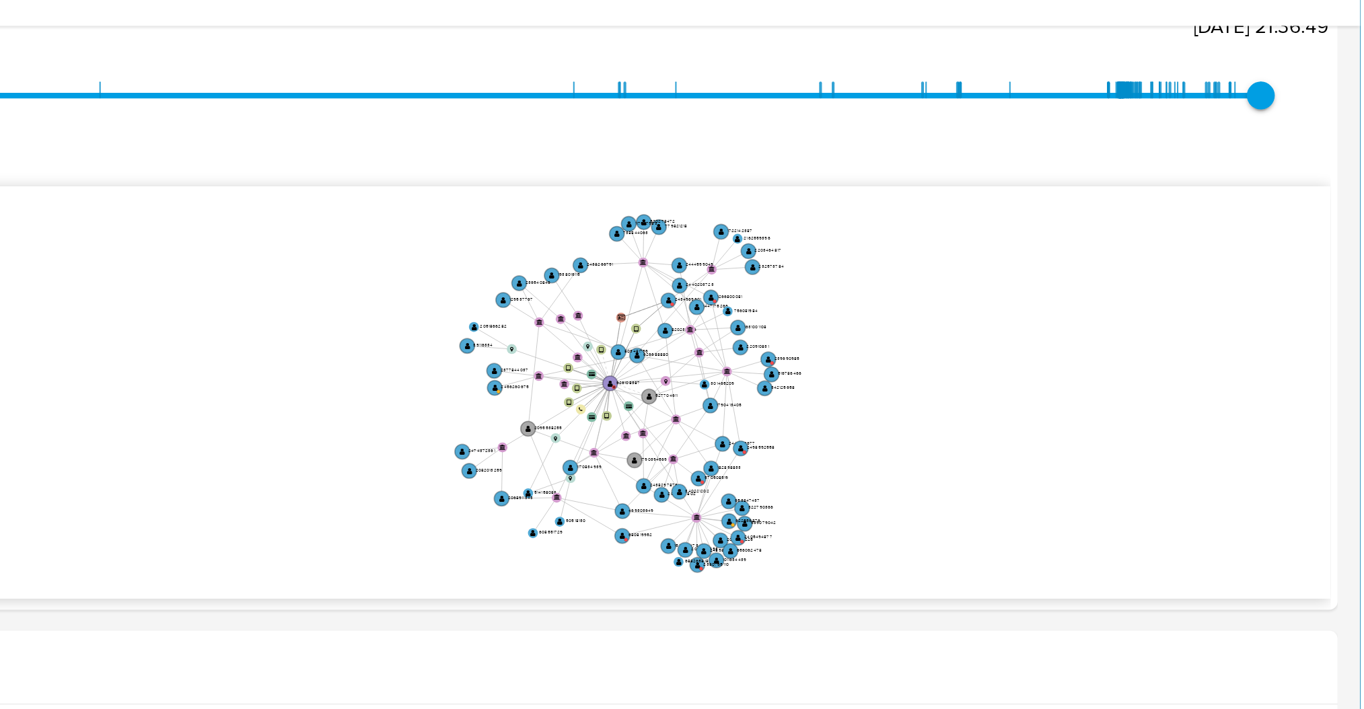
click at [1202, 90] on div "PLD # kRqG4qqoa2nyAs2IvtlTEYta Person ID a38e430b7bcd8a8e3fa8a365a8fe7853 OPEN …" at bounding box center [700, 69] width 1305 height 48
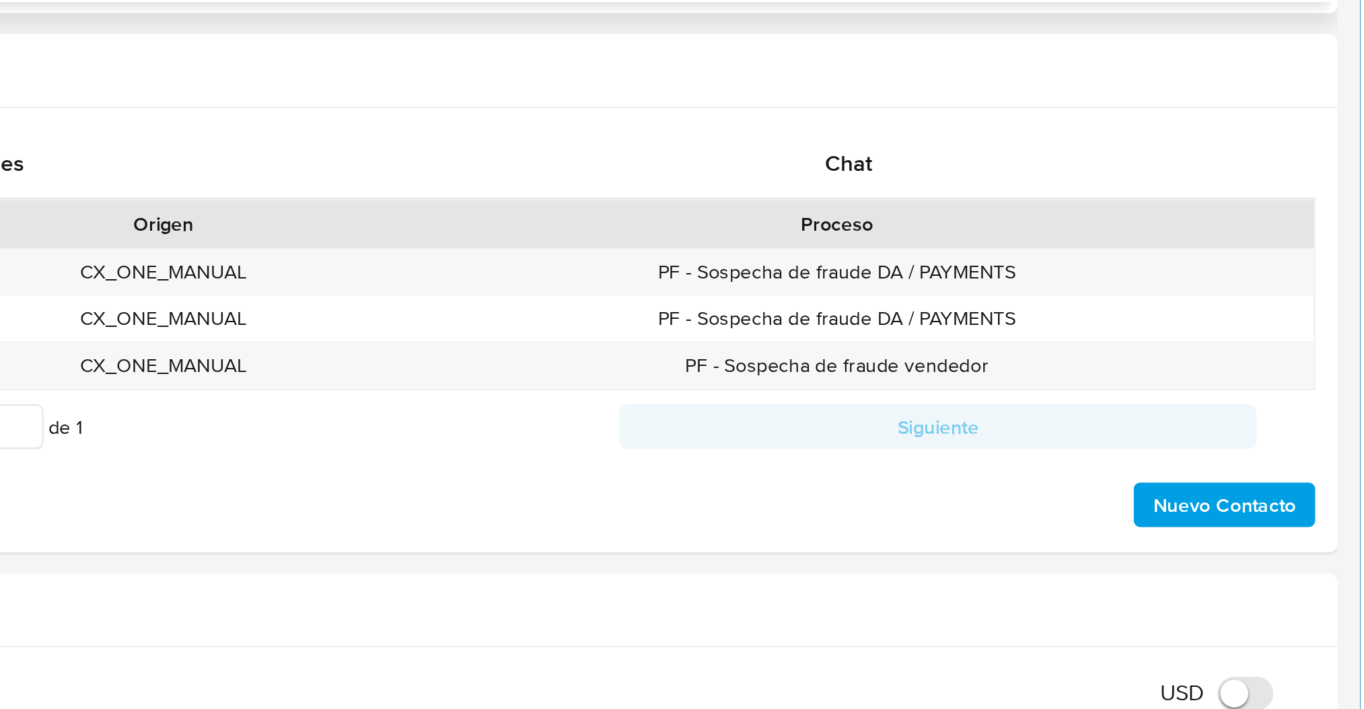
scroll to position [318, 0]
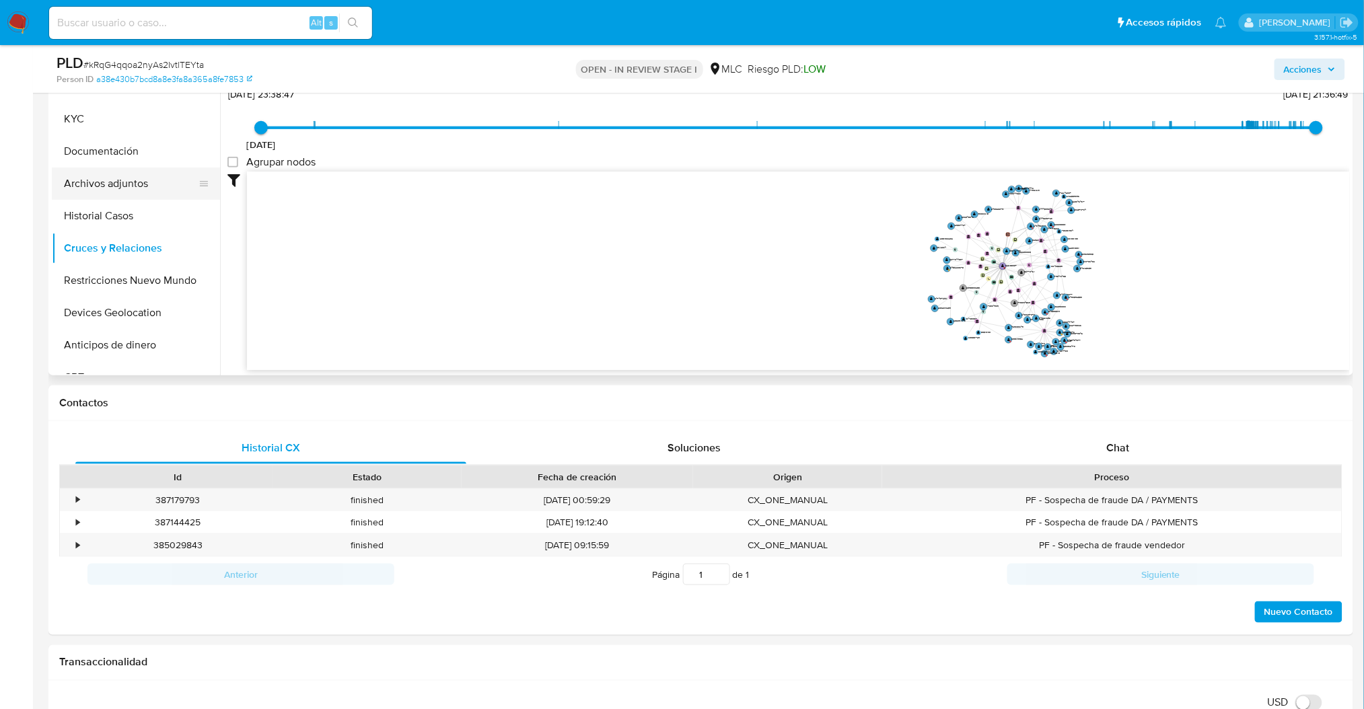
click at [120, 176] on button "Archivos adjuntos" at bounding box center [130, 184] width 157 height 32
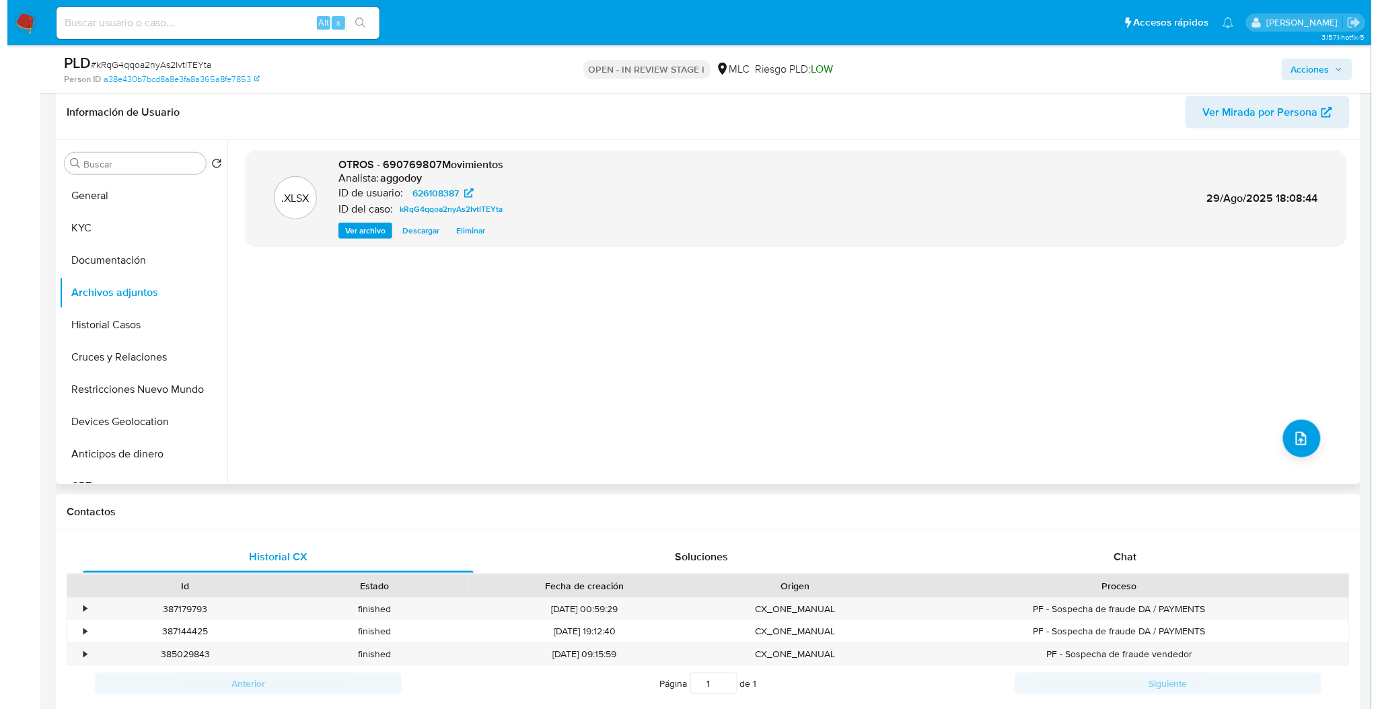
scroll to position [139, 0]
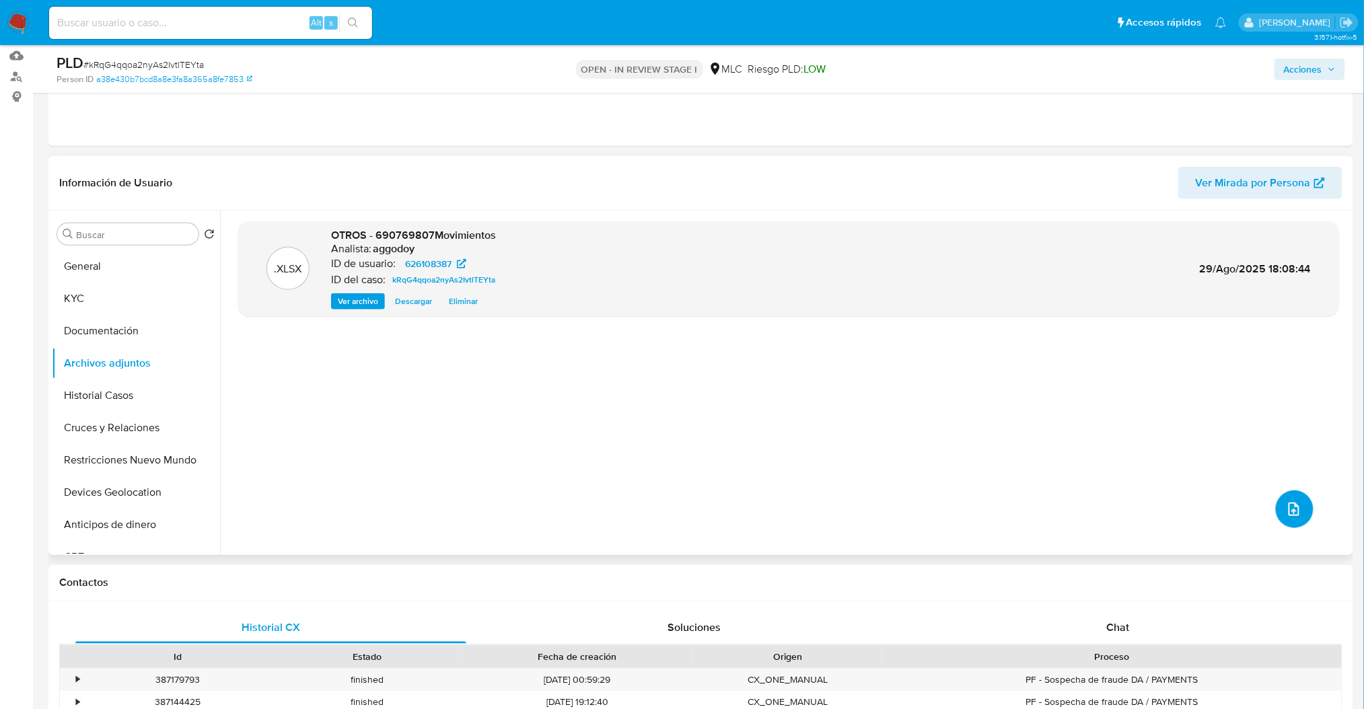
click at [1278, 503] on button "upload-file" at bounding box center [1295, 509] width 38 height 38
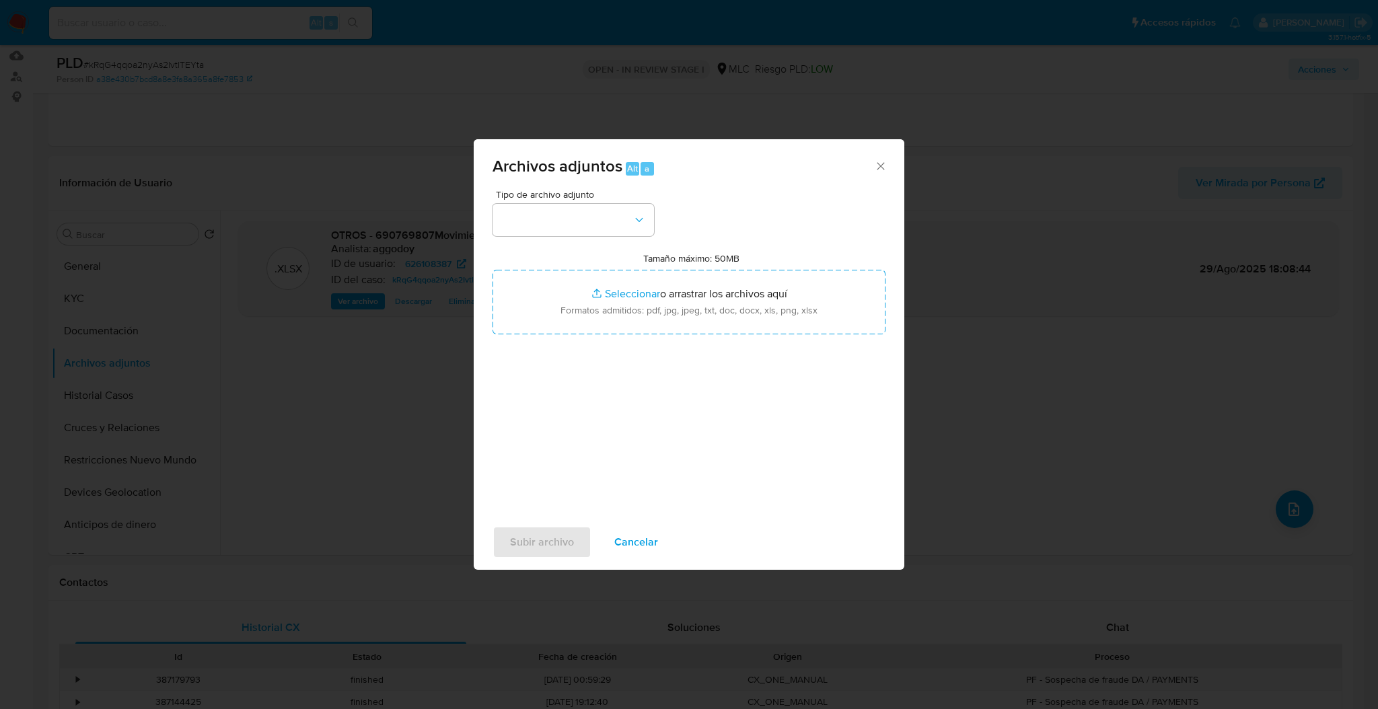
click at [569, 202] on div "Tipo de archivo adjunto" at bounding box center [573, 213] width 161 height 46
click at [598, 233] on button "button" at bounding box center [573, 220] width 161 height 32
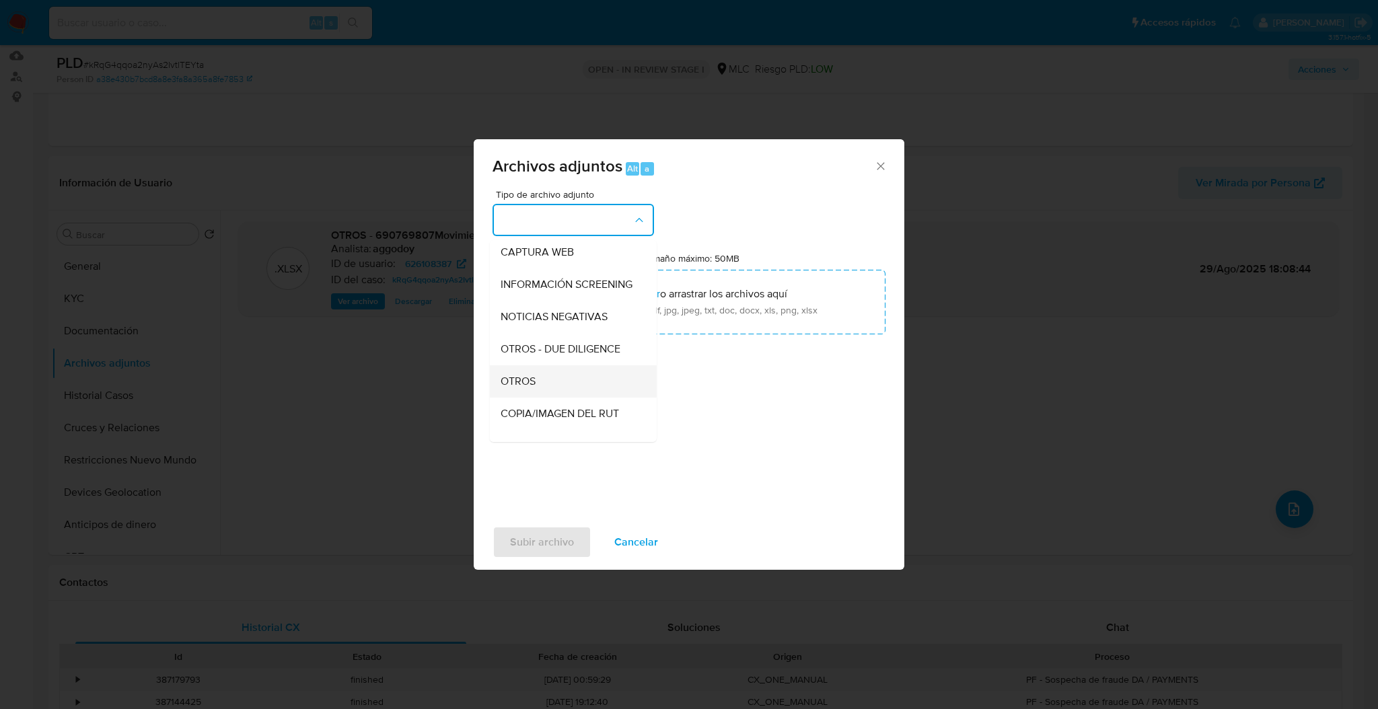
scroll to position [108, 0]
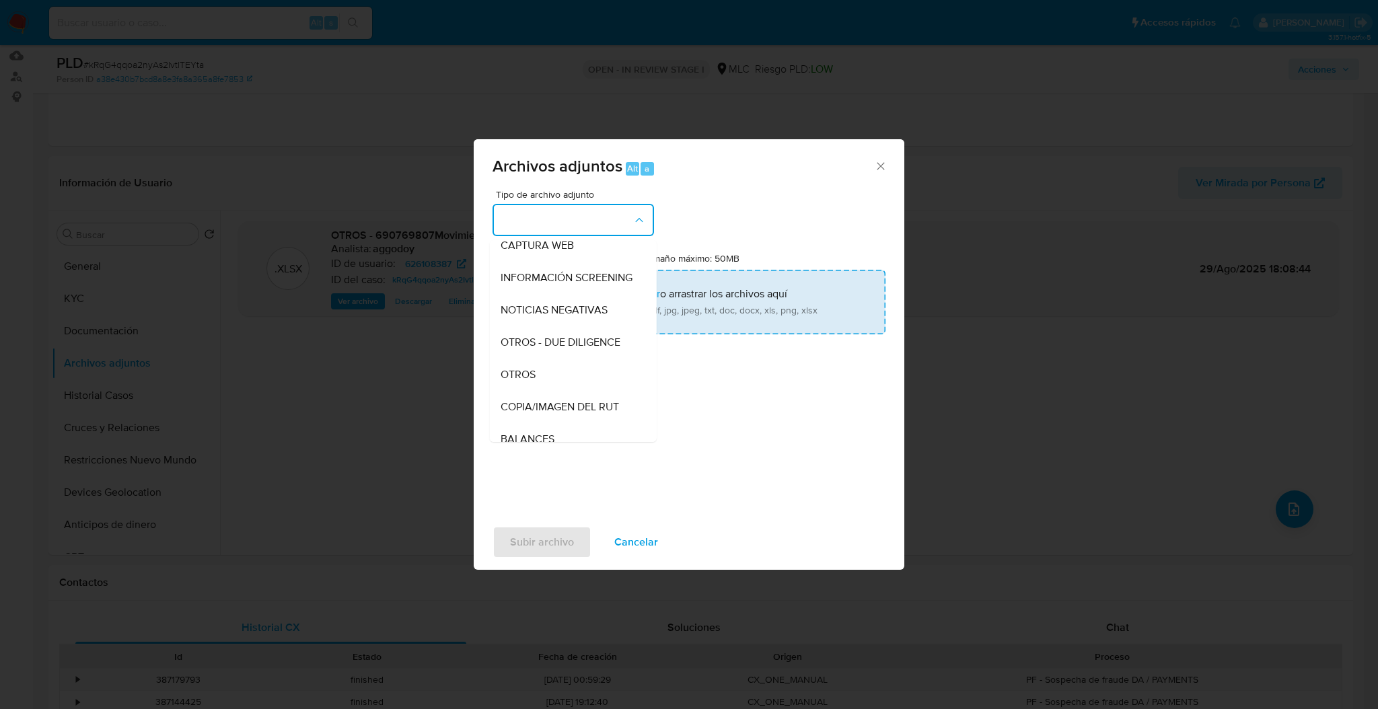
drag, startPoint x: 582, startPoint y: 381, endPoint x: 598, endPoint y: 312, distance: 71.8
click at [582, 381] on div "OTROS" at bounding box center [569, 375] width 137 height 32
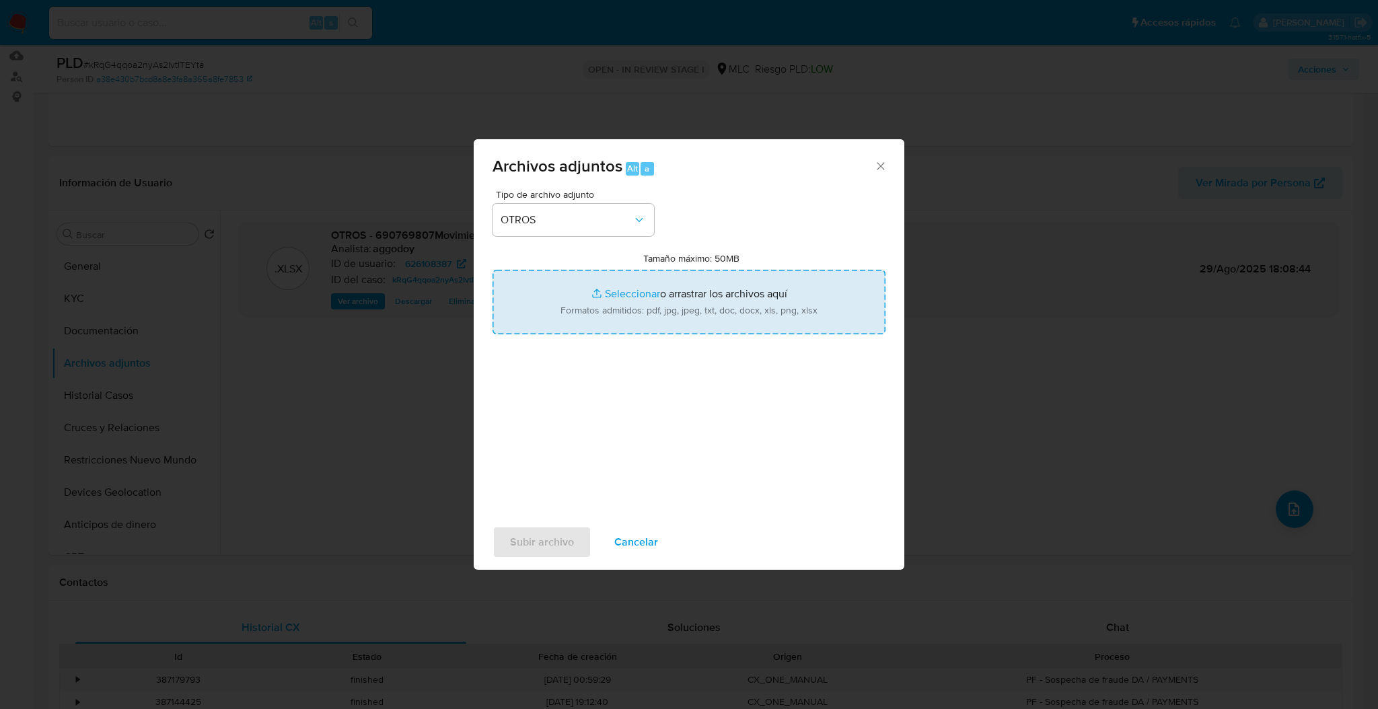
click at [598, 311] on input "Tamaño máximo: 50MB Seleccionar archivos" at bounding box center [689, 302] width 393 height 65
click at [649, 330] on input "Tamaño máximo: 50MB Seleccionar archivos" at bounding box center [689, 302] width 393 height 65
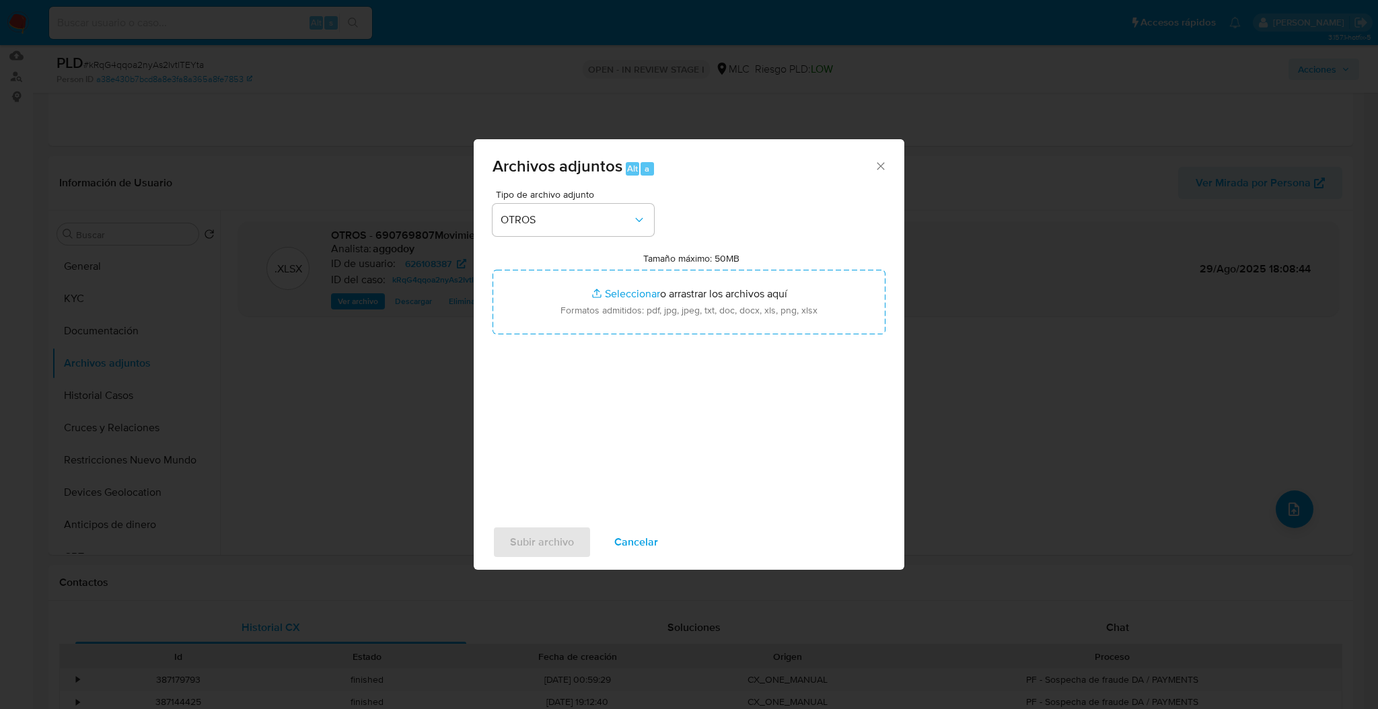
drag, startPoint x: 634, startPoint y: 540, endPoint x: 478, endPoint y: 441, distance: 184.2
click at [634, 541] on span "Cancelar" at bounding box center [636, 543] width 44 height 30
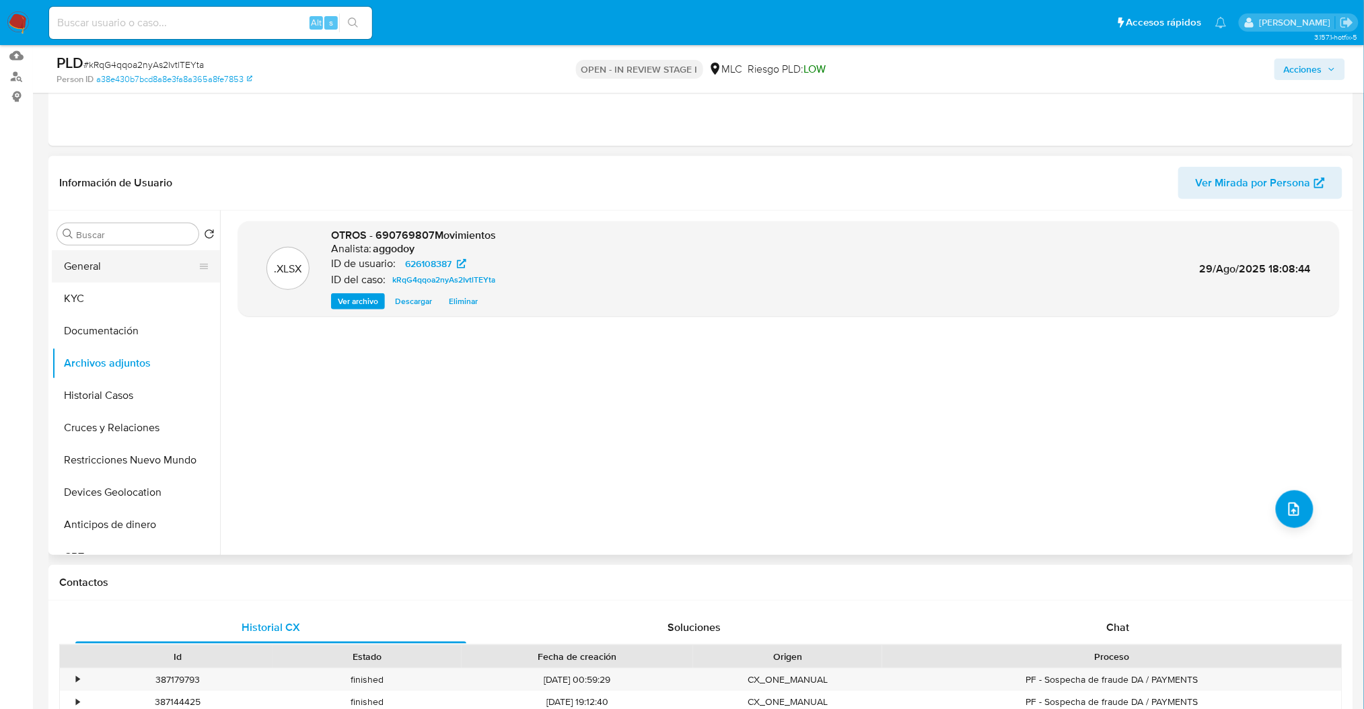
click at [111, 273] on button "General" at bounding box center [130, 266] width 157 height 32
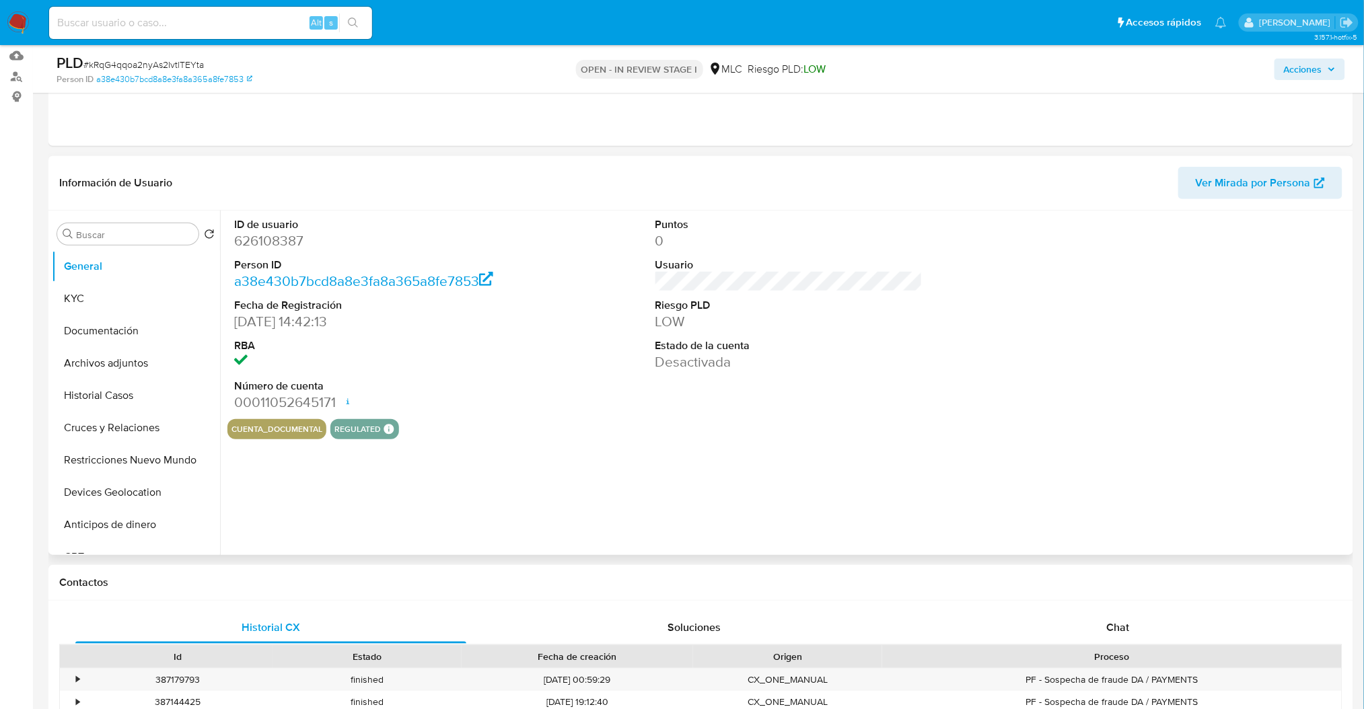
click at [269, 243] on dd "626108387" at bounding box center [367, 240] width 267 height 19
copy dd "626108387"
click at [112, 370] on button "Archivos adjuntos" at bounding box center [130, 363] width 157 height 32
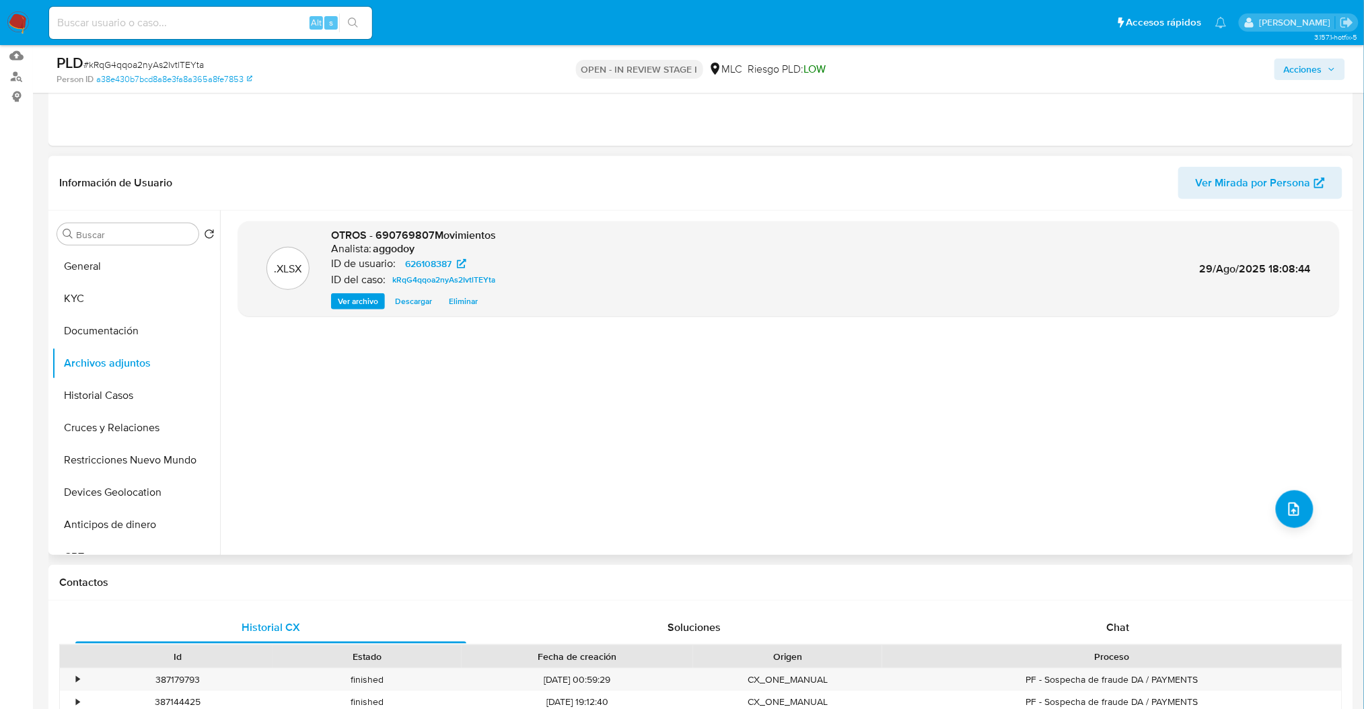
click at [458, 301] on span "Eliminar" at bounding box center [463, 301] width 29 height 13
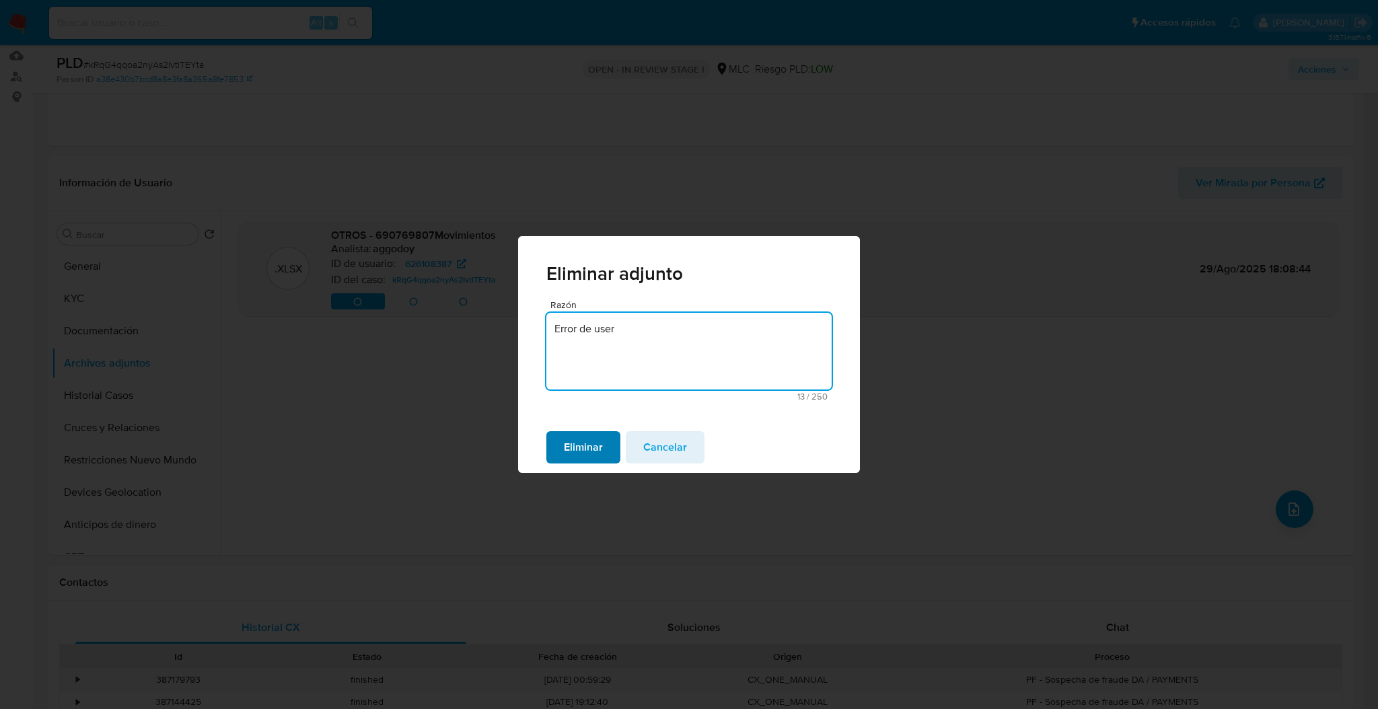
type textarea "Error de user"
click at [601, 445] on span "Eliminar" at bounding box center [583, 448] width 39 height 30
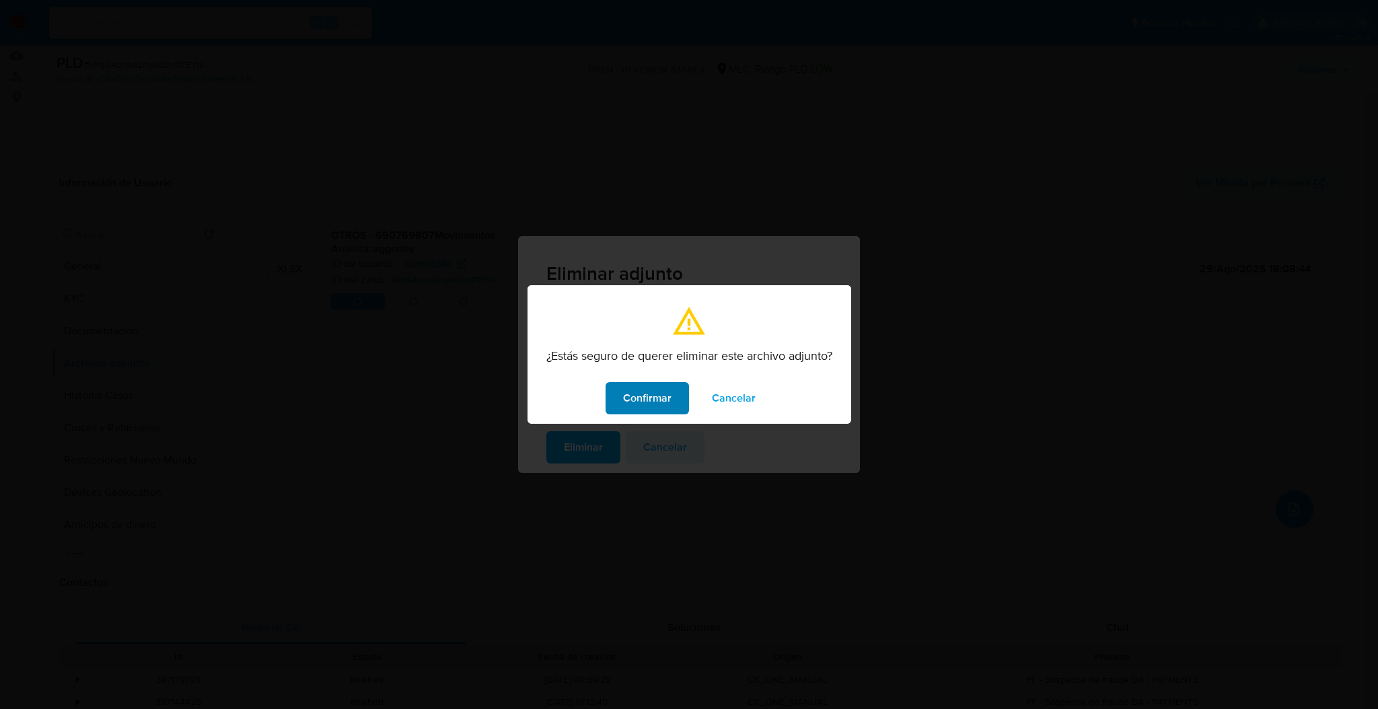
click at [664, 408] on span "Confirmar" at bounding box center [647, 399] width 48 height 30
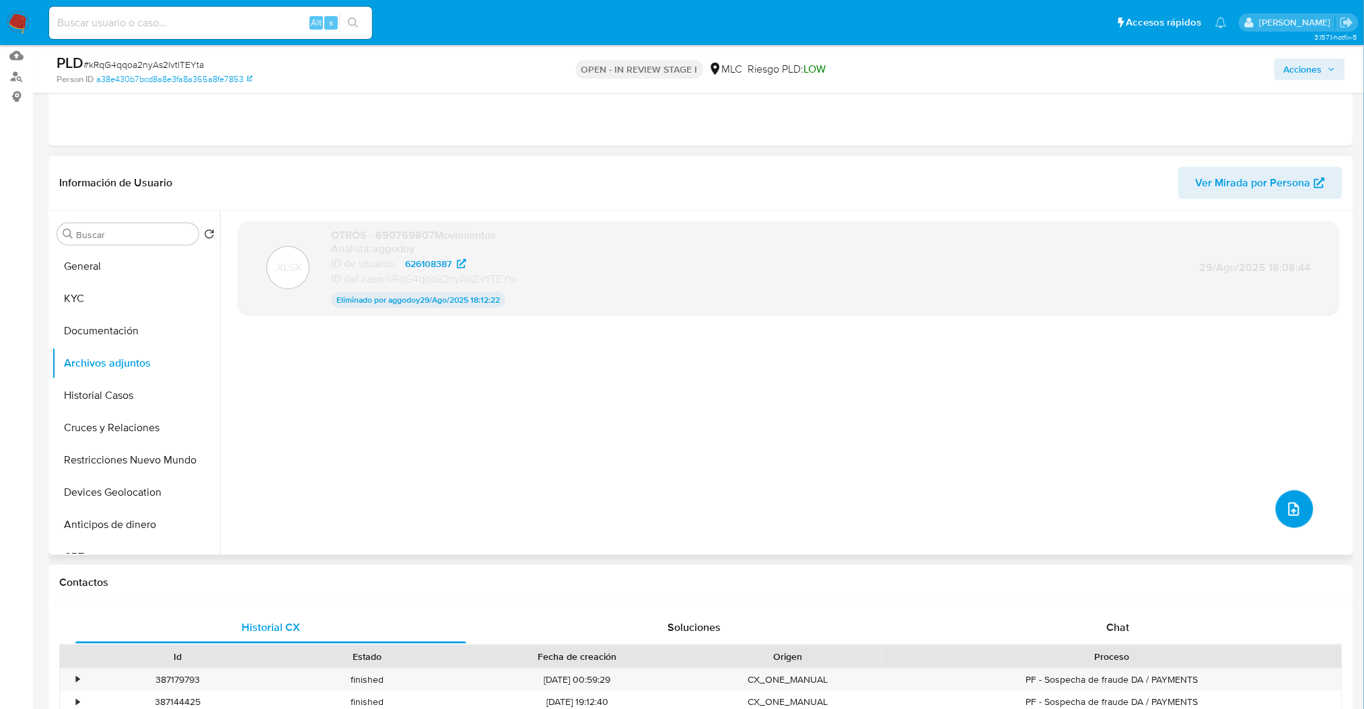
click at [1295, 509] on icon "upload-file" at bounding box center [1294, 509] width 16 height 16
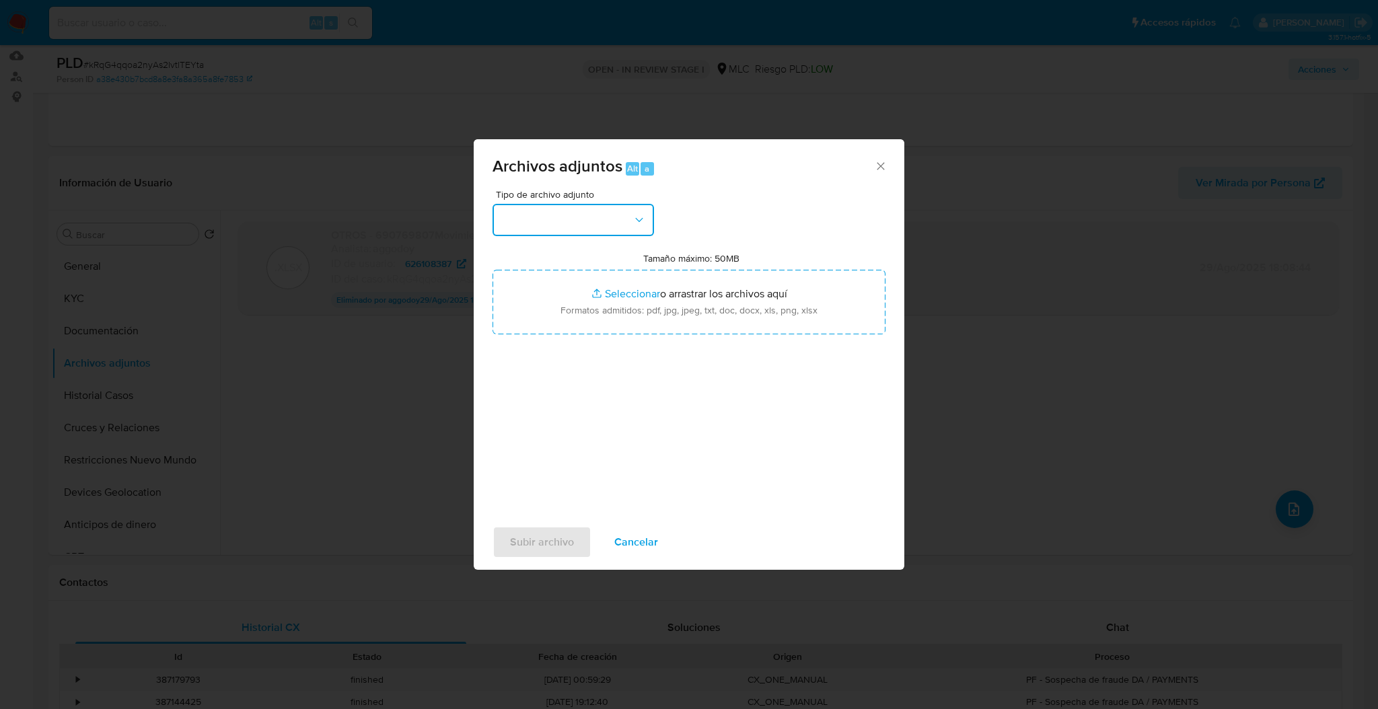
click at [587, 225] on button "button" at bounding box center [573, 220] width 161 height 32
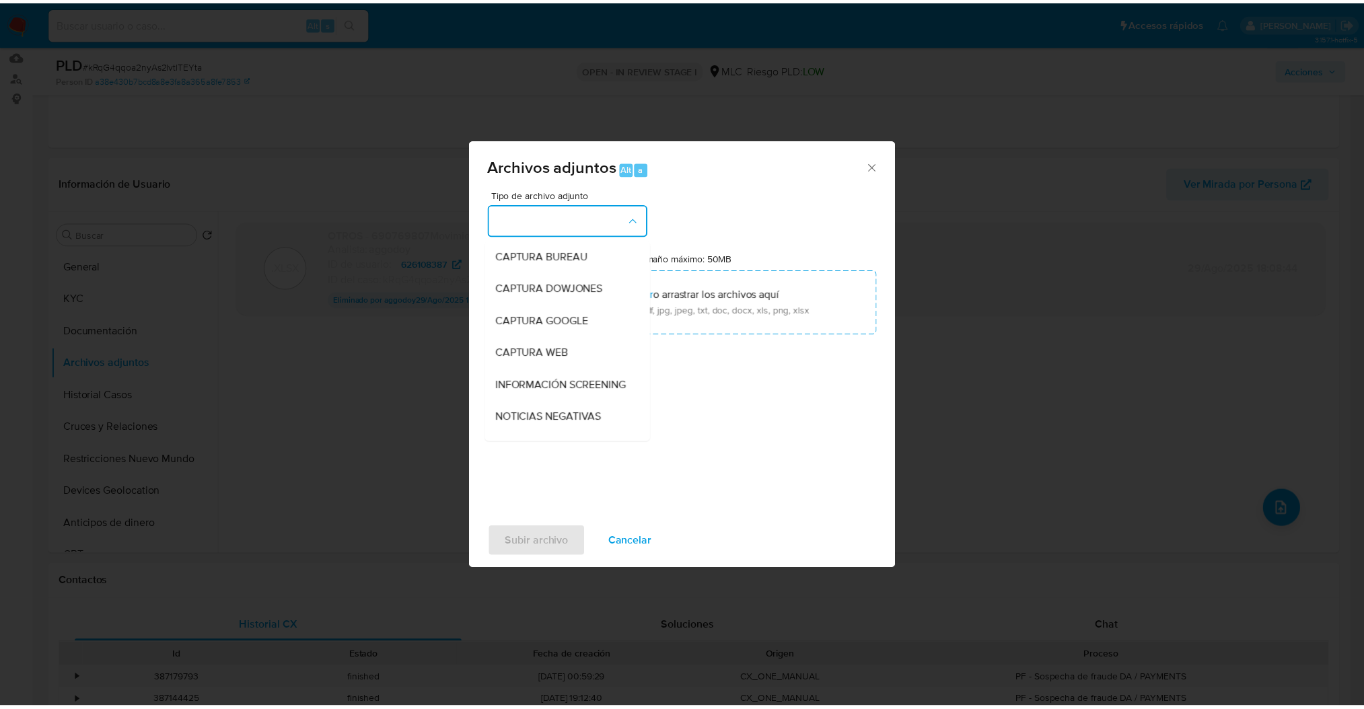
scroll to position [120, 0]
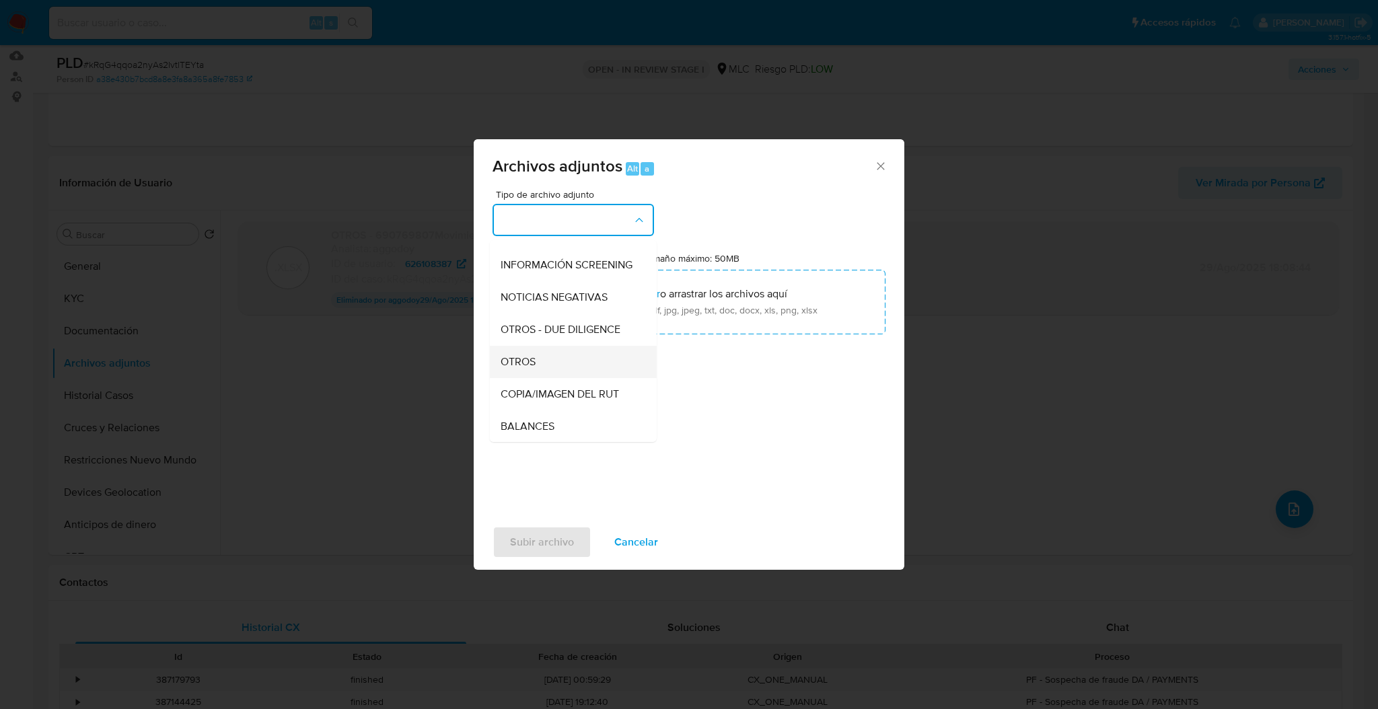
click at [534, 369] on span "OTROS" at bounding box center [518, 361] width 35 height 13
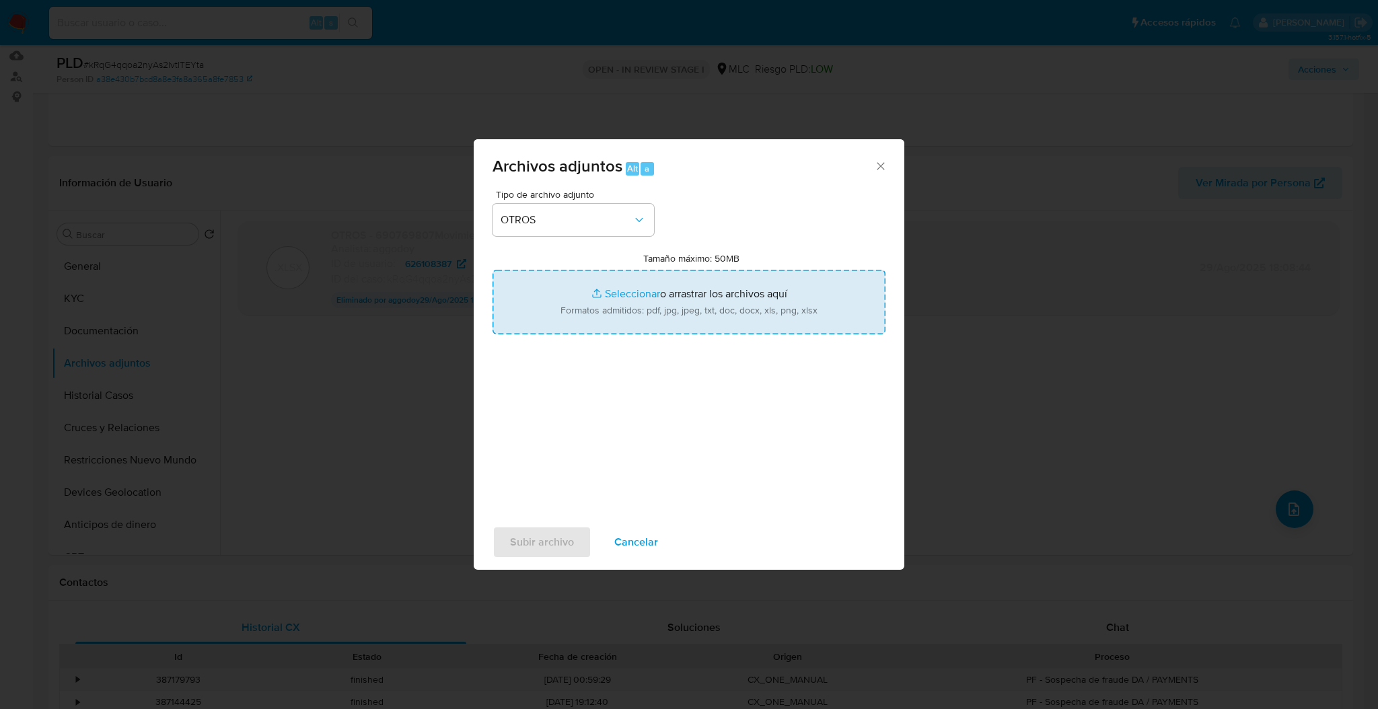
click at [574, 283] on input "Tamaño máximo: 50MB Seleccionar archivos" at bounding box center [689, 302] width 393 height 65
type input "C:\fakepath\Case Log - 626108387.pdf"
click at [585, 310] on input "Tamaño máximo: 50MB Seleccionar archivos" at bounding box center [689, 302] width 393 height 65
click at [787, 318] on input "Tamaño máximo: 50MB Seleccionar archivos" at bounding box center [689, 302] width 393 height 65
click at [653, 323] on input "Tamaño máximo: 50MB Seleccionar archivos" at bounding box center [689, 302] width 393 height 65
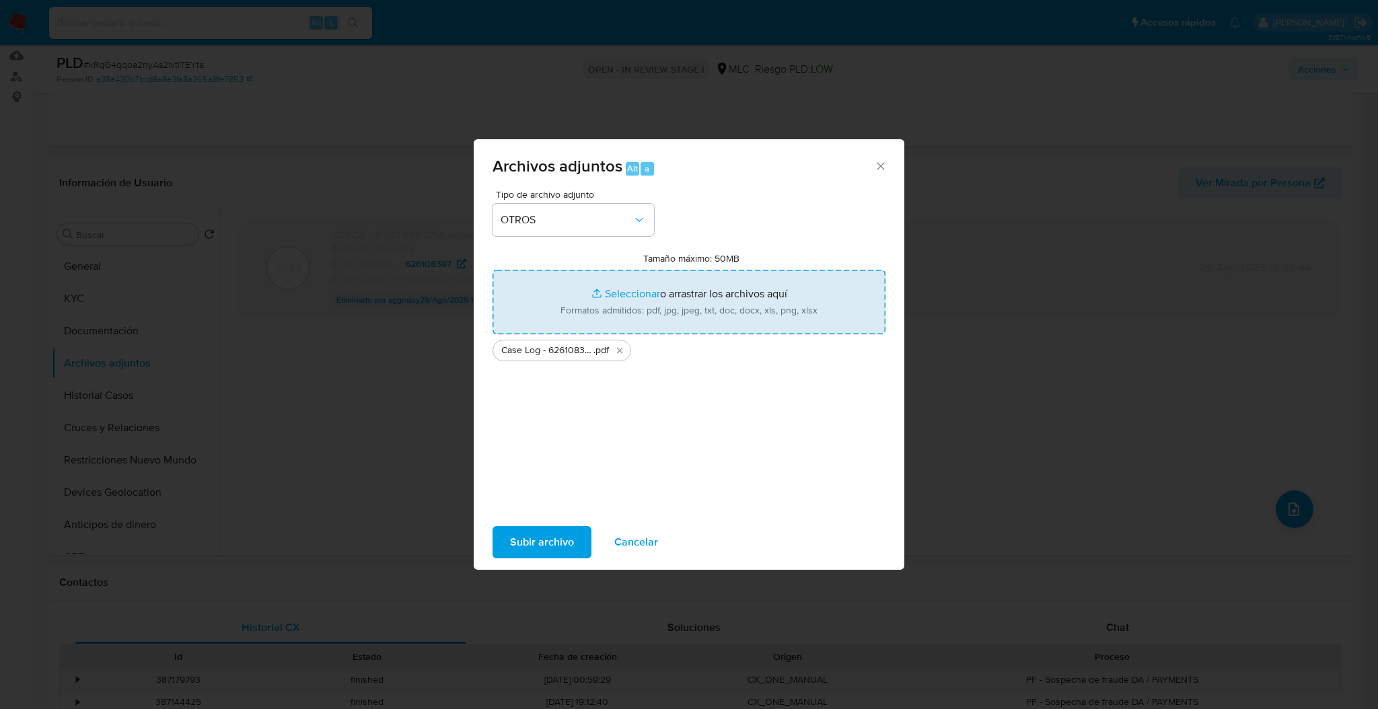
type input "C:\fakepath\626108387Movimientos.xlsx"
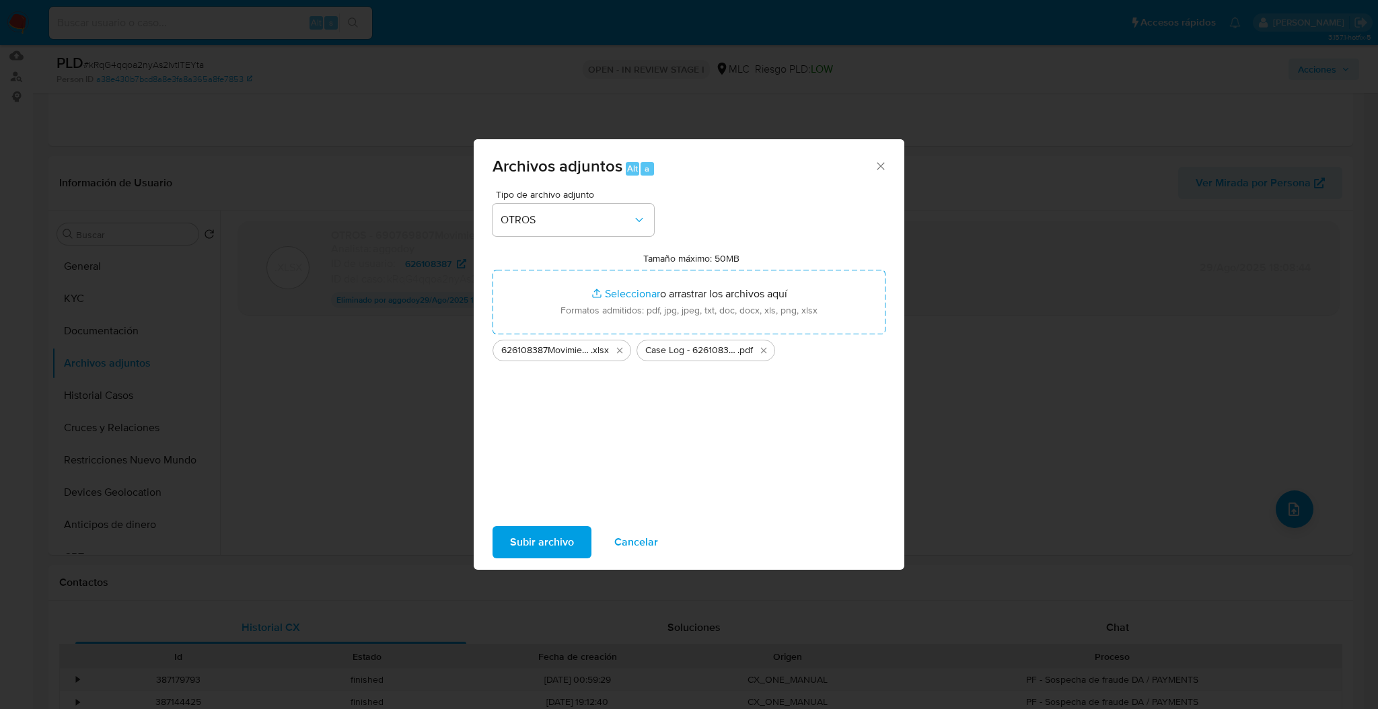
click at [542, 545] on span "Subir archivo" at bounding box center [542, 543] width 64 height 30
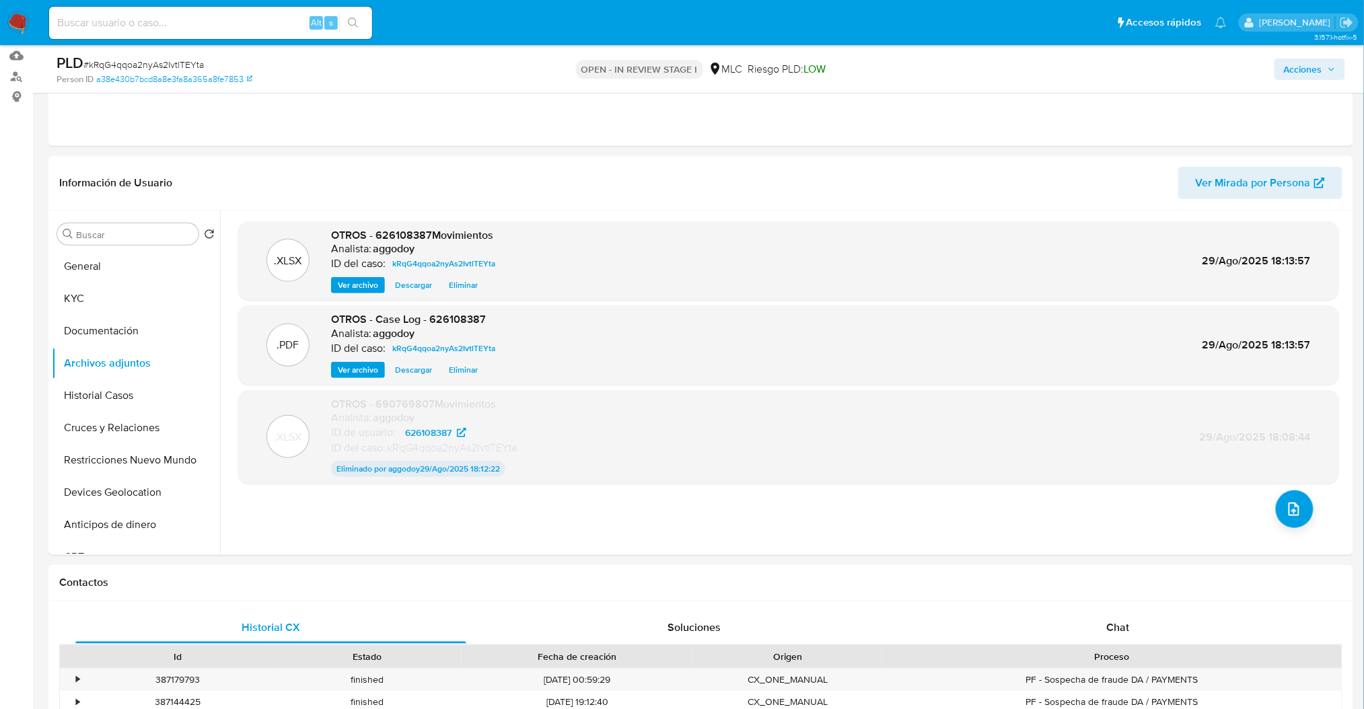
click at [1340, 71] on button "Acciones" at bounding box center [1309, 70] width 71 height 22
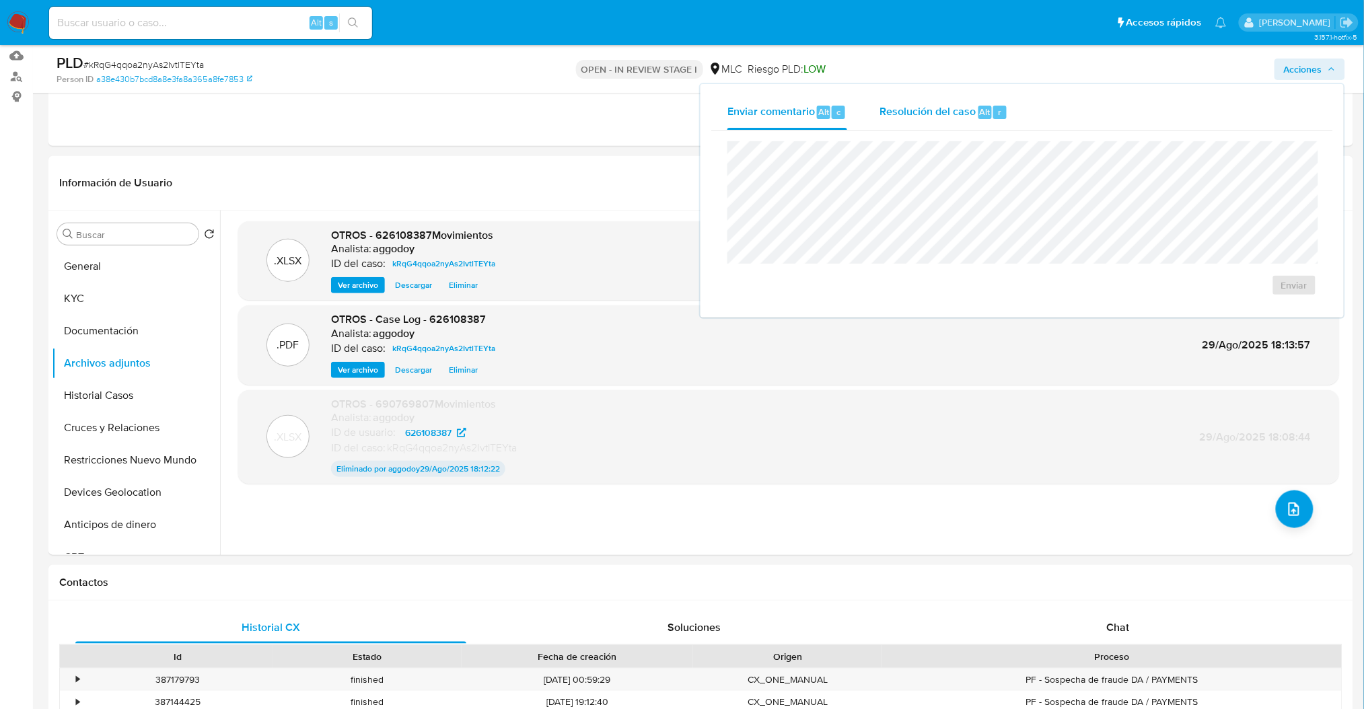
click at [965, 96] on div "Resolución del caso Alt r" at bounding box center [943, 112] width 129 height 35
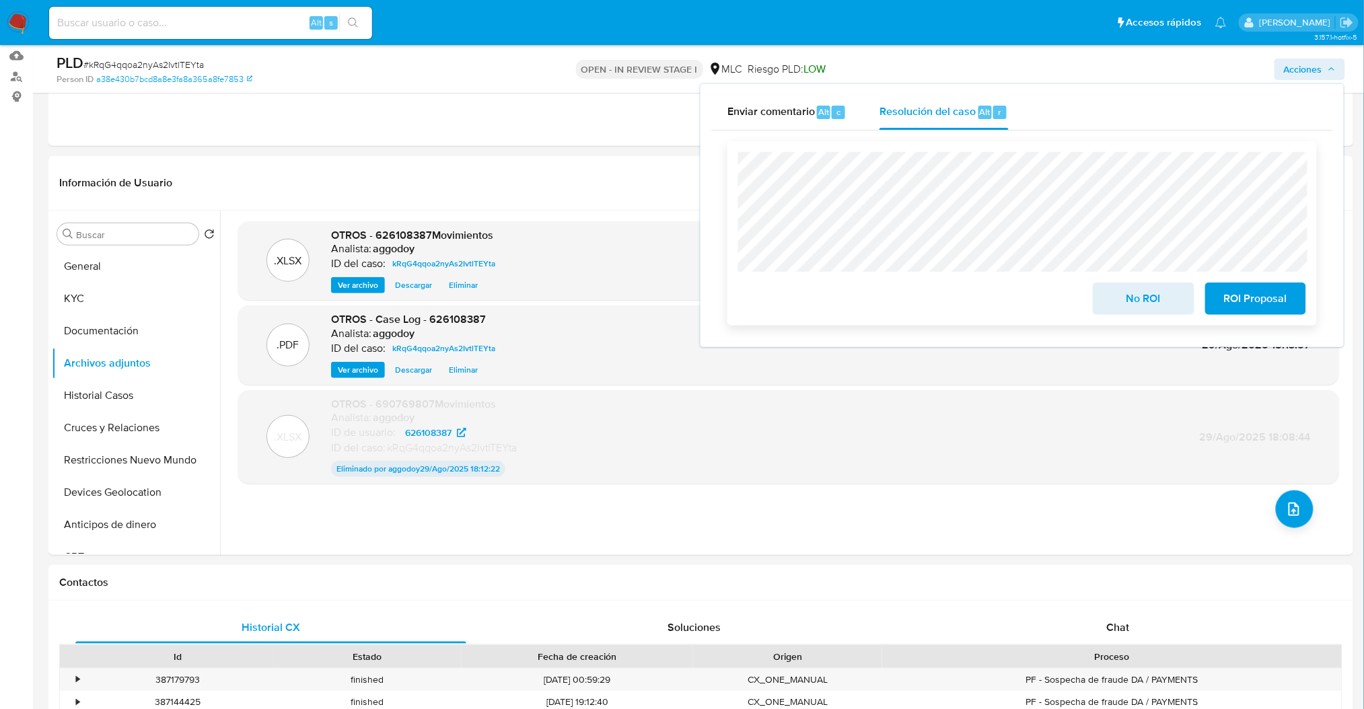
click at [1264, 292] on span "ROI Proposal" at bounding box center [1256, 299] width 66 height 30
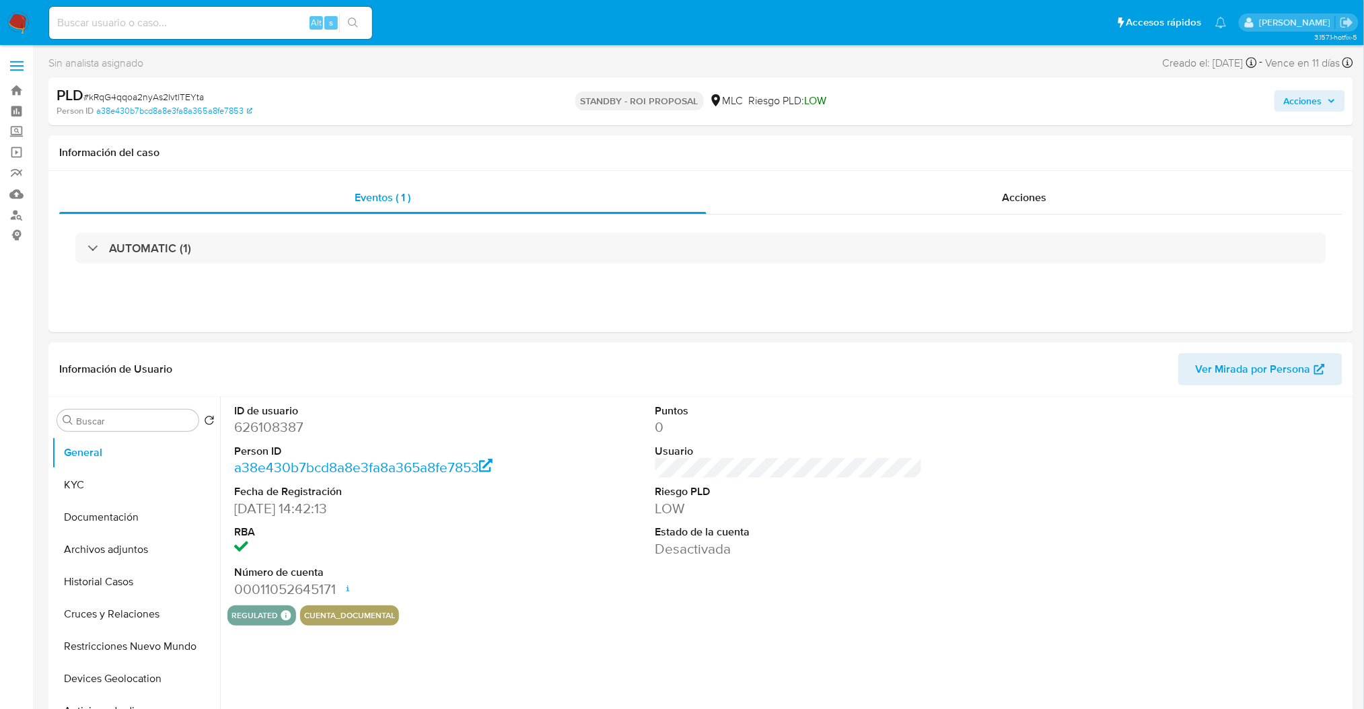
select select "10"
click at [192, 100] on span "# hWAXdcCbkfB5g4ppkaBDTnq3" at bounding box center [150, 96] width 135 height 13
copy span "hWAXdcCbkfB5g4ppkaBDTnq3"
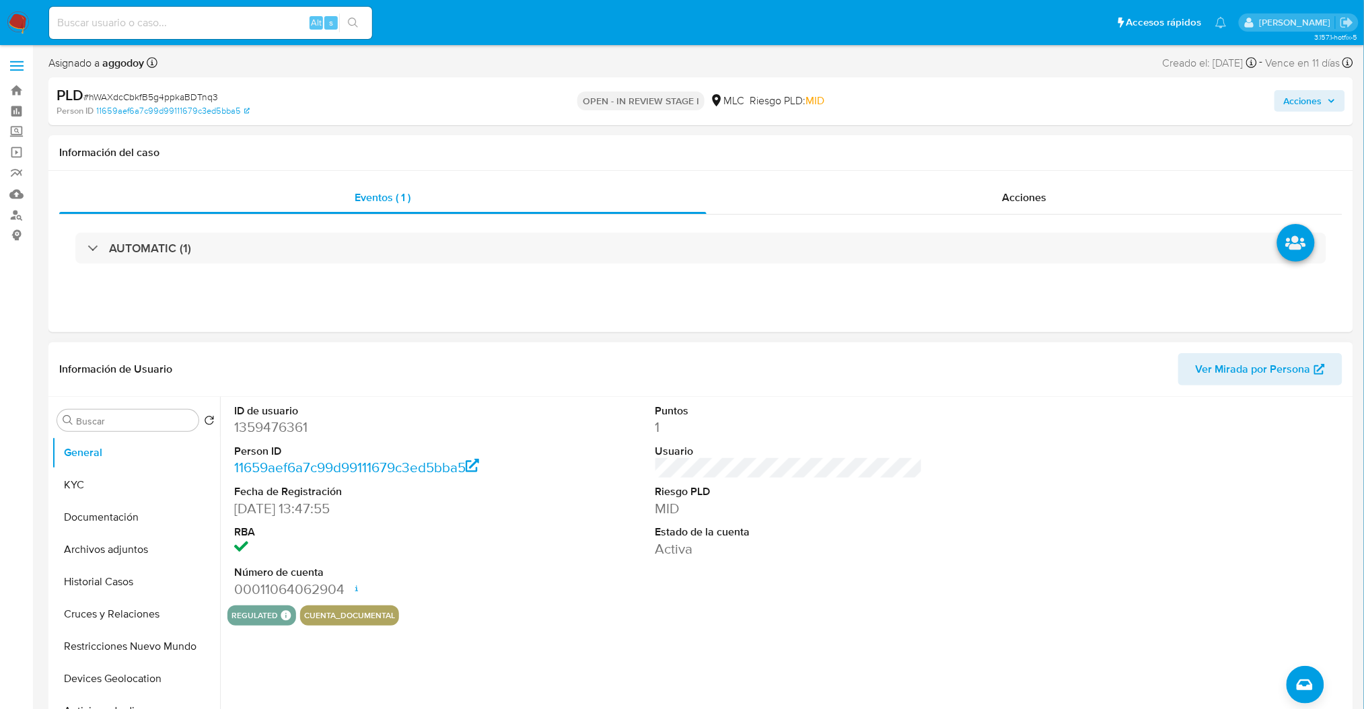
click at [248, 428] on dd "1359476361" at bounding box center [367, 427] width 267 height 19
copy dd "1359476361"
click at [151, 467] on button "General" at bounding box center [130, 453] width 157 height 32
click at [147, 472] on button "KYC" at bounding box center [130, 485] width 157 height 32
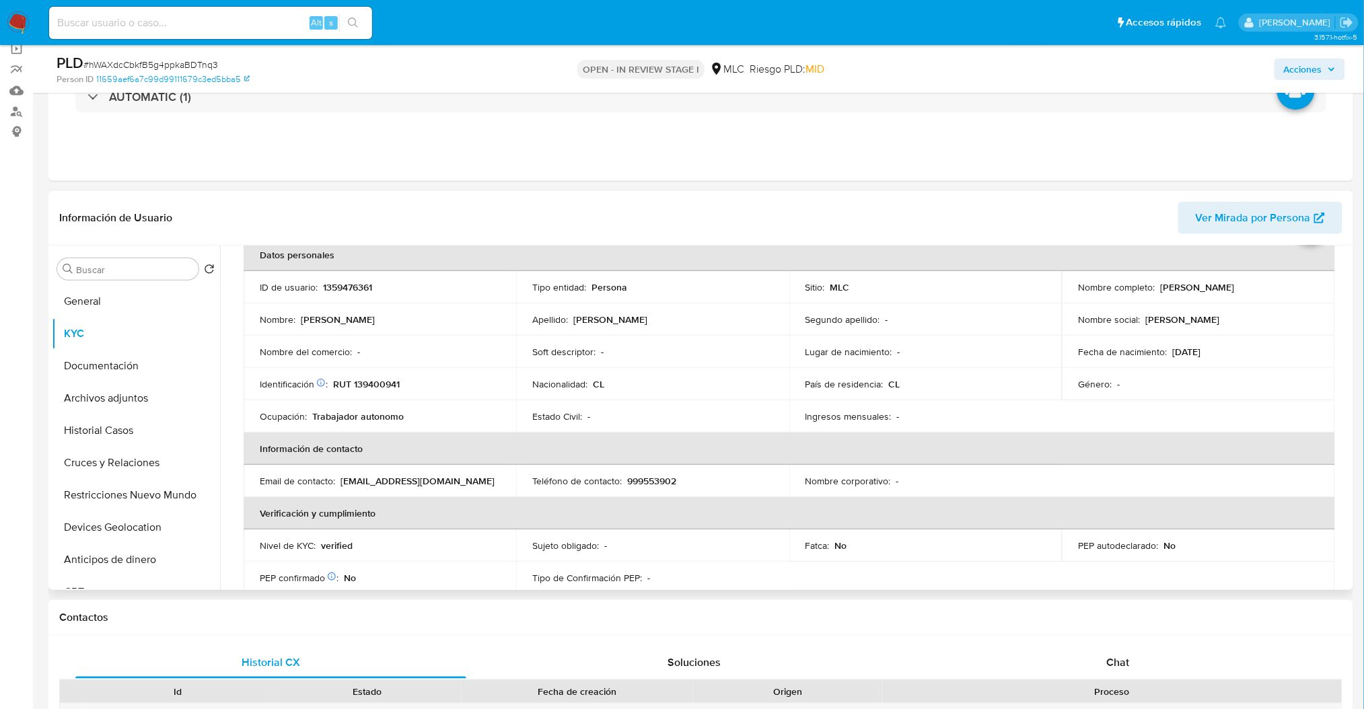
scroll to position [69, 0]
click at [1095, 197] on div "Información de Usuario Ver Mirada por Persona" at bounding box center [700, 218] width 1305 height 54
click at [369, 395] on td "Identificación Nº de serie: 535913325 : RUT 139400941" at bounding box center [380, 385] width 272 height 32
click at [366, 388] on p "RUT 139400941" at bounding box center [366, 385] width 67 height 12
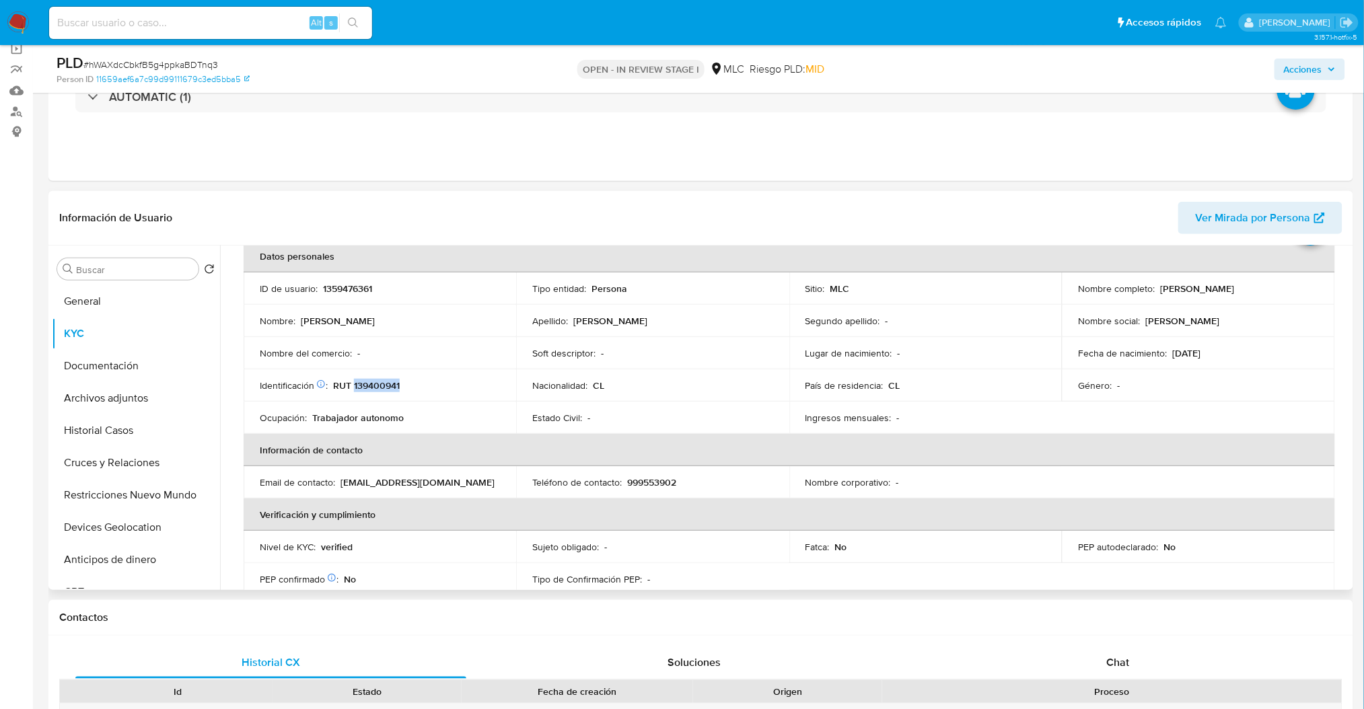
copy p "139400941"
click at [155, 474] on button "Cruces y Relaciones" at bounding box center [130, 463] width 157 height 32
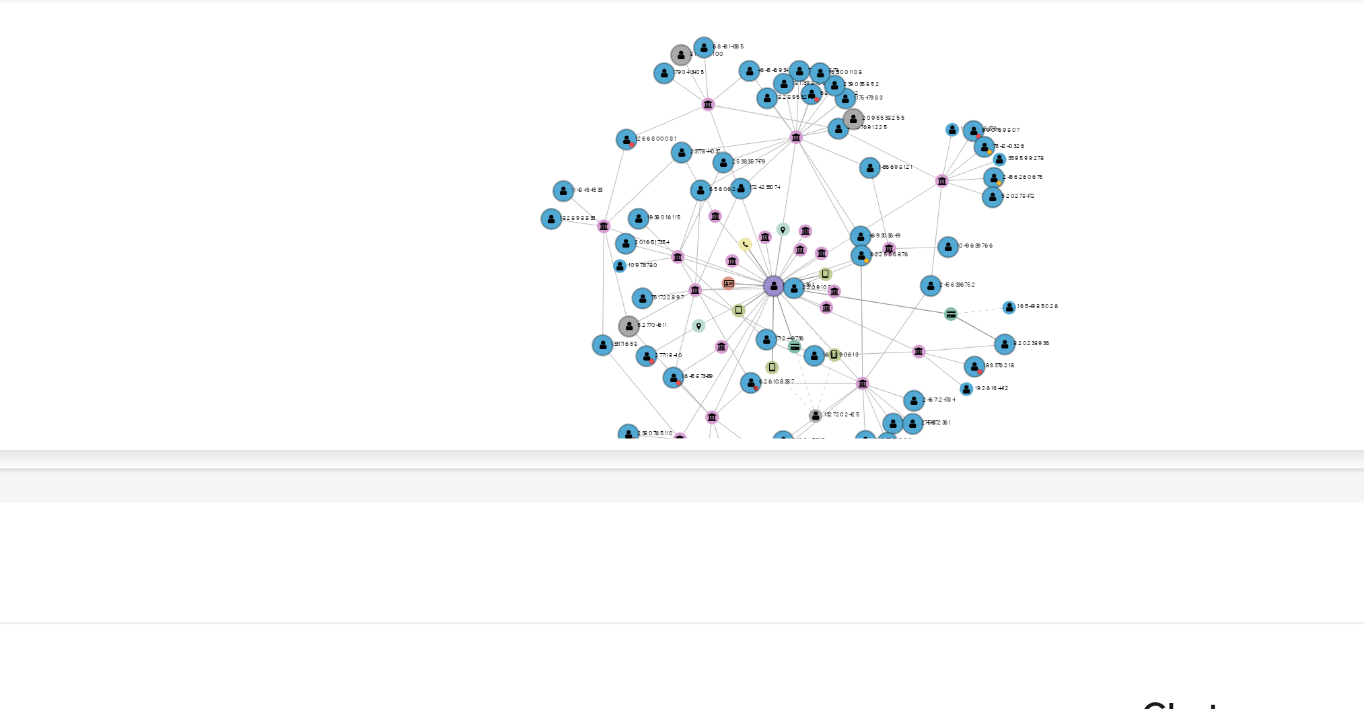
scroll to position [463, 0]
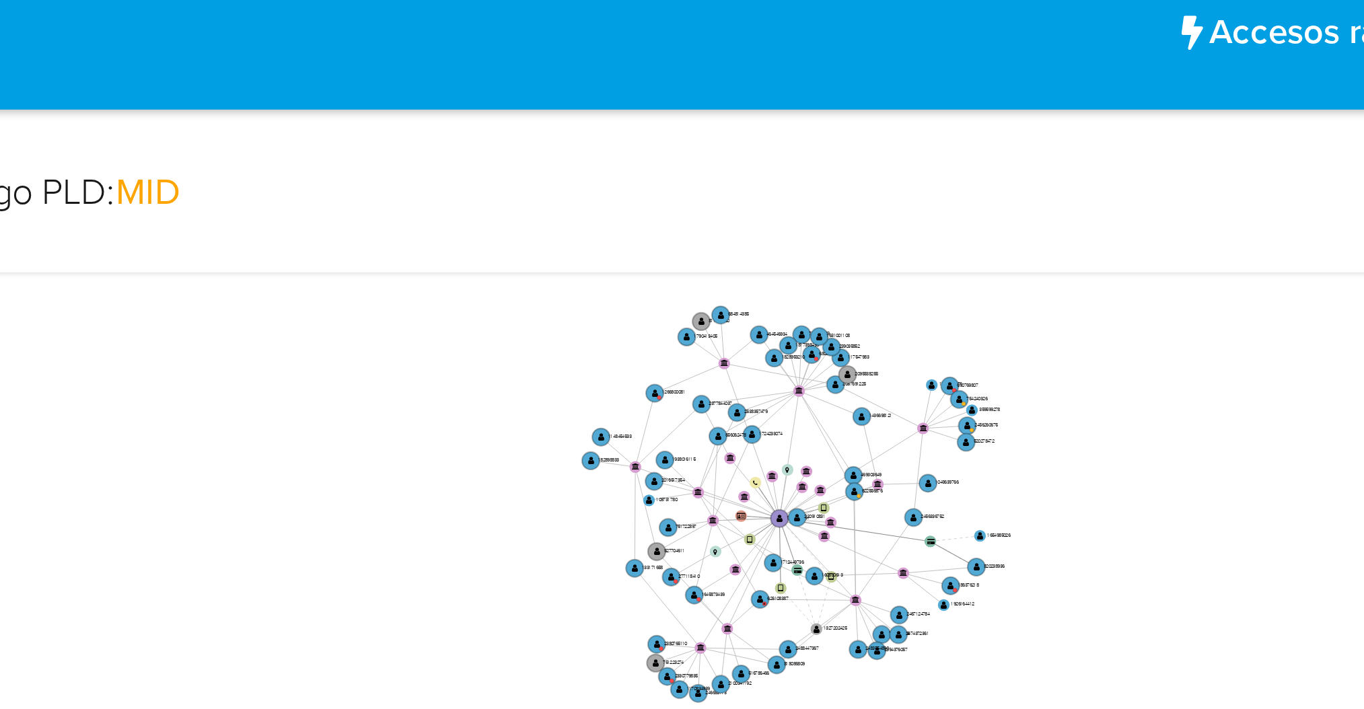
drag, startPoint x: 1078, startPoint y: 147, endPoint x: 1068, endPoint y: 139, distance: 12.9
click at [1068, 139] on icon "device-67f84400467a82e200f3175c  user-1359476361  1359476361 user-1327202425 …" at bounding box center [798, 124] width 1103 height 195
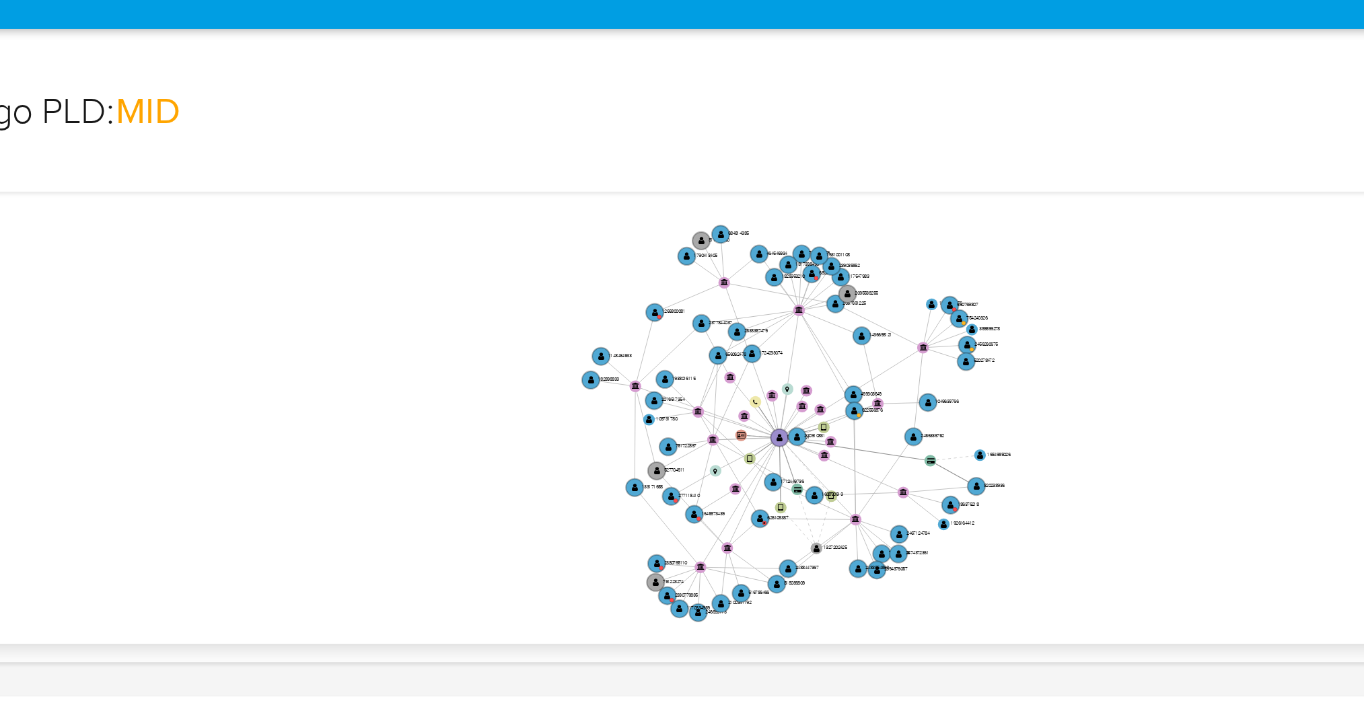
click at [1067, 70] on div "Acciones" at bounding box center [1132, 69] width 426 height 32
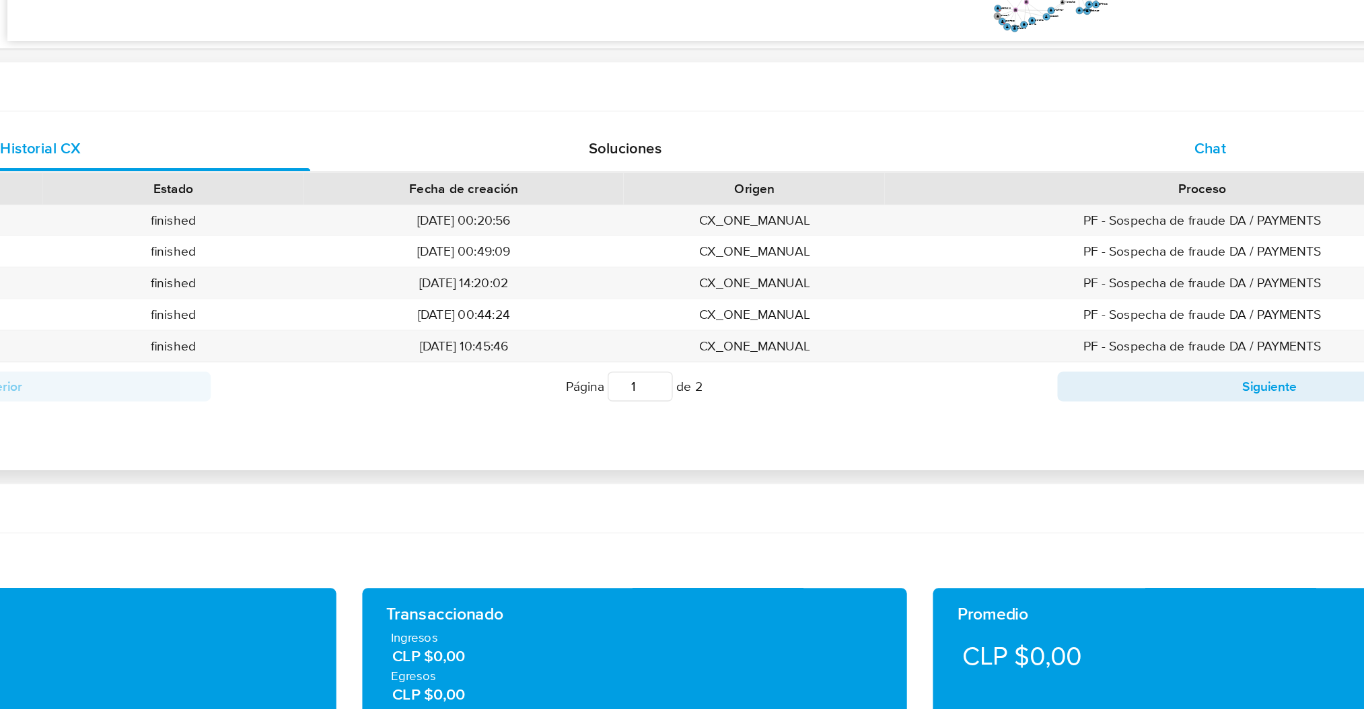
click at [1104, 299] on div "Chat" at bounding box center [1117, 303] width 391 height 32
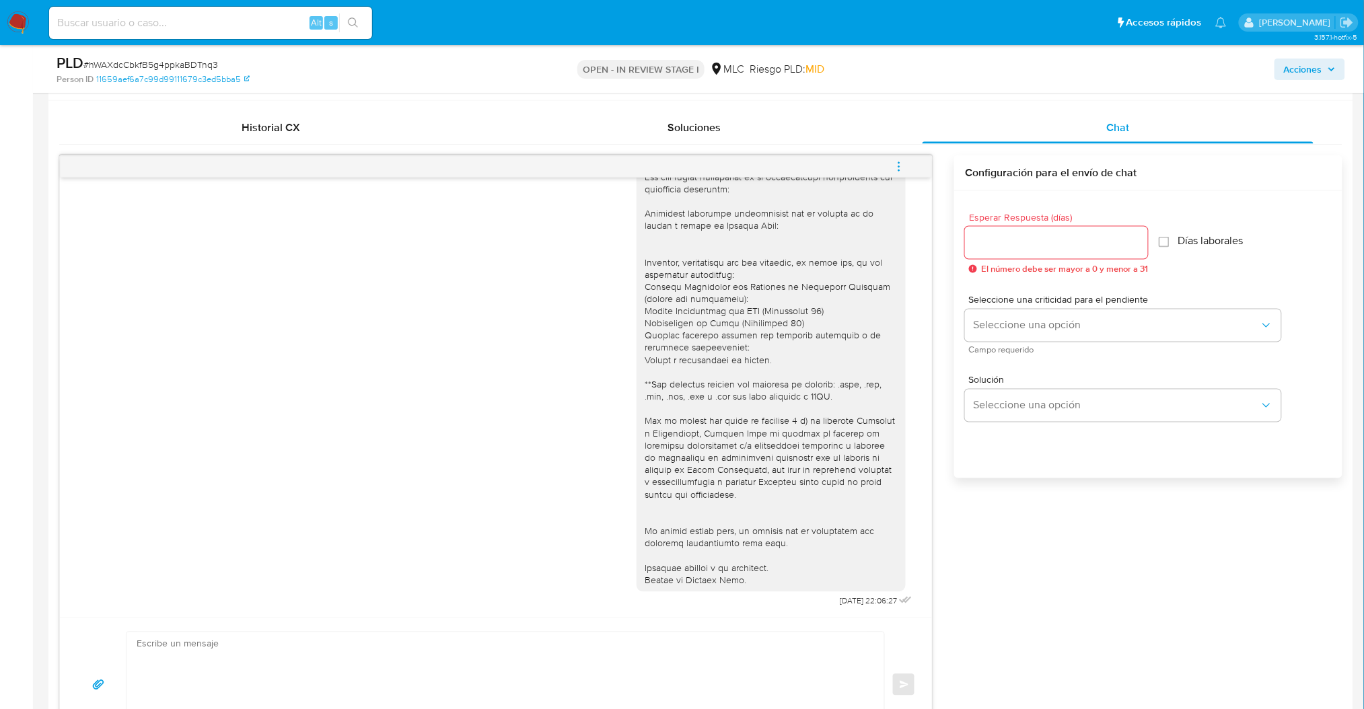
scroll to position [642, 0]
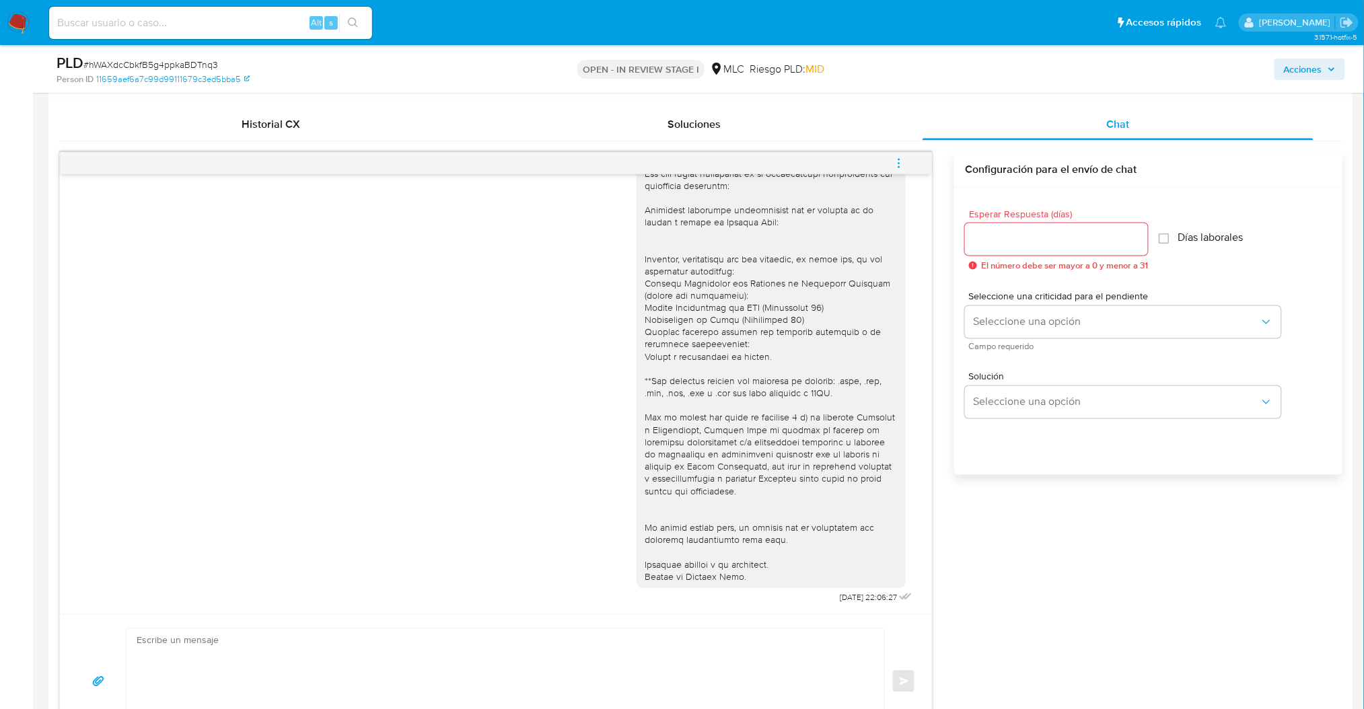
click at [606, 510] on div "25/07/2025 22:06:27" at bounding box center [496, 343] width 838 height 529
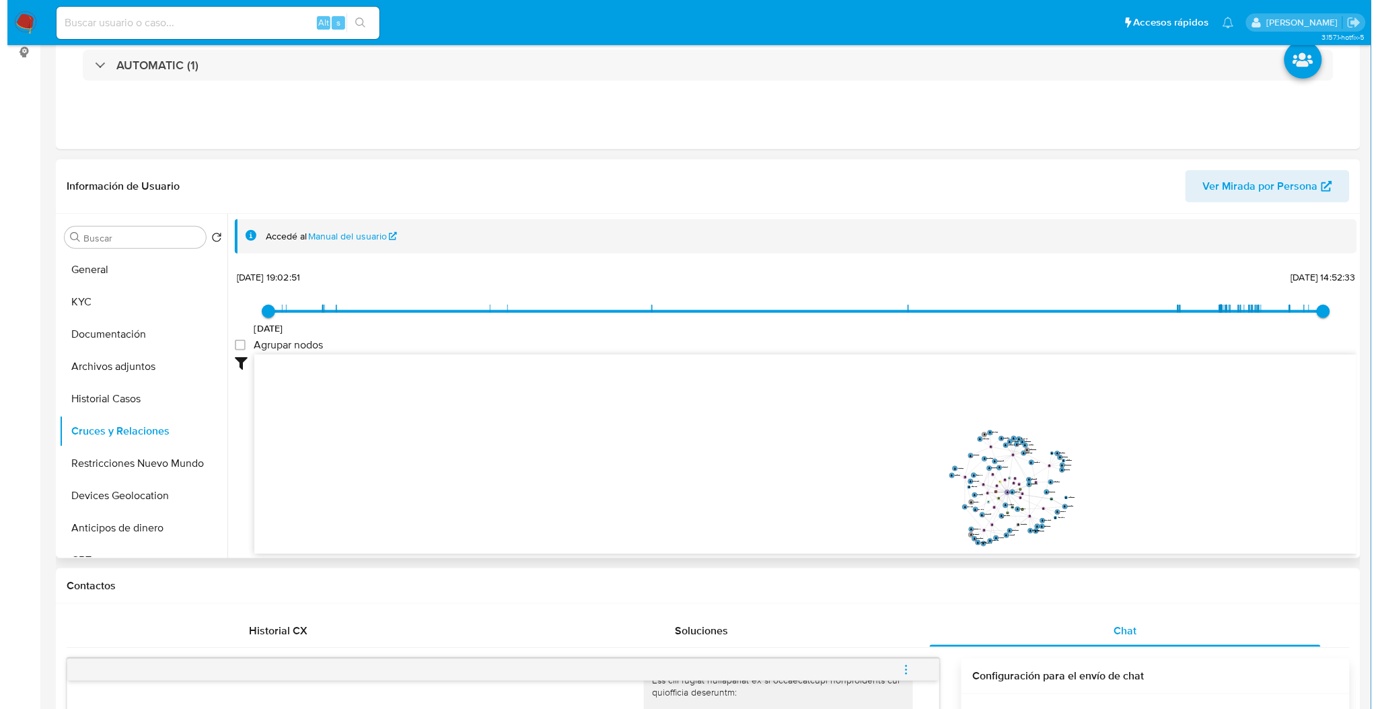
scroll to position [14, 0]
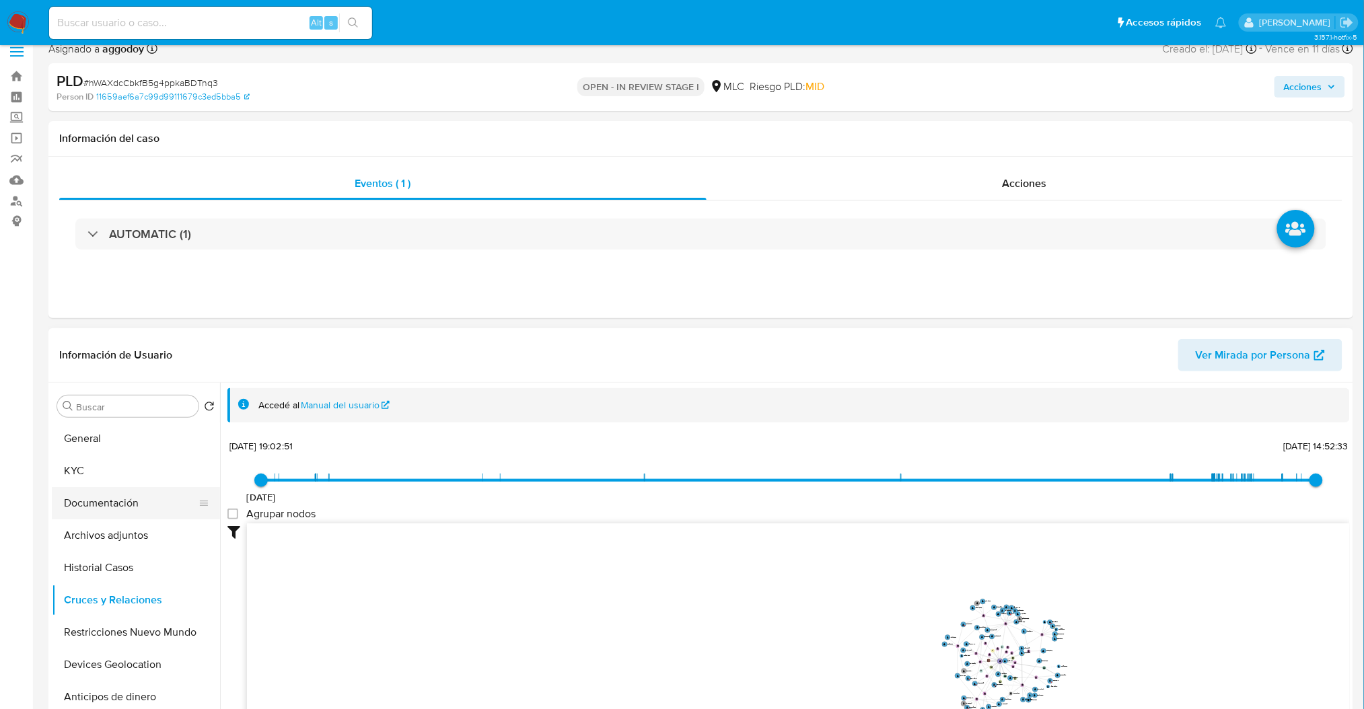
drag, startPoint x: 106, startPoint y: 513, endPoint x: 112, endPoint y: 505, distance: 9.6
click at [108, 512] on button "Documentación" at bounding box center [130, 503] width 157 height 32
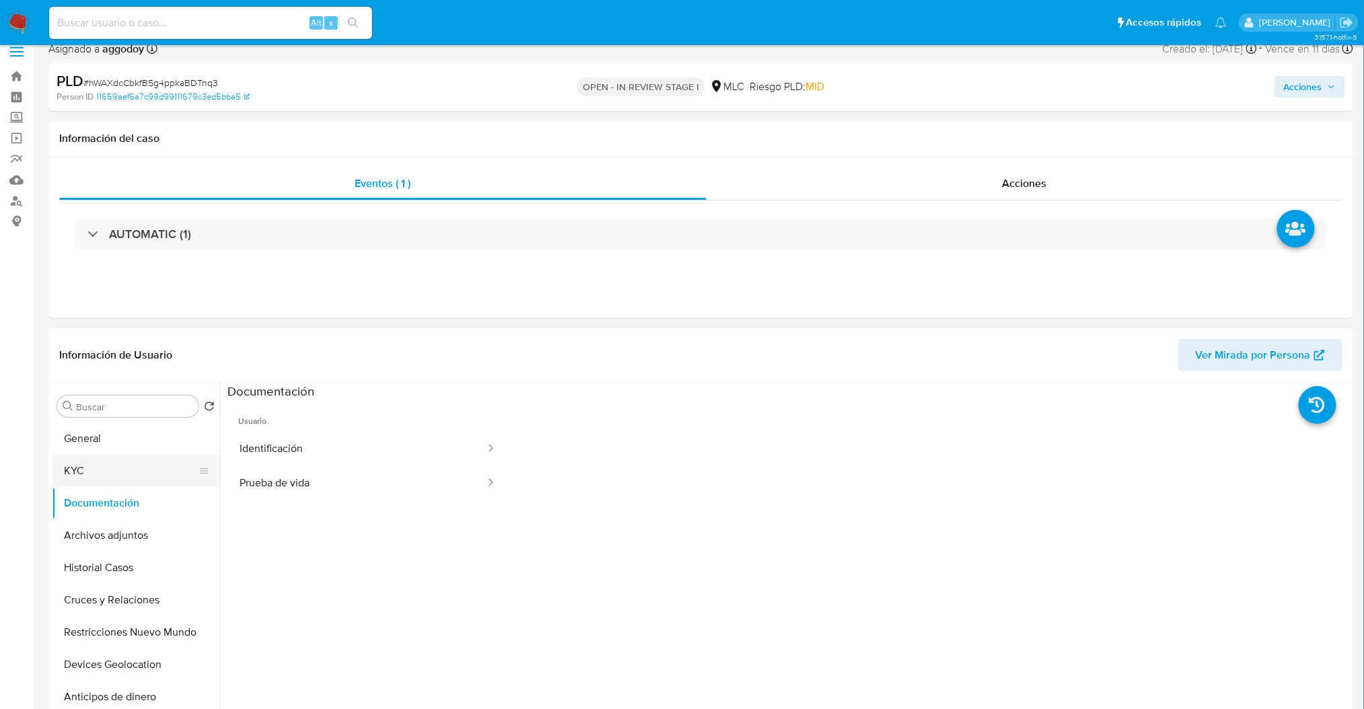
click at [114, 477] on button "KYC" at bounding box center [130, 471] width 157 height 32
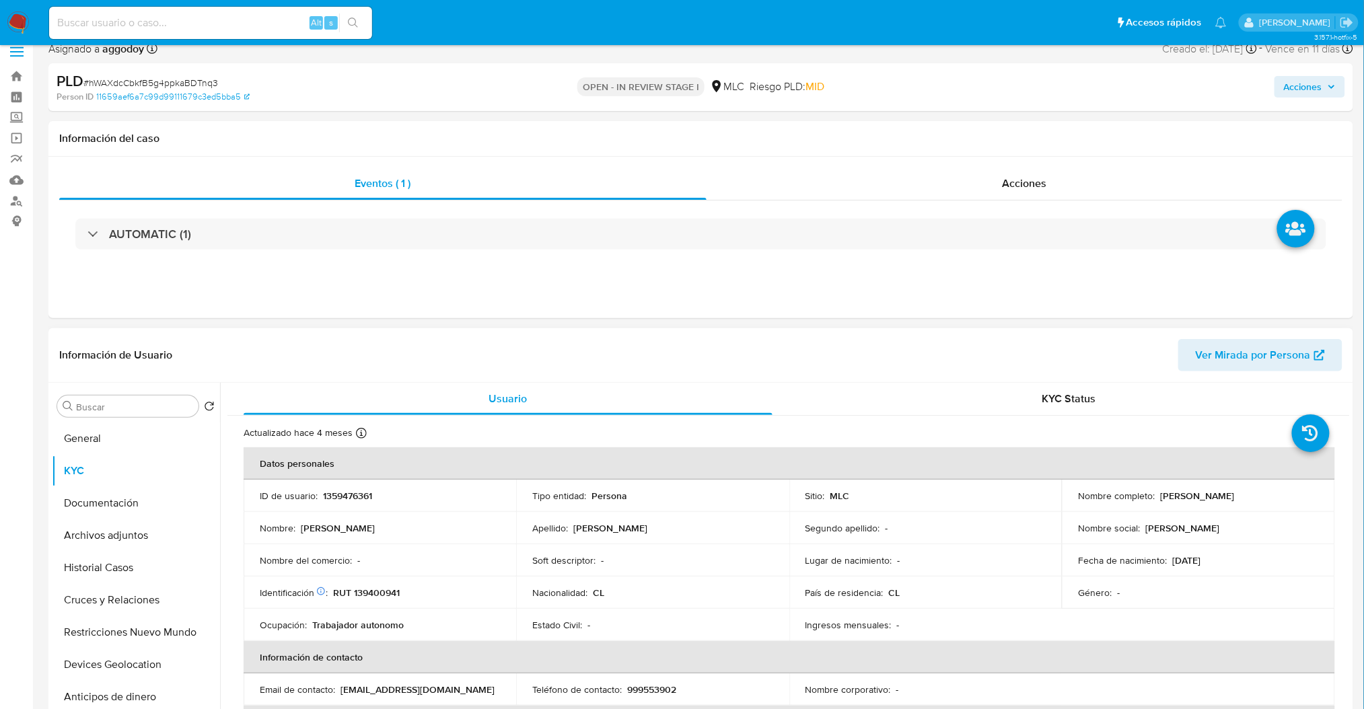
drag, startPoint x: 1153, startPoint y: 499, endPoint x: 1310, endPoint y: 498, distance: 157.4
click at [1310, 498] on div "Nombre completo : Marcela Andrea Osorio Hernández" at bounding box center [1198, 496] width 240 height 12
copy div "[PERSON_NAME] [PERSON_NAME]"
click at [357, 493] on p "1359476361" at bounding box center [347, 496] width 49 height 12
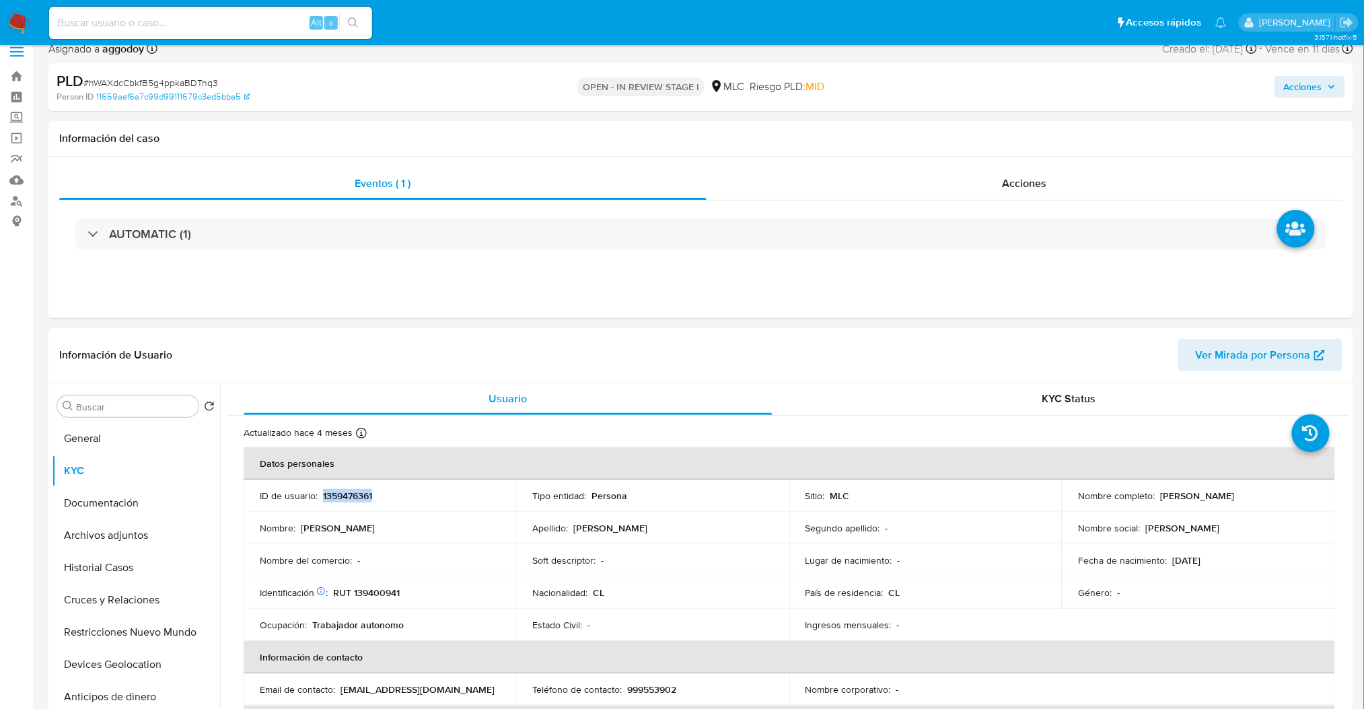
copy p "1359476361"
click at [109, 500] on button "Documentación" at bounding box center [130, 503] width 157 height 32
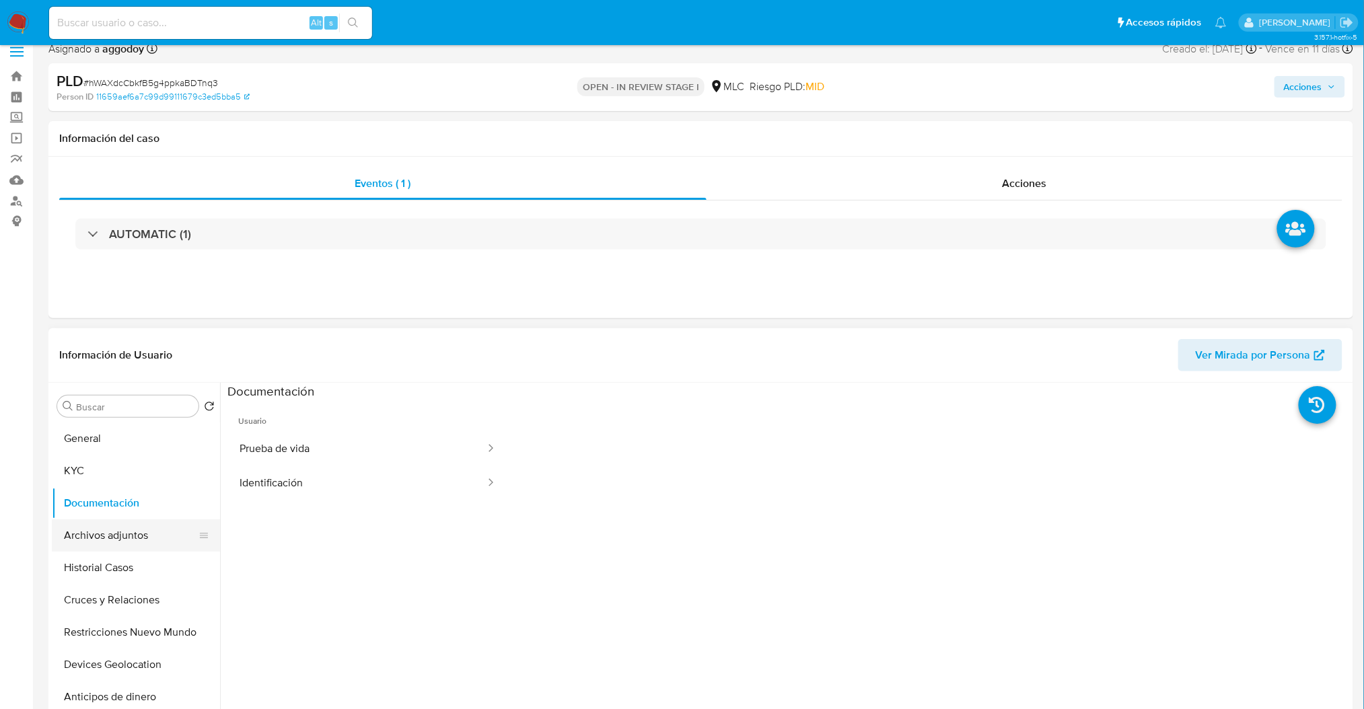
click at [132, 537] on button "Archivos adjuntos" at bounding box center [130, 535] width 157 height 32
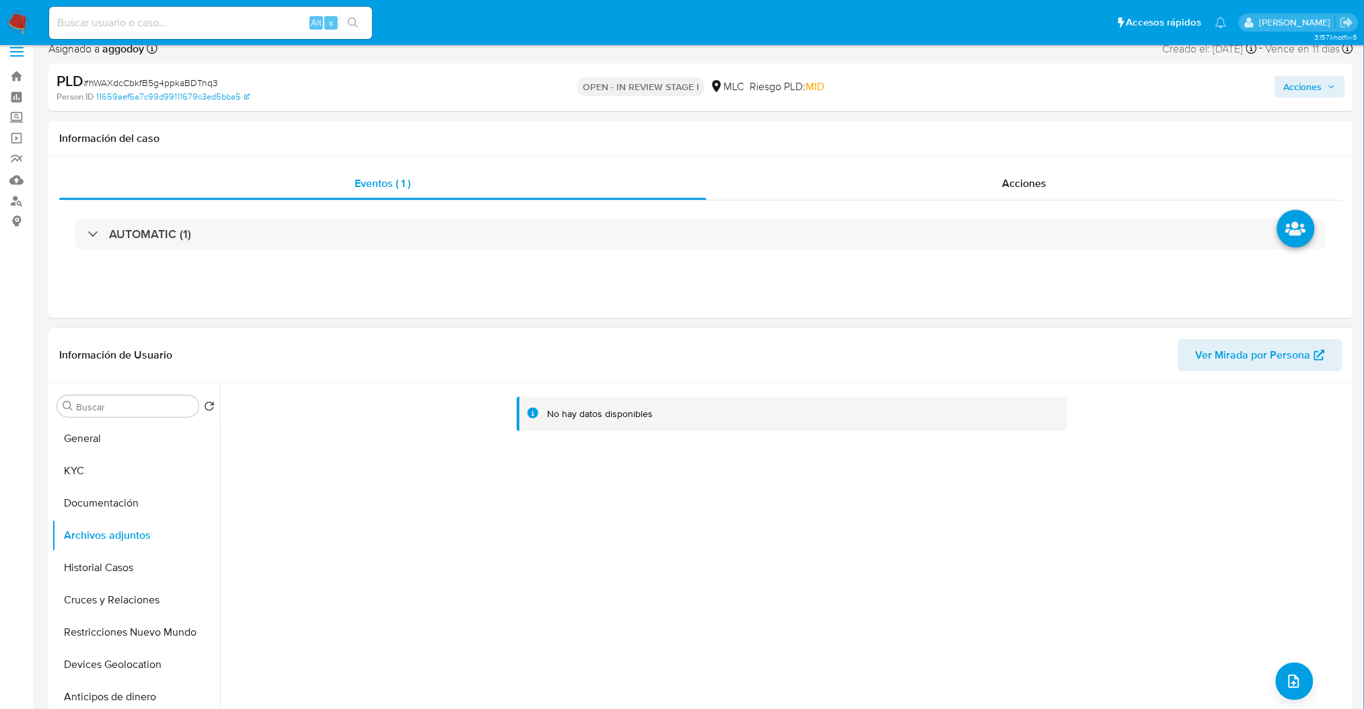
click at [1262, 671] on div "No hay datos disponibles" at bounding box center [785, 555] width 1130 height 344
click at [1286, 679] on icon "upload-file" at bounding box center [1294, 682] width 16 height 16
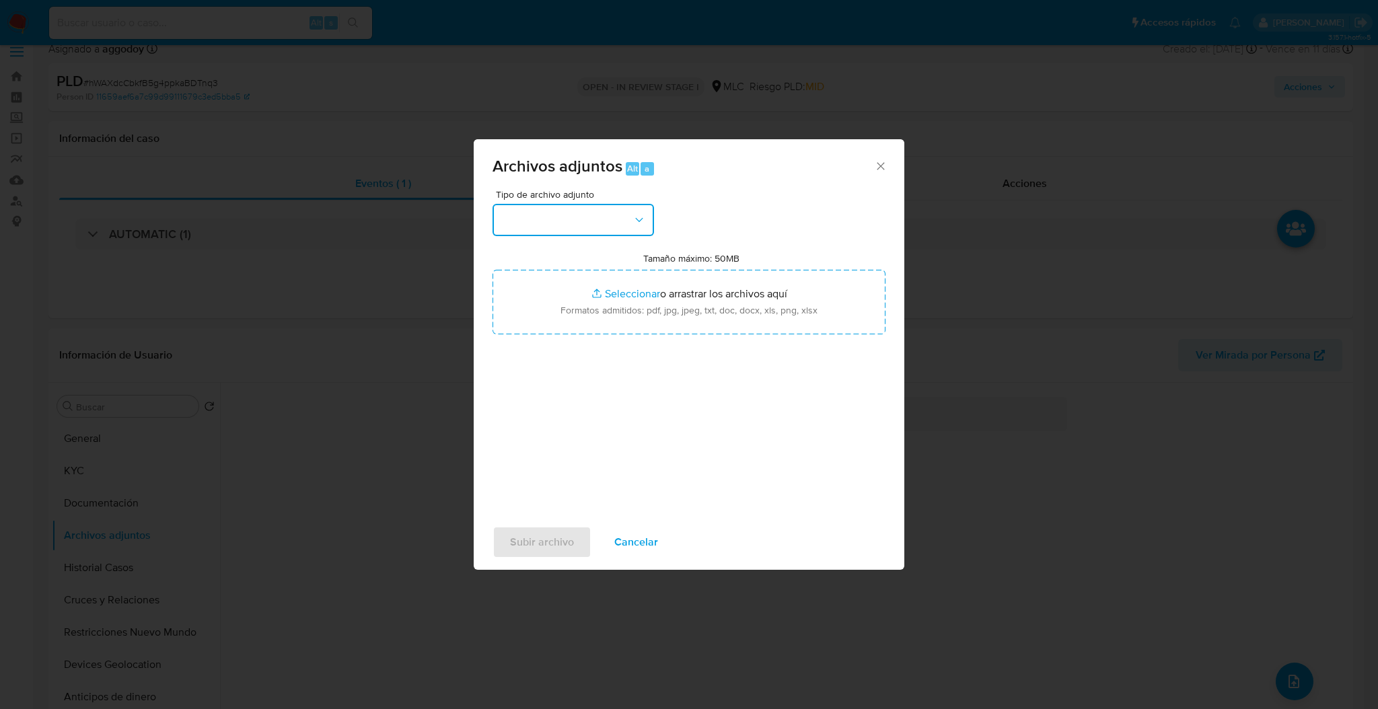
click at [614, 230] on button "button" at bounding box center [573, 220] width 161 height 32
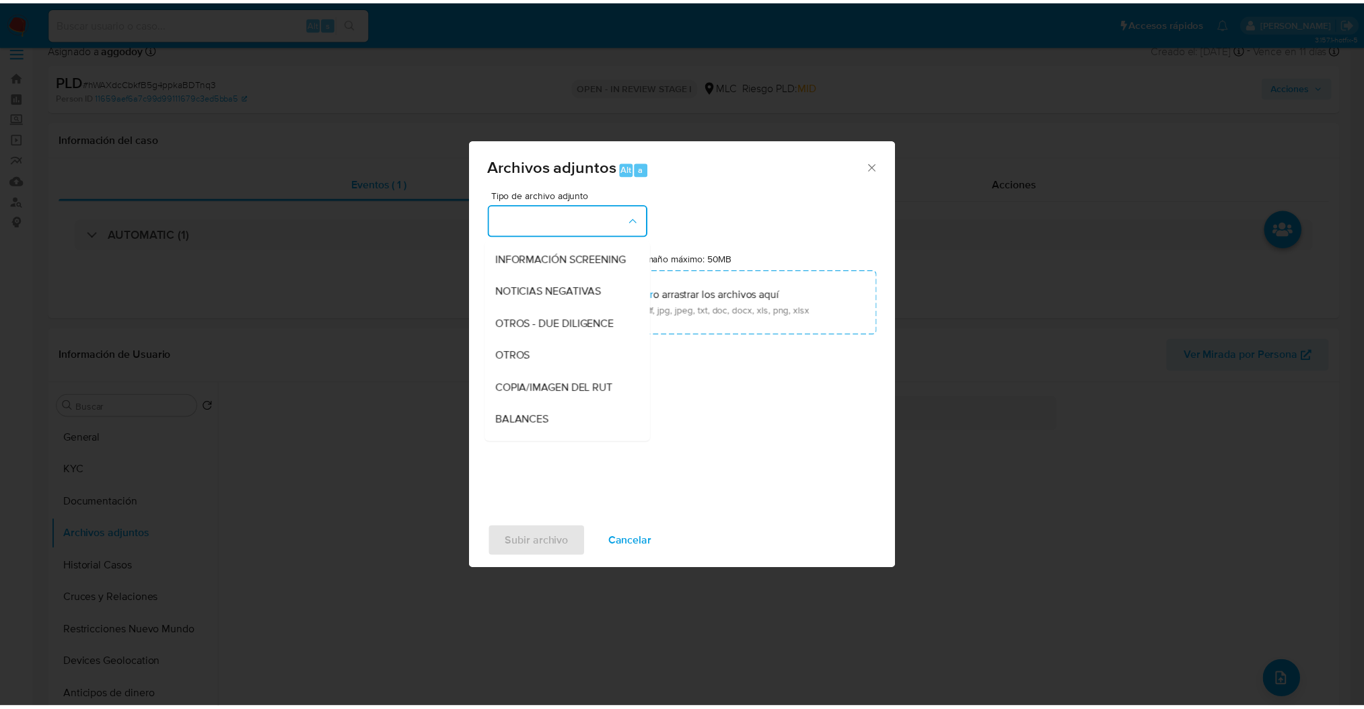
scroll to position [136, 0]
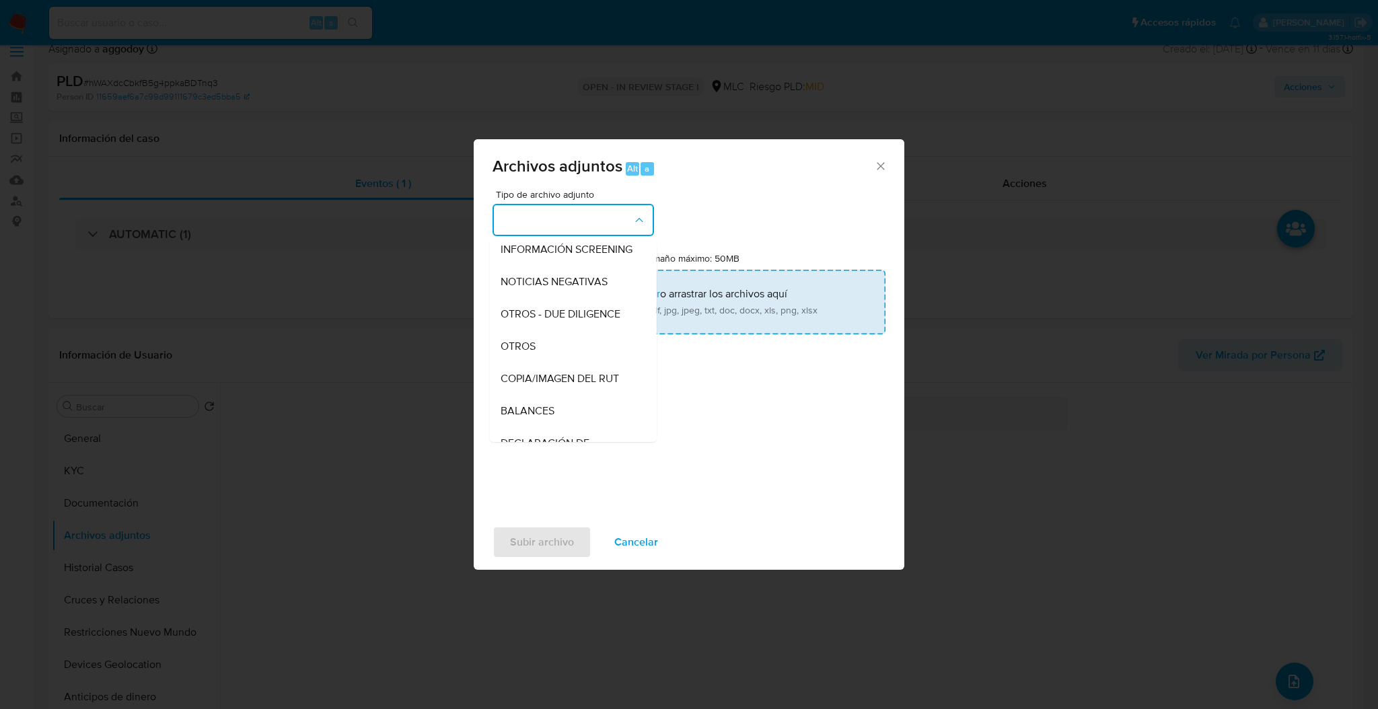
drag, startPoint x: 533, startPoint y: 367, endPoint x: 585, endPoint y: 310, distance: 76.7
click at [533, 363] on div "OTROS" at bounding box center [569, 346] width 137 height 32
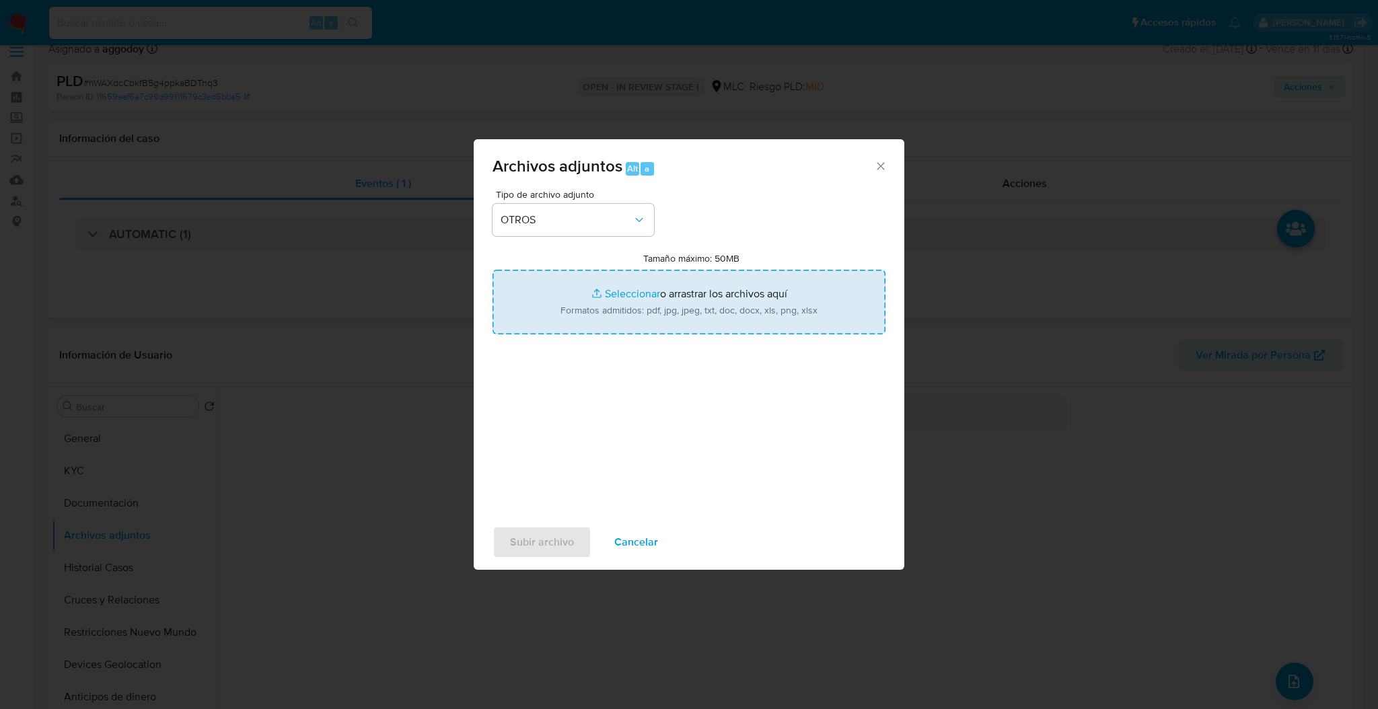
click at [585, 310] on input "Tamaño máximo: 50MB Seleccionar archivos" at bounding box center [689, 302] width 393 height 65
click at [698, 304] on input "Tamaño máximo: 50MB Seleccionar archivos" at bounding box center [689, 302] width 393 height 65
type input "C:\fakepath\Case Log - 1359476361.pdf"
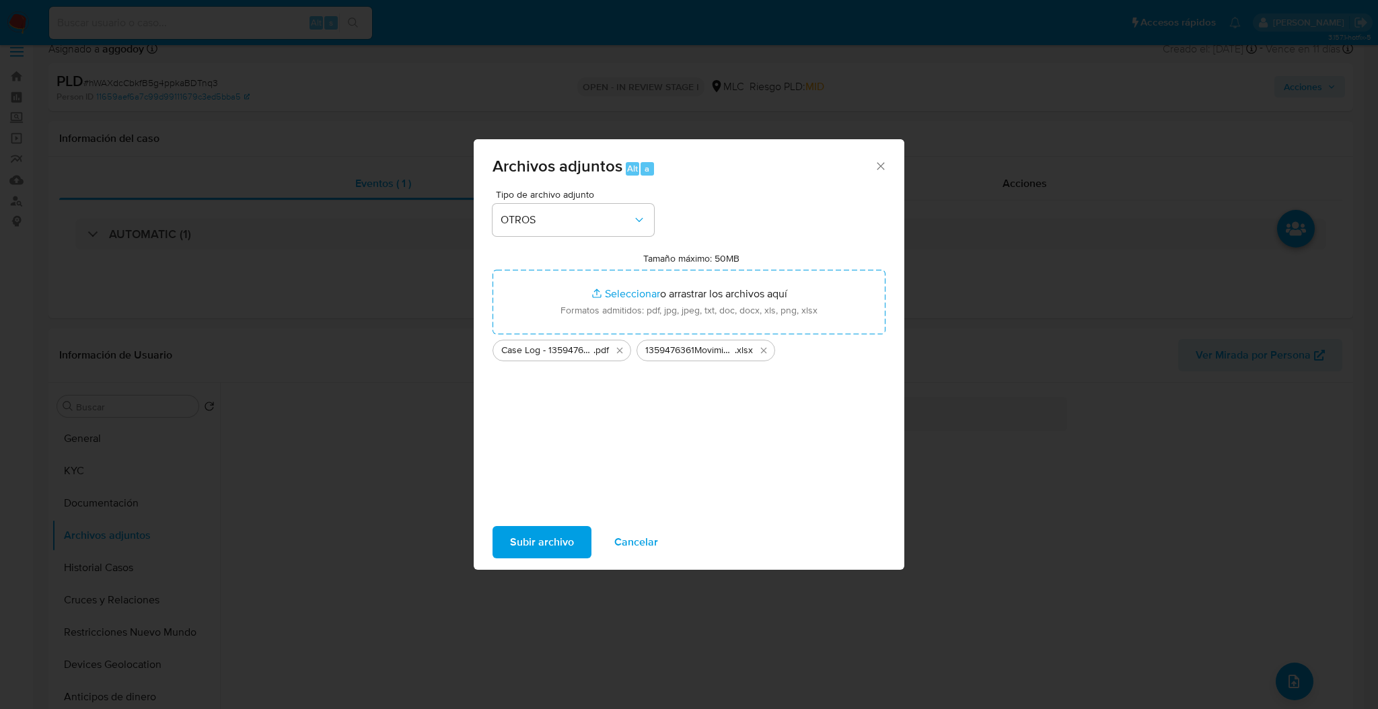
click at [542, 539] on span "Subir archivo" at bounding box center [542, 543] width 64 height 30
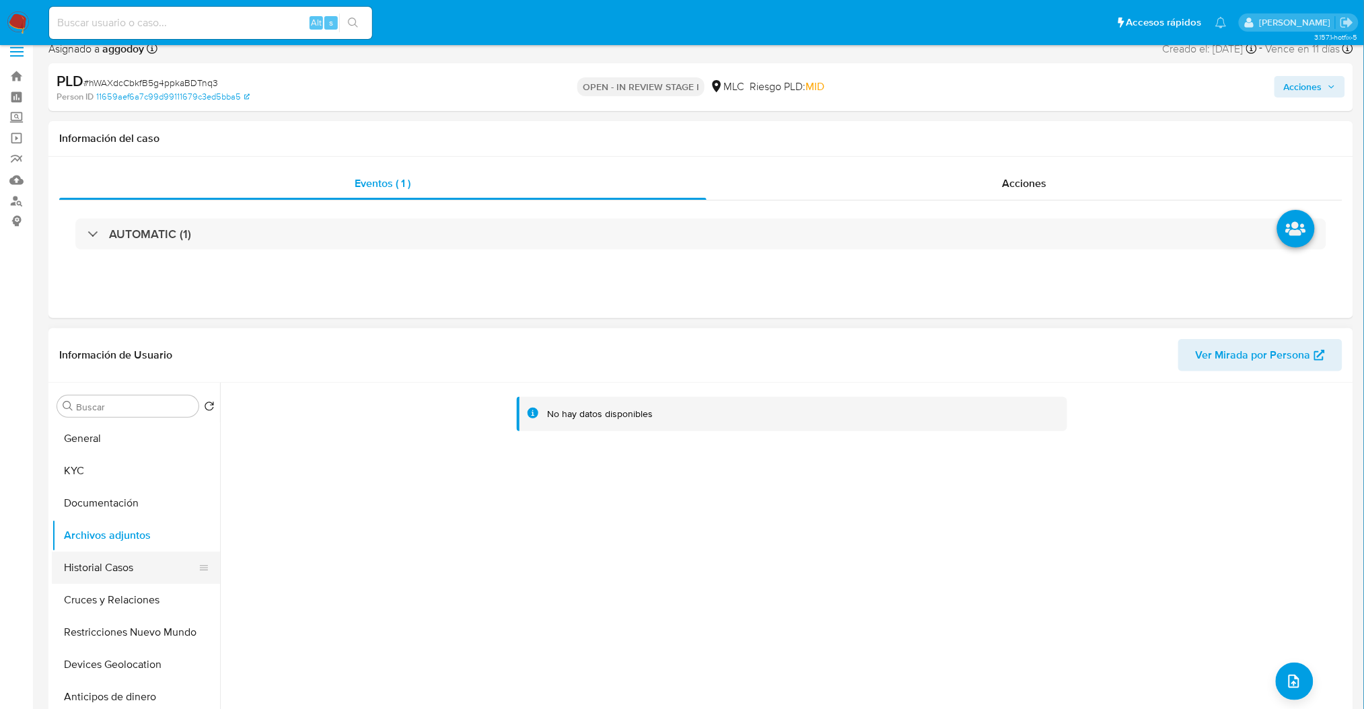
click at [159, 579] on button "Historial Casos" at bounding box center [130, 568] width 157 height 32
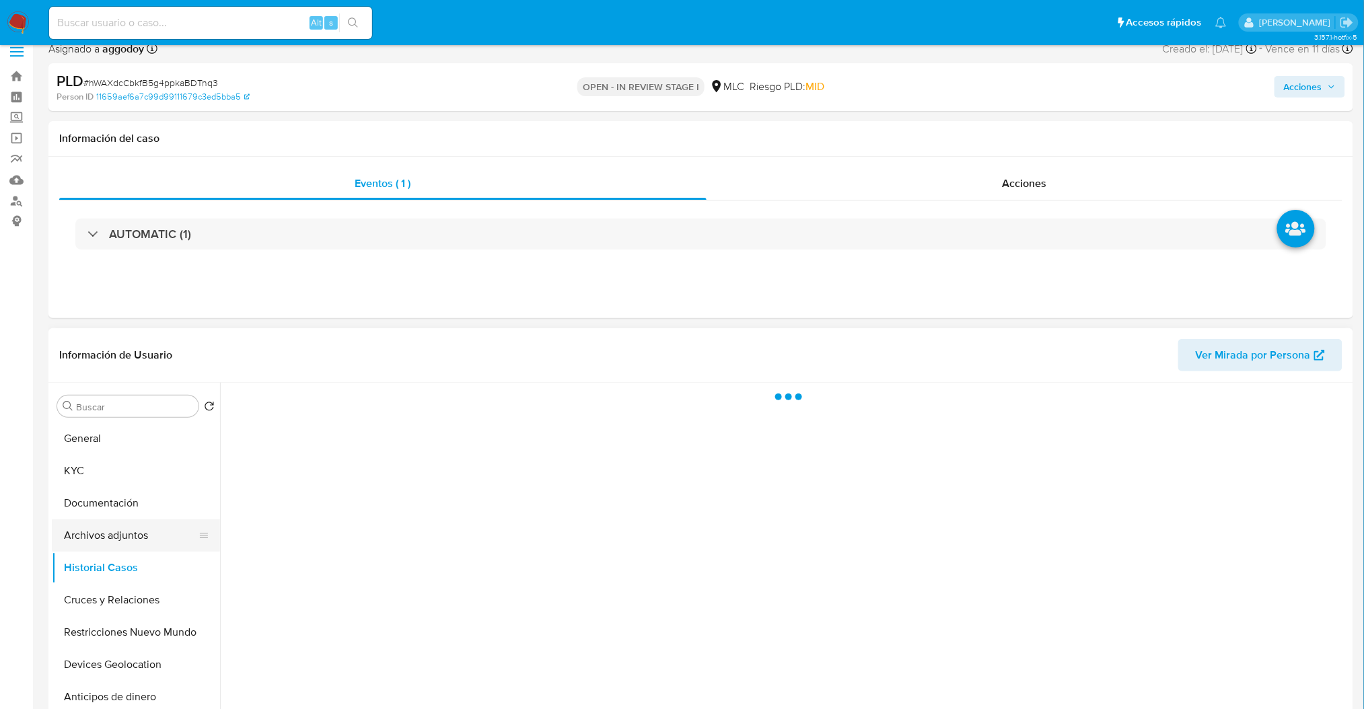
click at [152, 527] on button "Archivos adjuntos" at bounding box center [130, 535] width 157 height 32
click at [1286, 83] on span "Acciones" at bounding box center [1303, 87] width 38 height 22
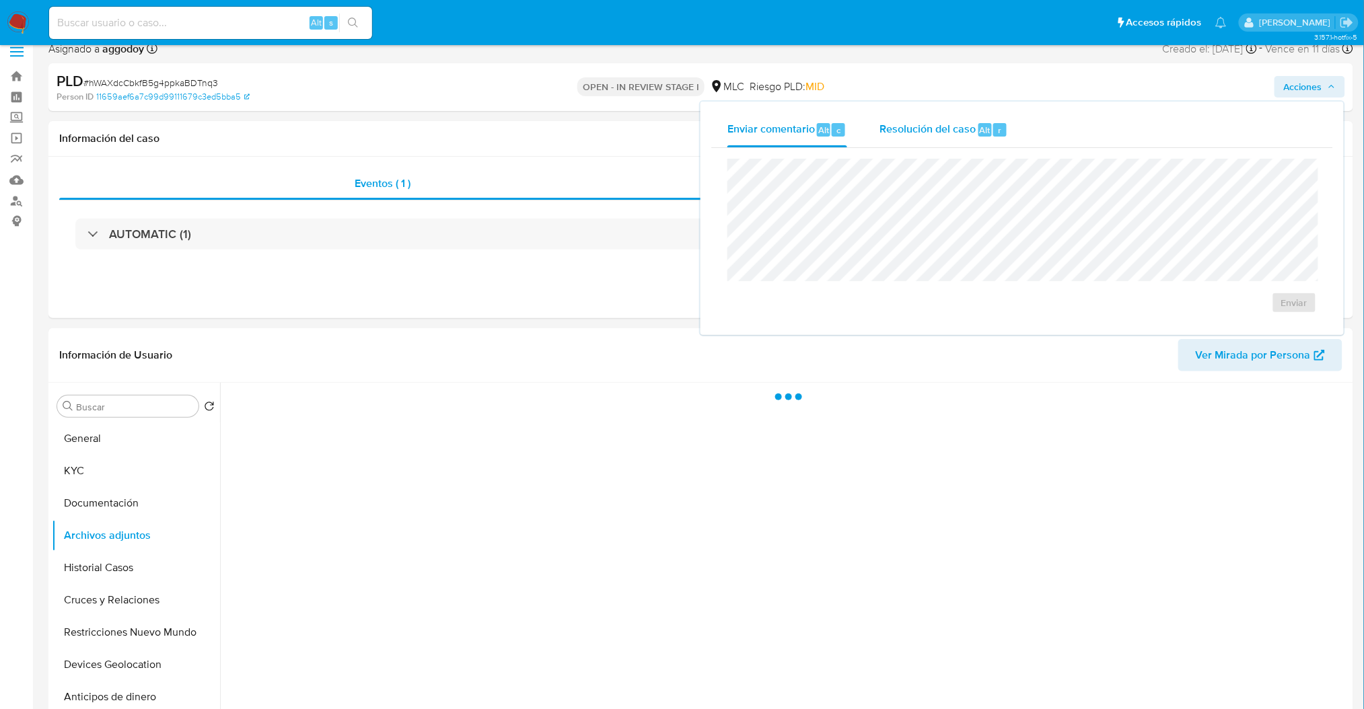
click at [956, 134] on div "Resolución del caso Alt r" at bounding box center [943, 129] width 129 height 35
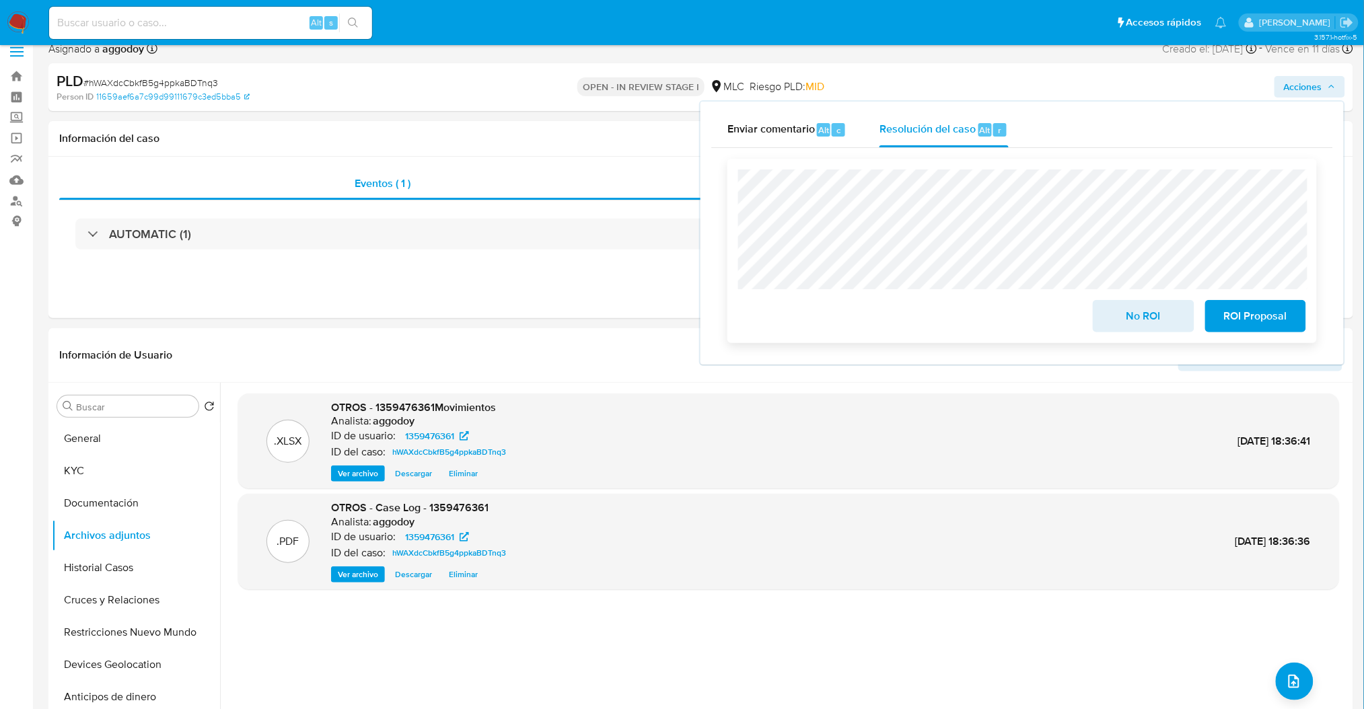
click at [1258, 318] on span "ROI Proposal" at bounding box center [1256, 316] width 66 height 30
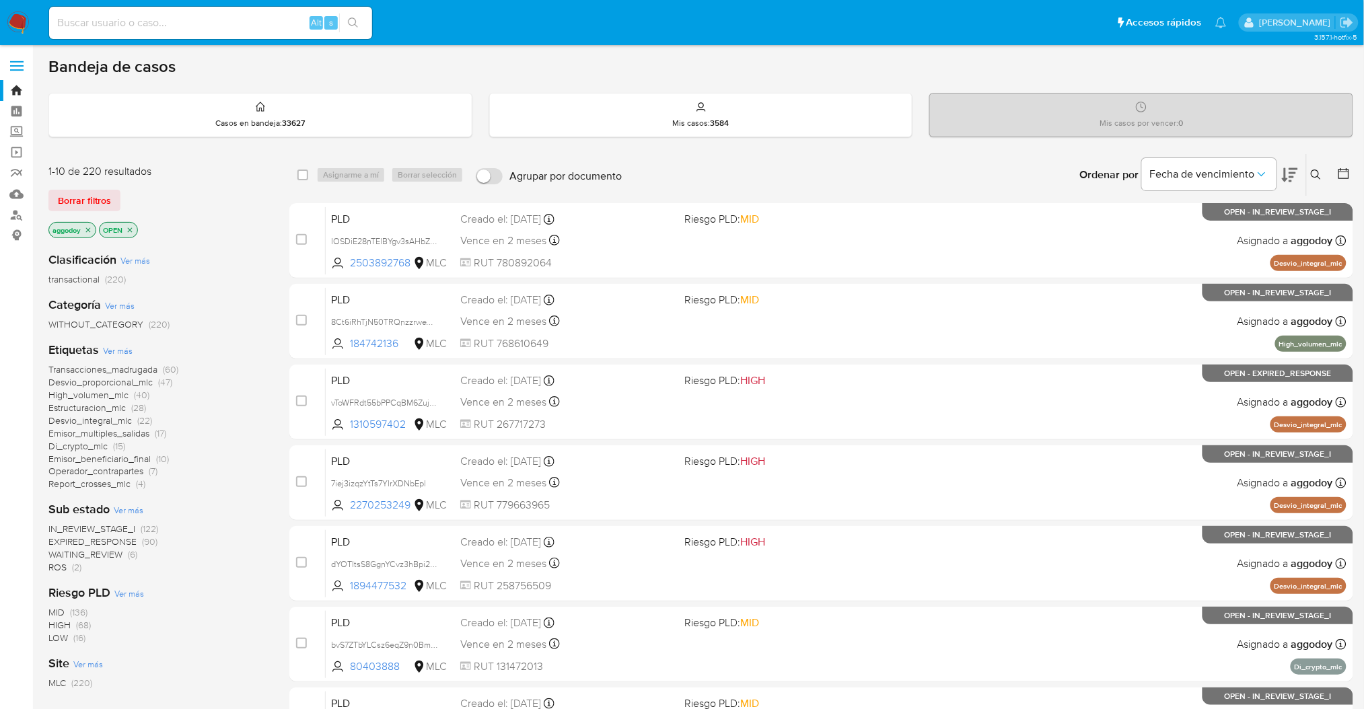
click at [122, 433] on span "Emisor_multiples_salidas" at bounding box center [98, 433] width 101 height 13
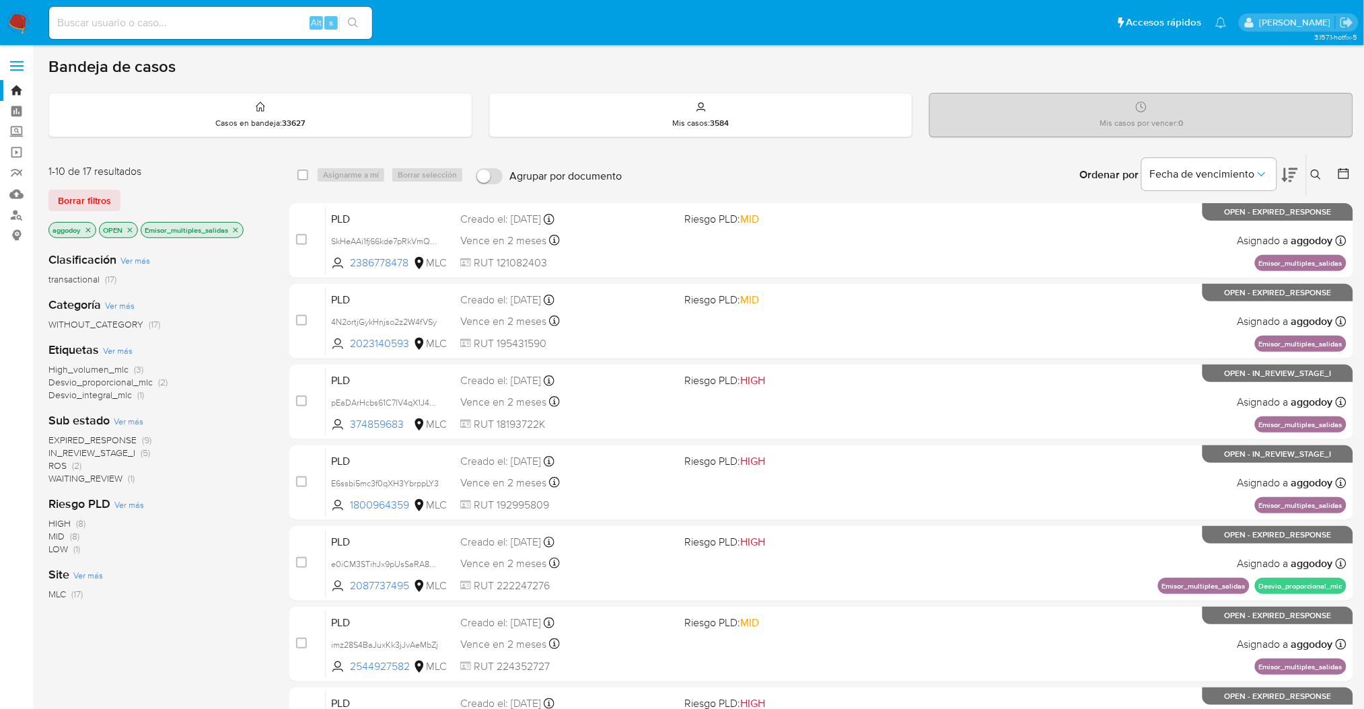
click at [1295, 171] on icon at bounding box center [1290, 175] width 16 height 14
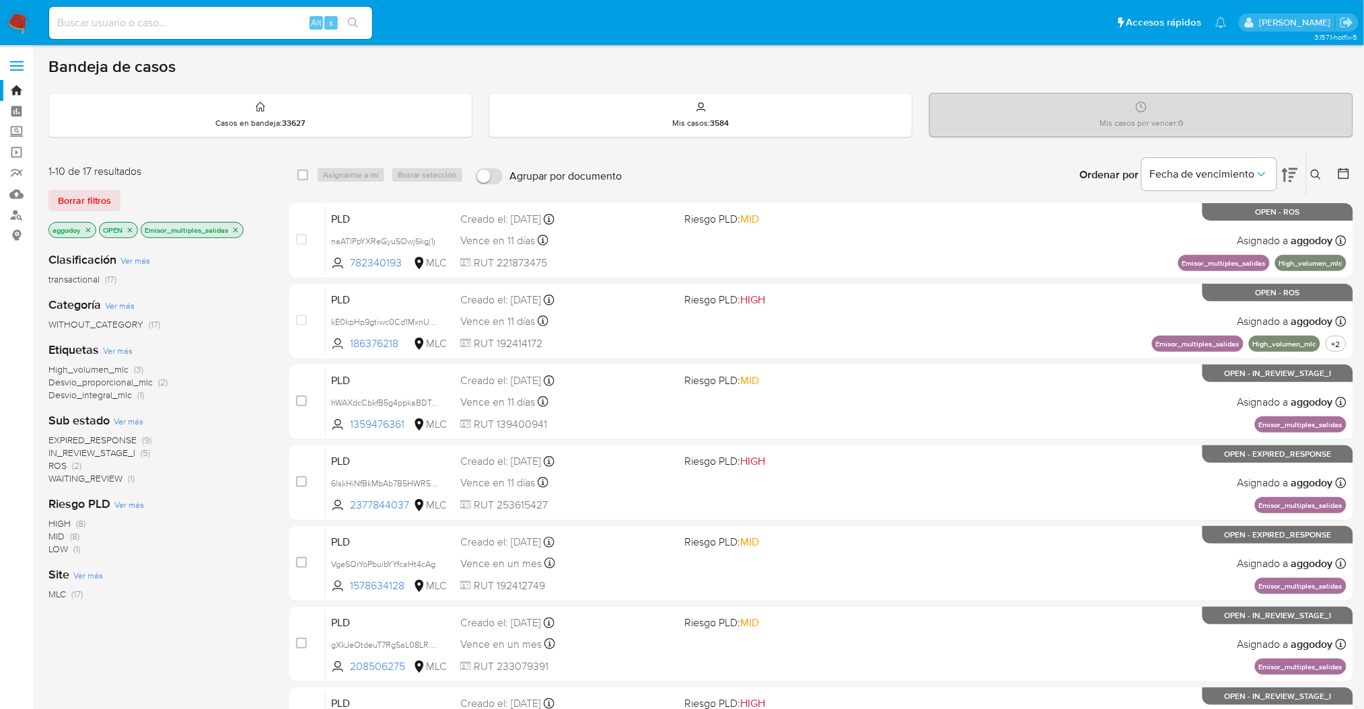
click at [233, 226] on icon "close-filter" at bounding box center [235, 230] width 8 height 8
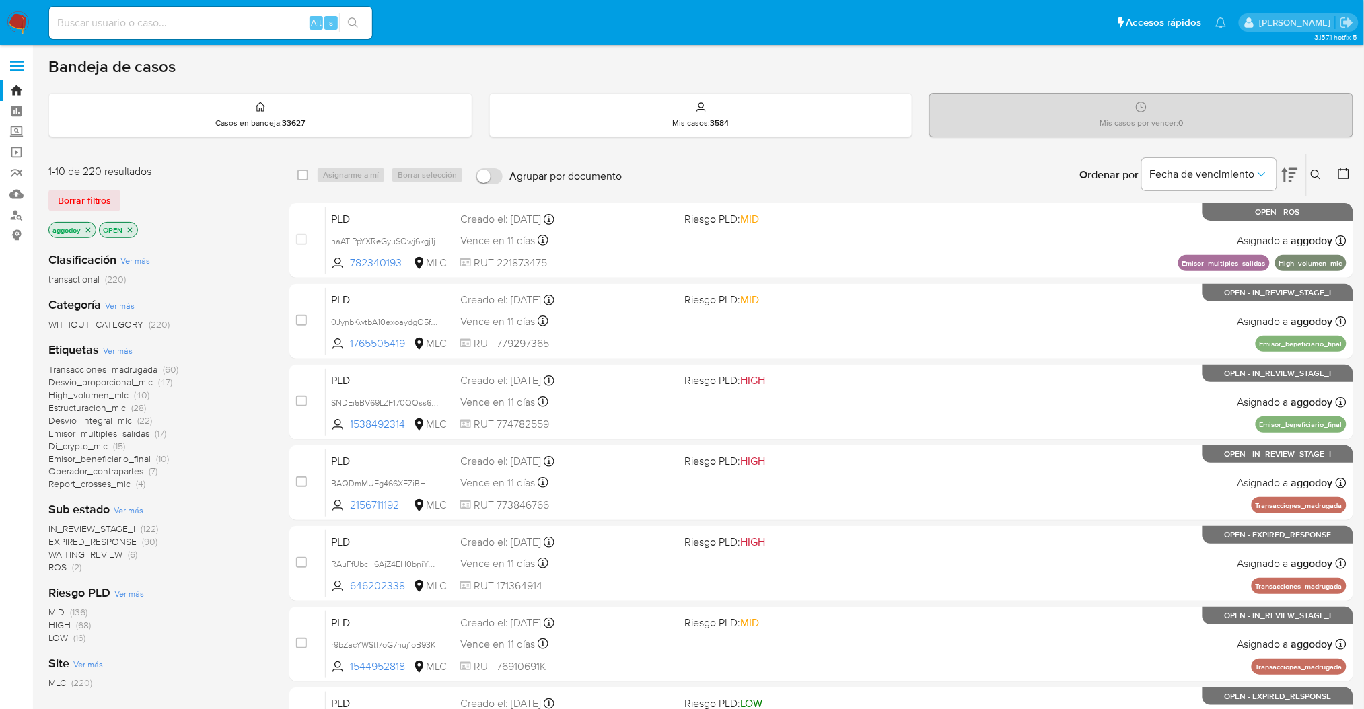
click at [126, 408] on span "Estructuracion_mlc (28)" at bounding box center [97, 408] width 98 height 13
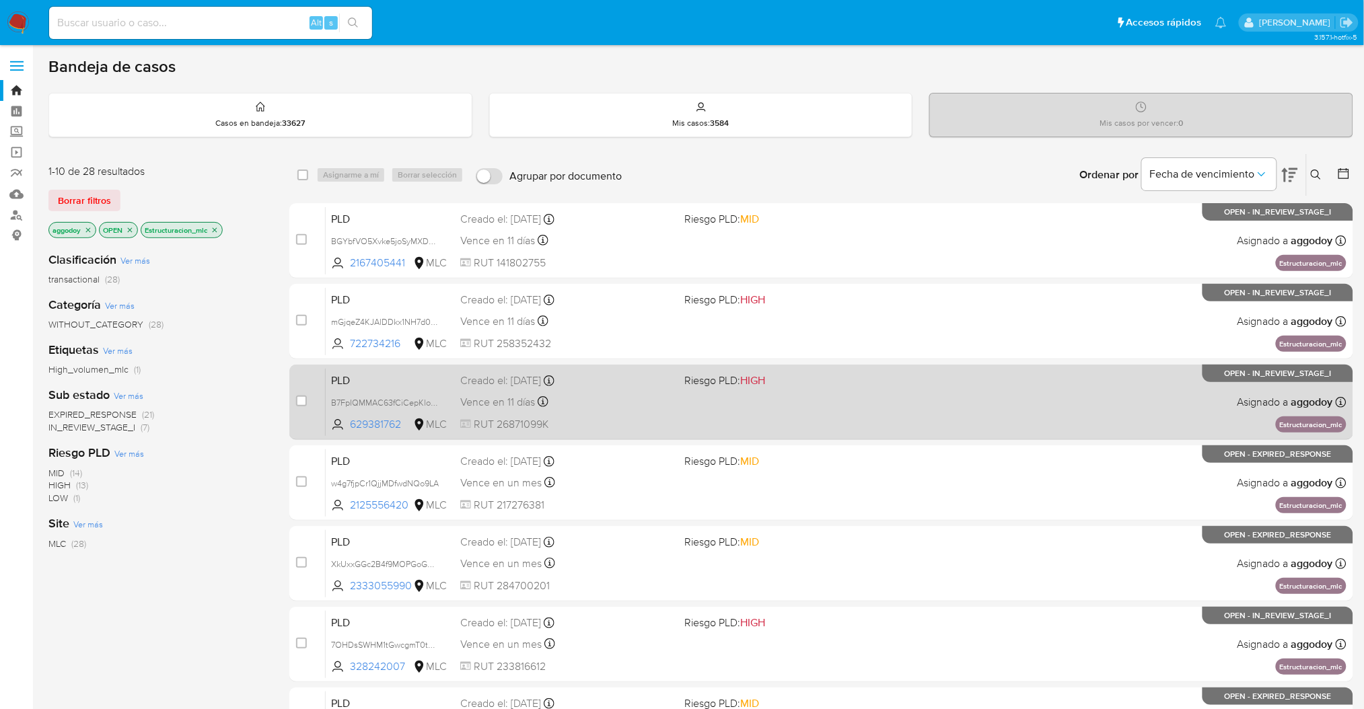
click at [625, 393] on div "Vence en 11 días Vence el [DATE] 06:09:31" at bounding box center [566, 402] width 213 height 18
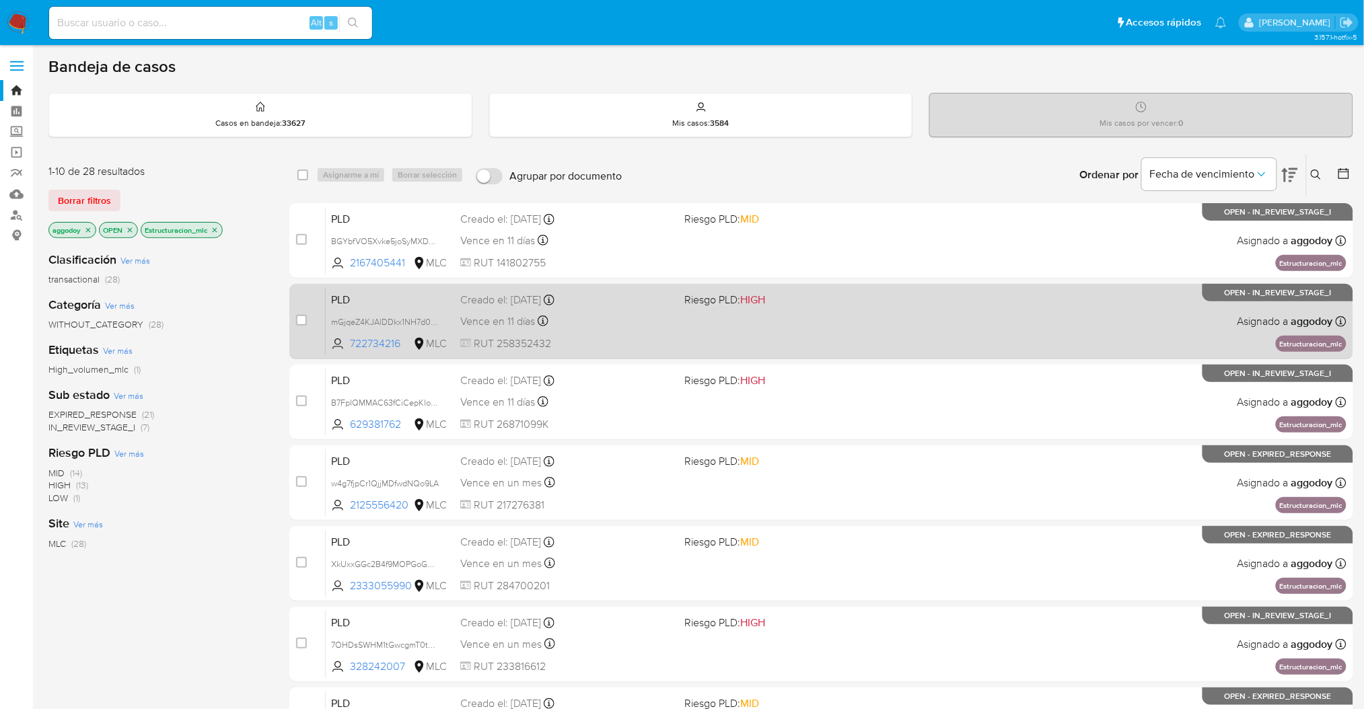
click at [626, 319] on div "Vence en 11 días Vence el [DATE] 06:08:48" at bounding box center [566, 321] width 213 height 18
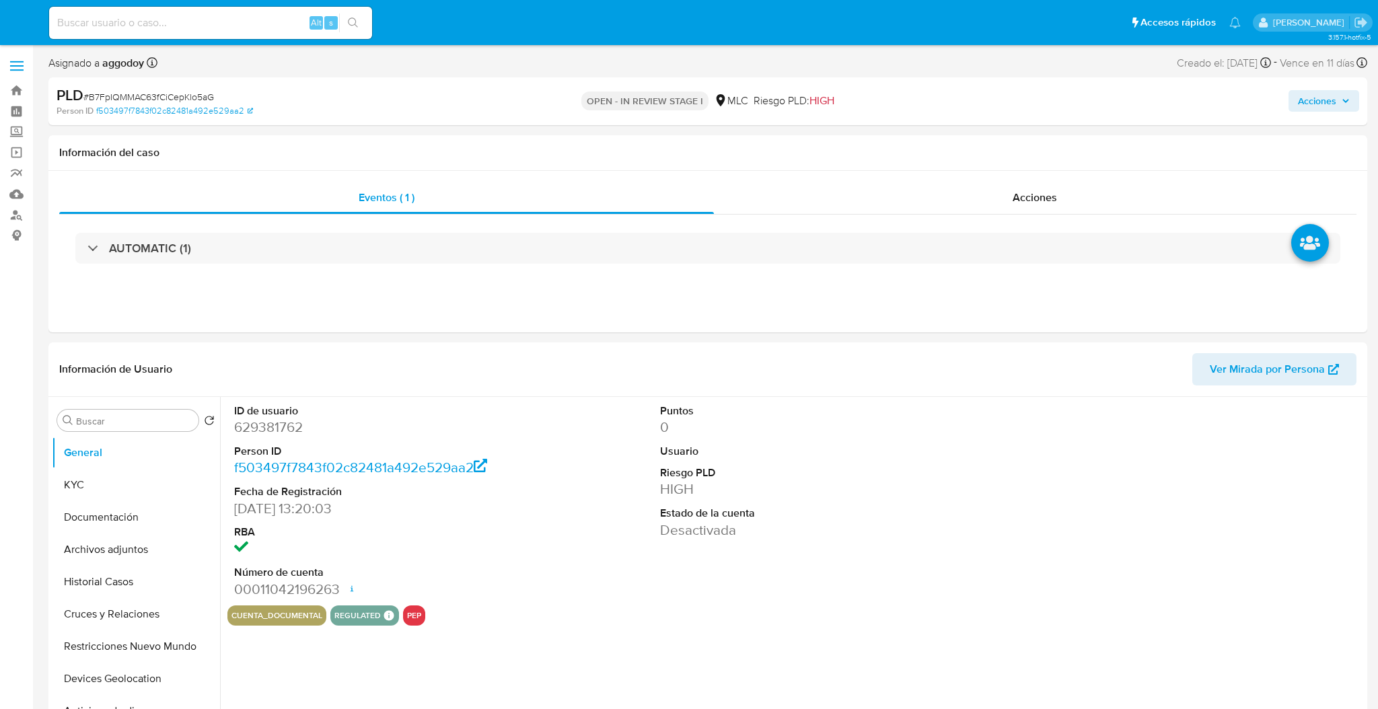
select select "10"
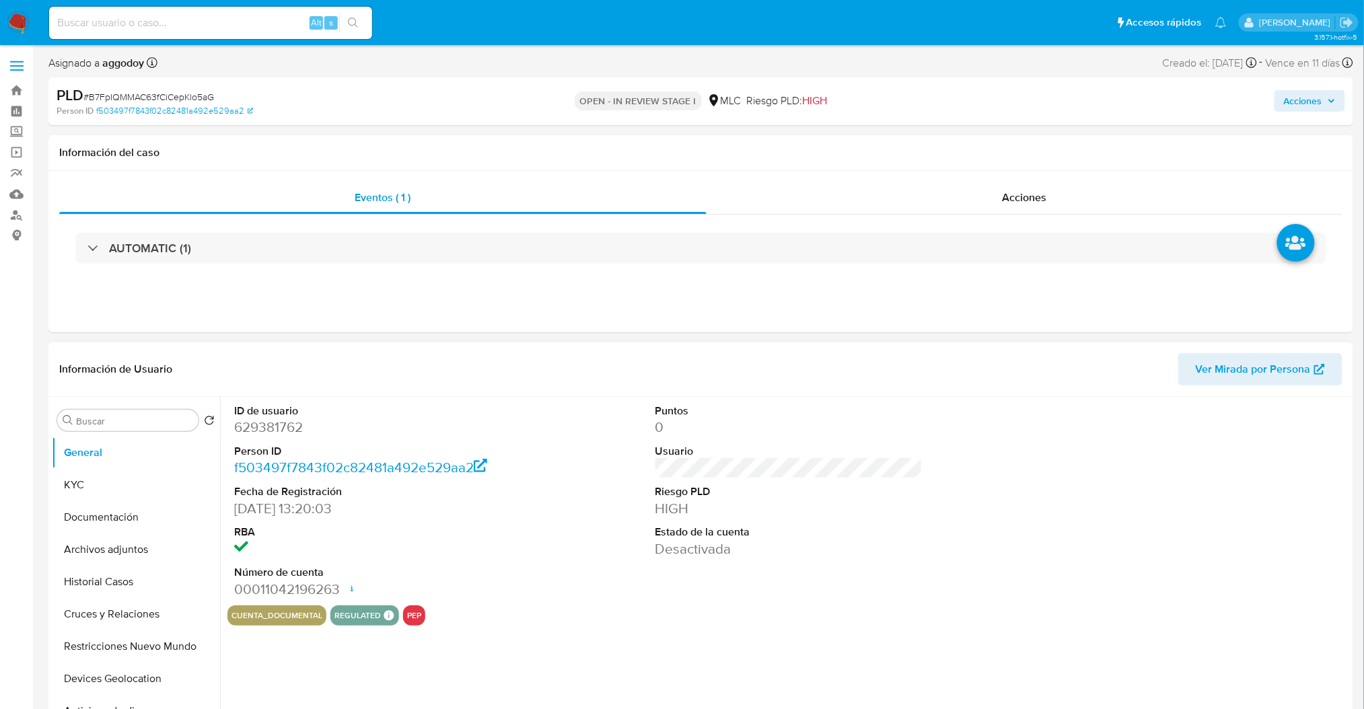
click at [283, 425] on dd "629381762" at bounding box center [367, 427] width 267 height 19
copy dd "629381762"
click at [260, 425] on dd "722734216" at bounding box center [367, 427] width 267 height 19
select select "10"
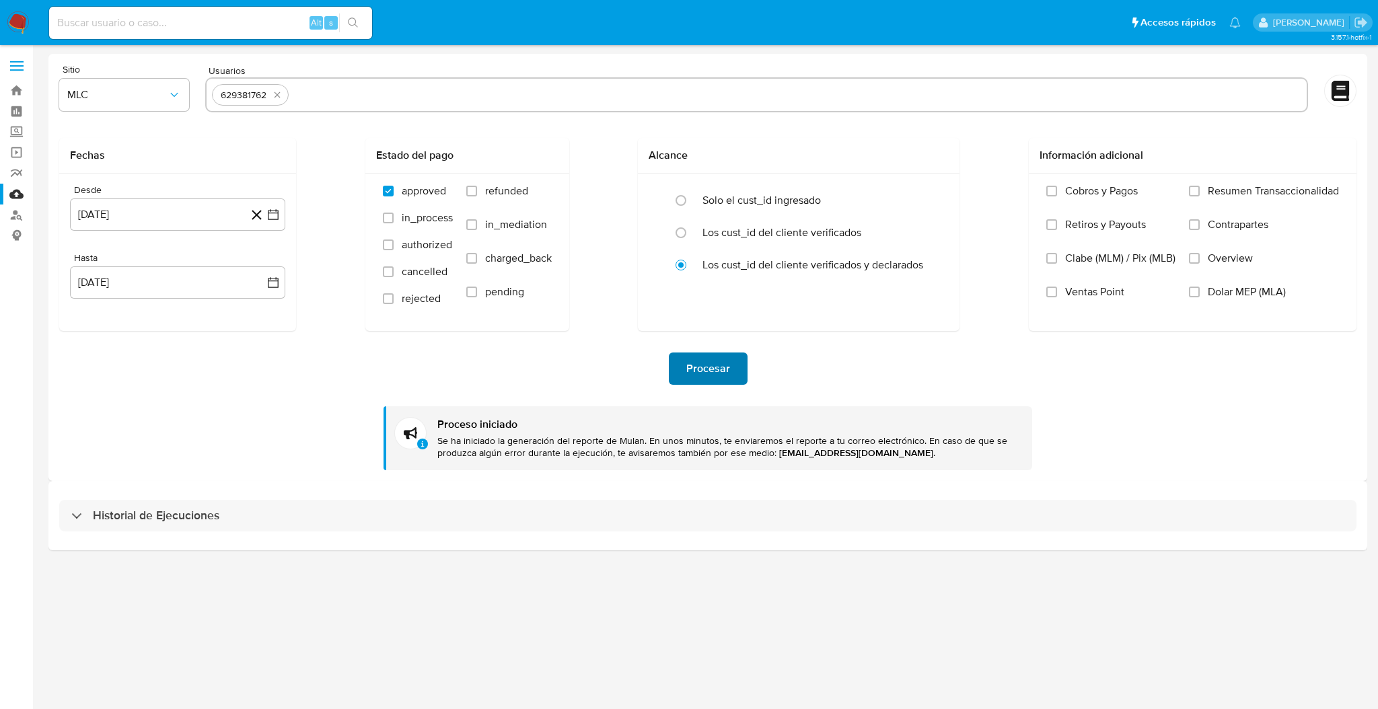
click at [692, 369] on span "Procesar" at bounding box center [708, 369] width 44 height 30
click at [696, 382] on span "Procesar" at bounding box center [708, 369] width 44 height 30
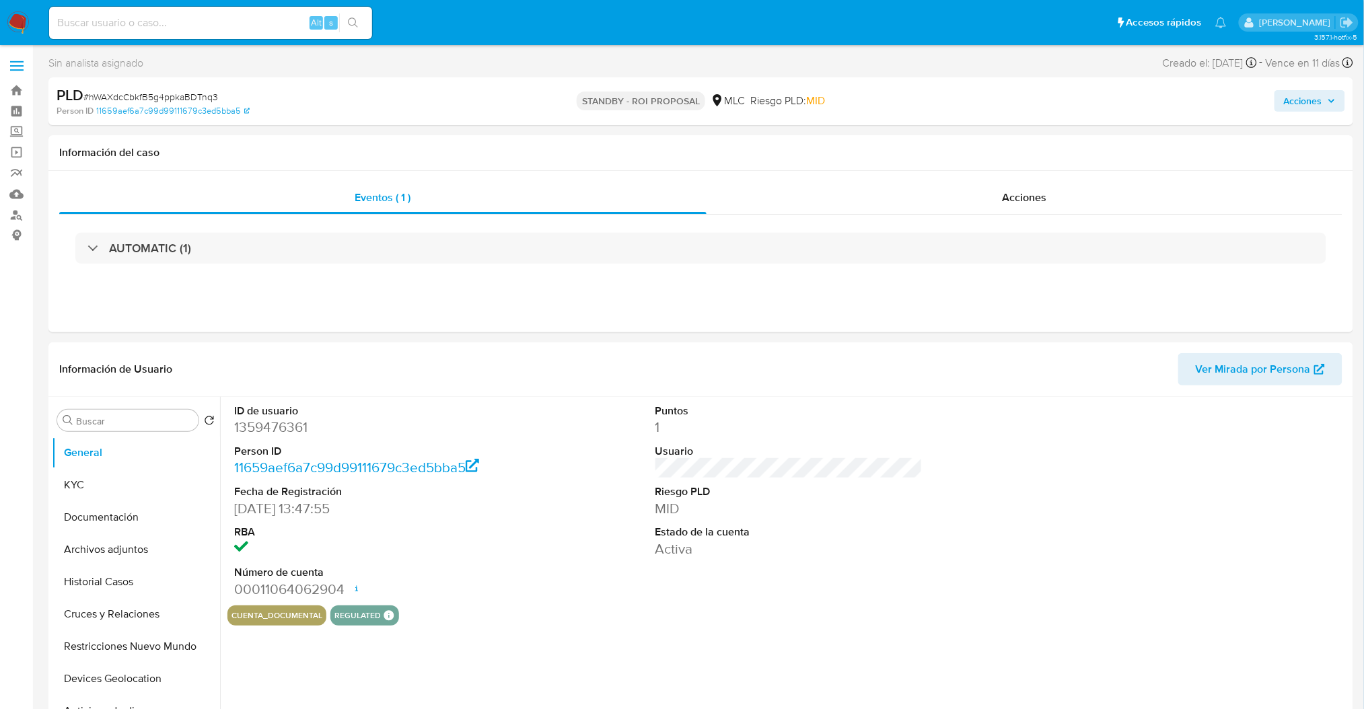
select select "10"
